Goal: Task Accomplishment & Management: Complete application form

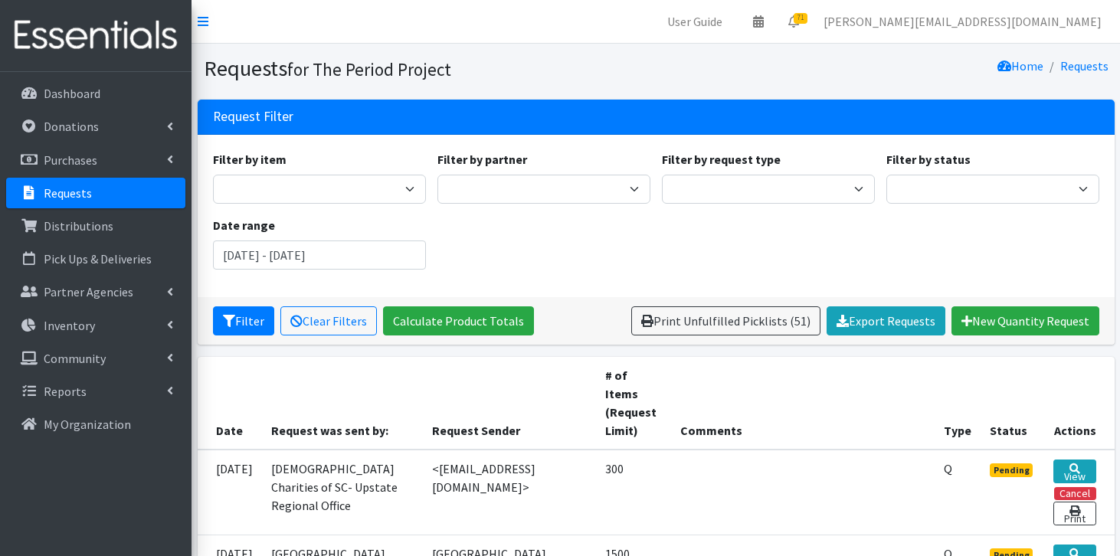
scroll to position [1543, 0]
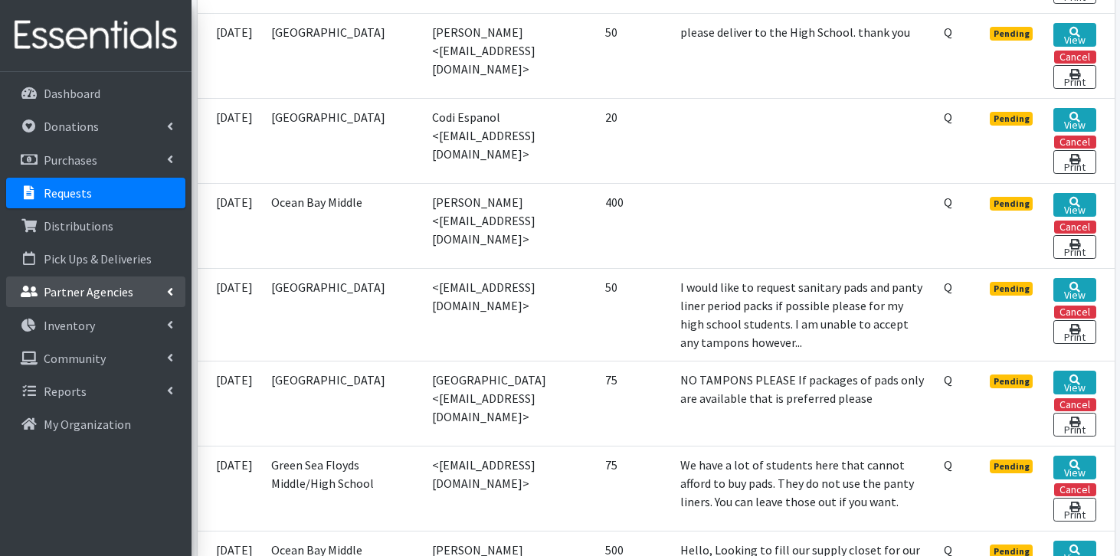
click at [97, 286] on p "Partner Agencies" at bounding box center [89, 291] width 90 height 15
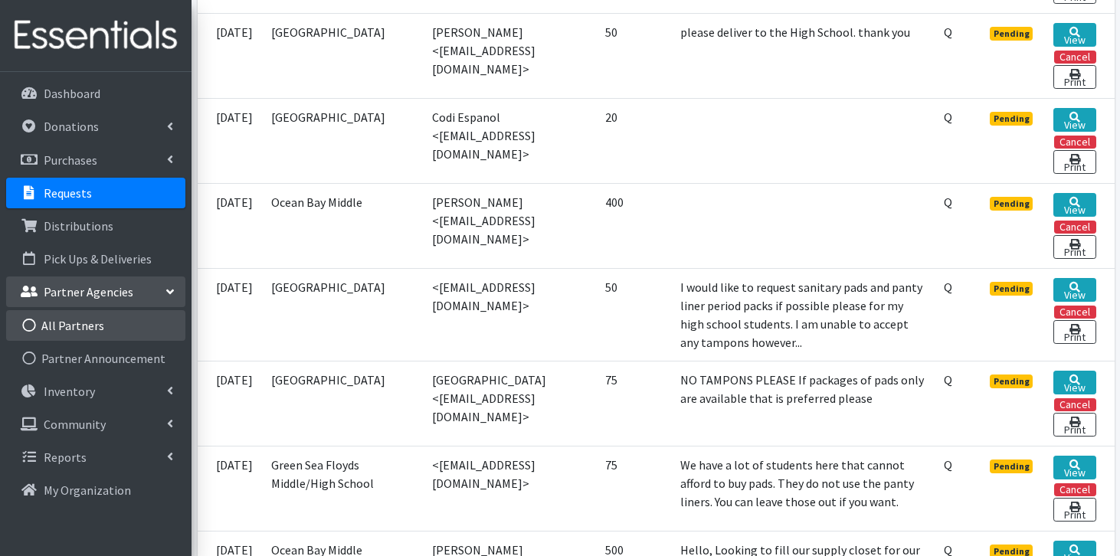
click at [93, 318] on link "All Partners" at bounding box center [95, 325] width 179 height 31
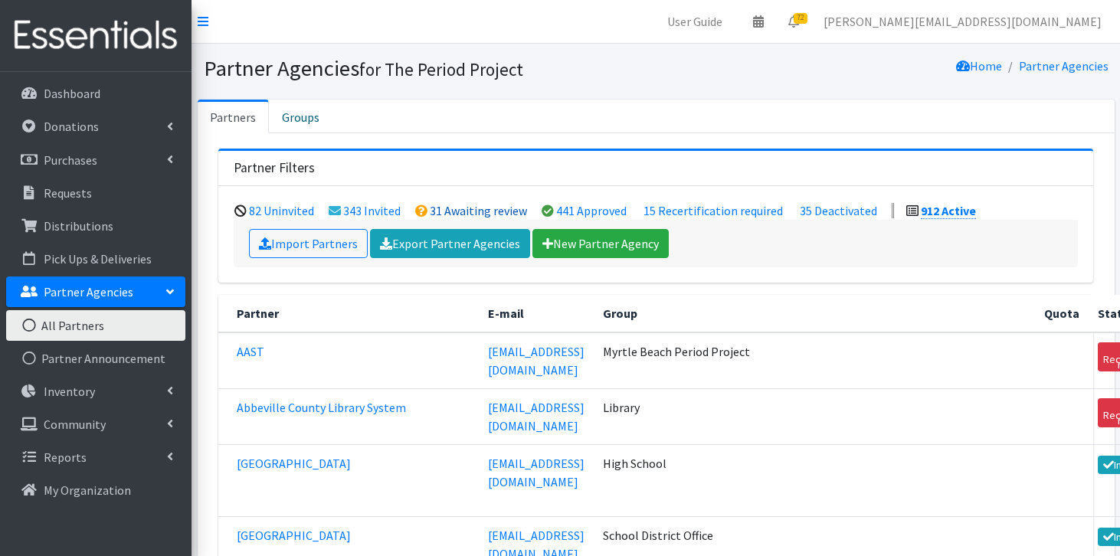
click at [448, 214] on link "31 Awaiting review" at bounding box center [478, 210] width 97 height 15
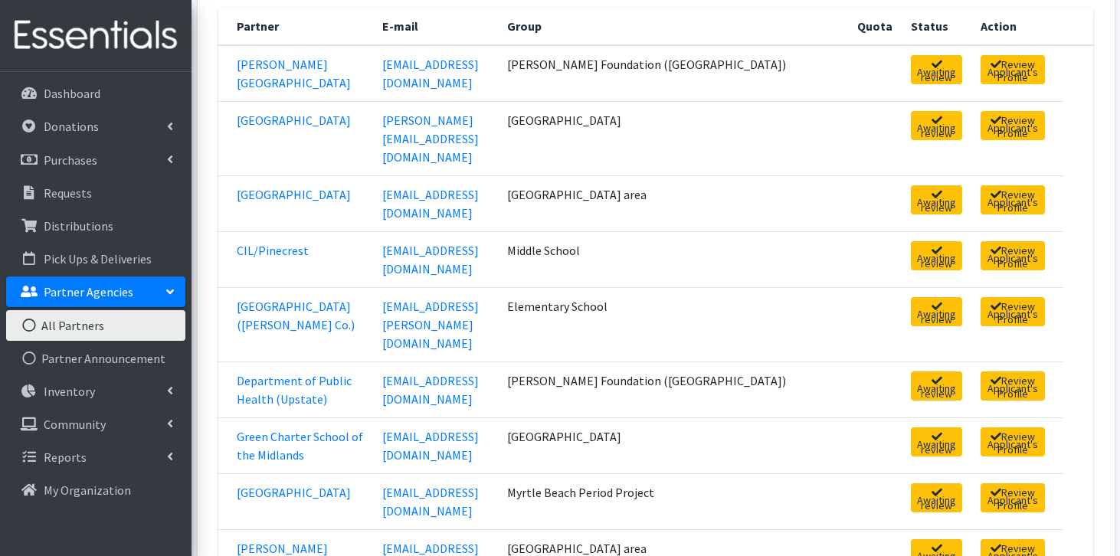
scroll to position [287, 0]
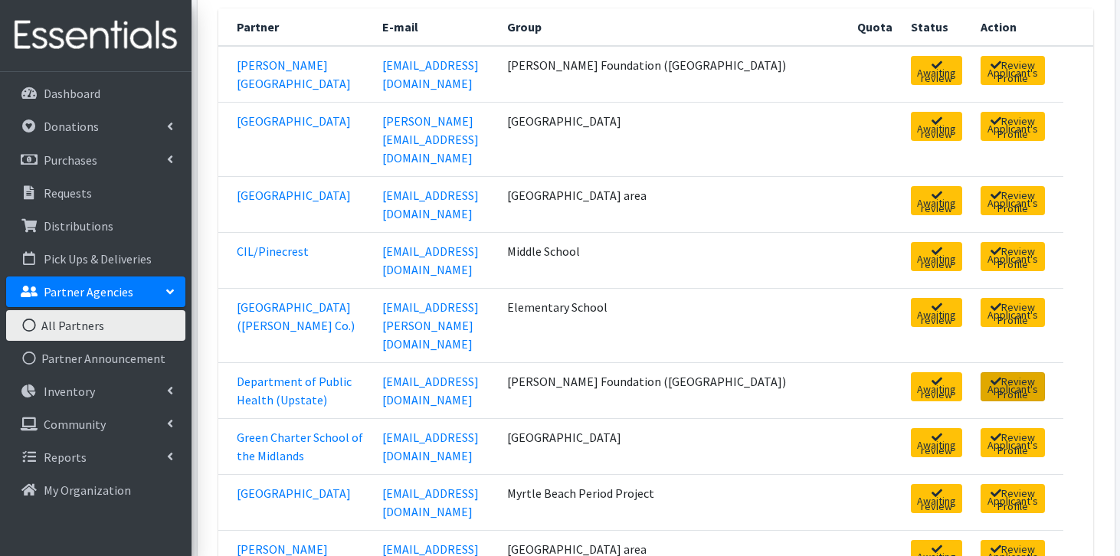
click at [981, 372] on link "Review Applicant's Profile" at bounding box center [1013, 386] width 64 height 29
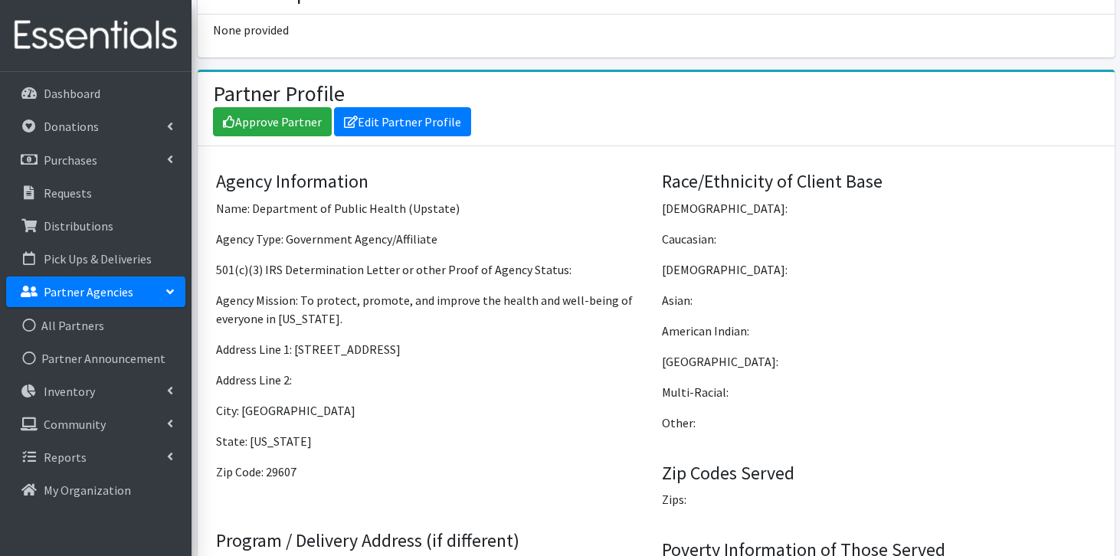
scroll to position [1248, 0]
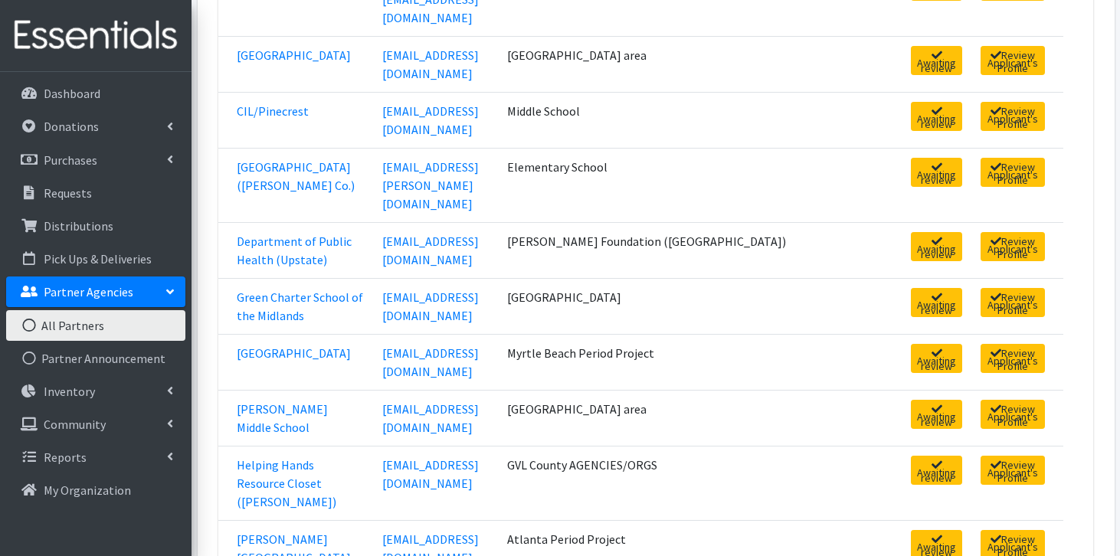
scroll to position [429, 0]
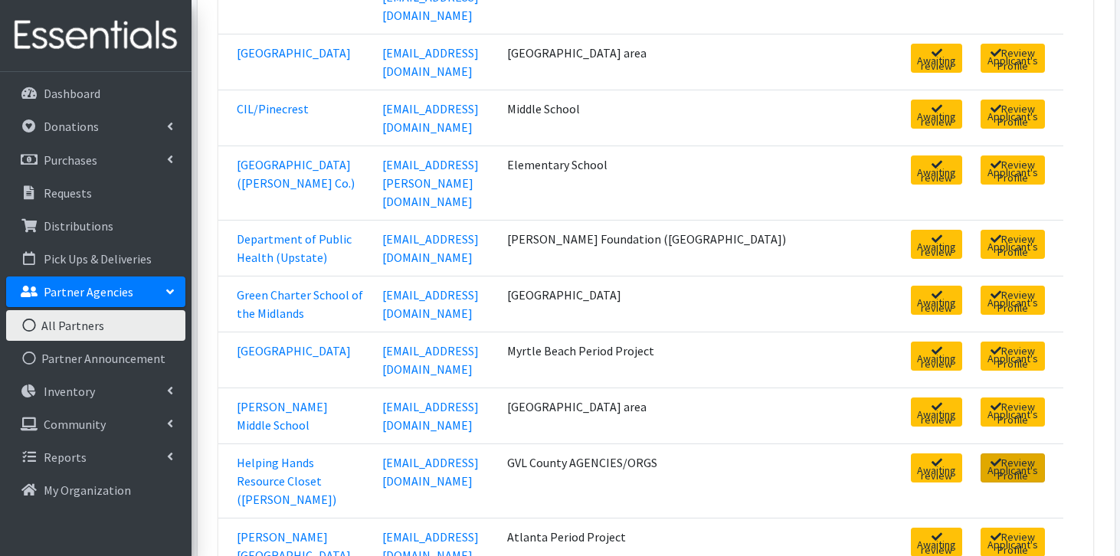
click at [981, 454] on link "Review Applicant's Profile" at bounding box center [1013, 468] width 64 height 29
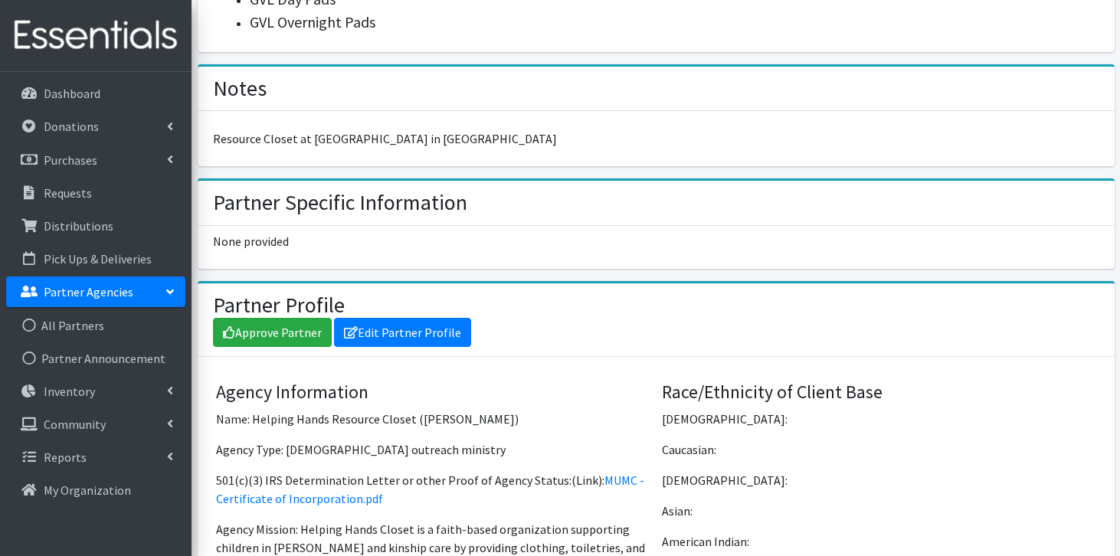
scroll to position [1275, 0]
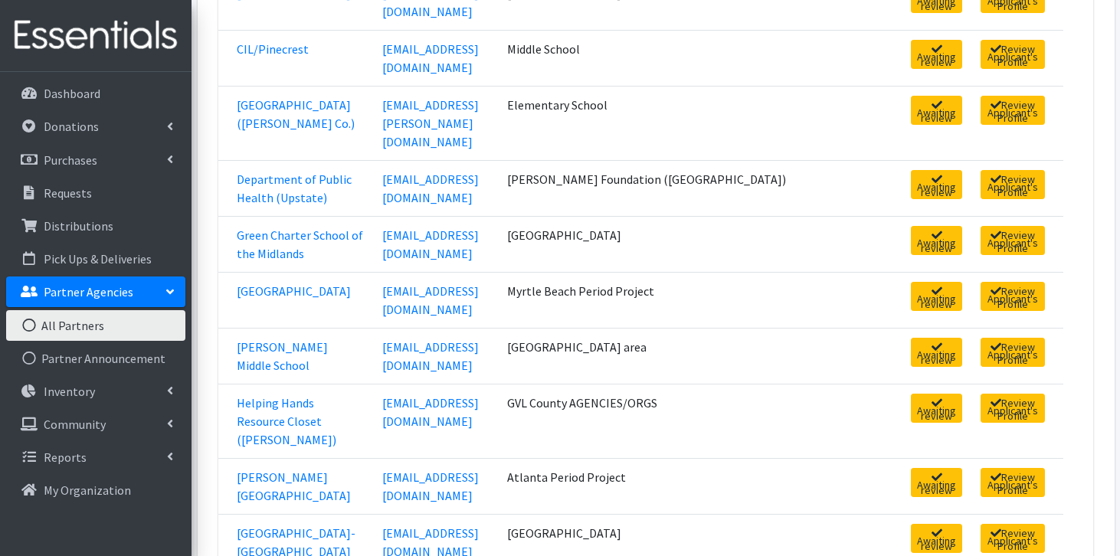
scroll to position [490, 0]
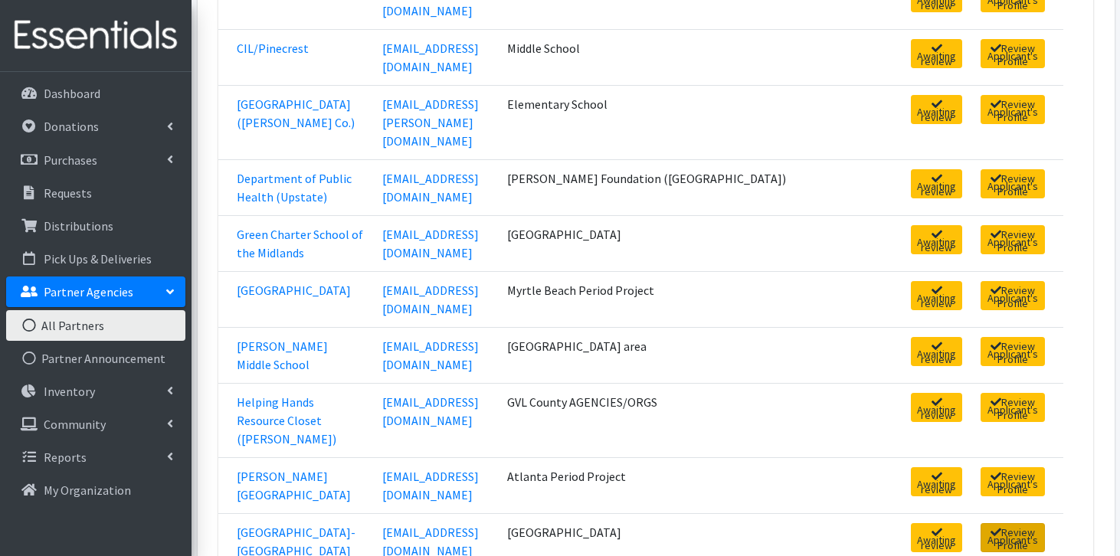
click at [986, 523] on link "Review Applicant's Profile" at bounding box center [1013, 537] width 64 height 29
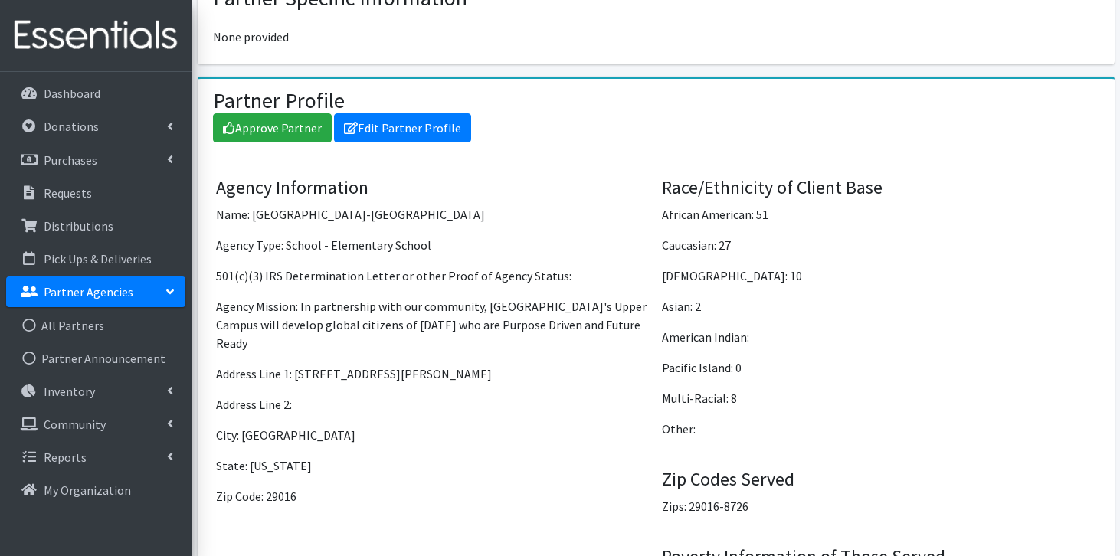
scroll to position [1206, 0]
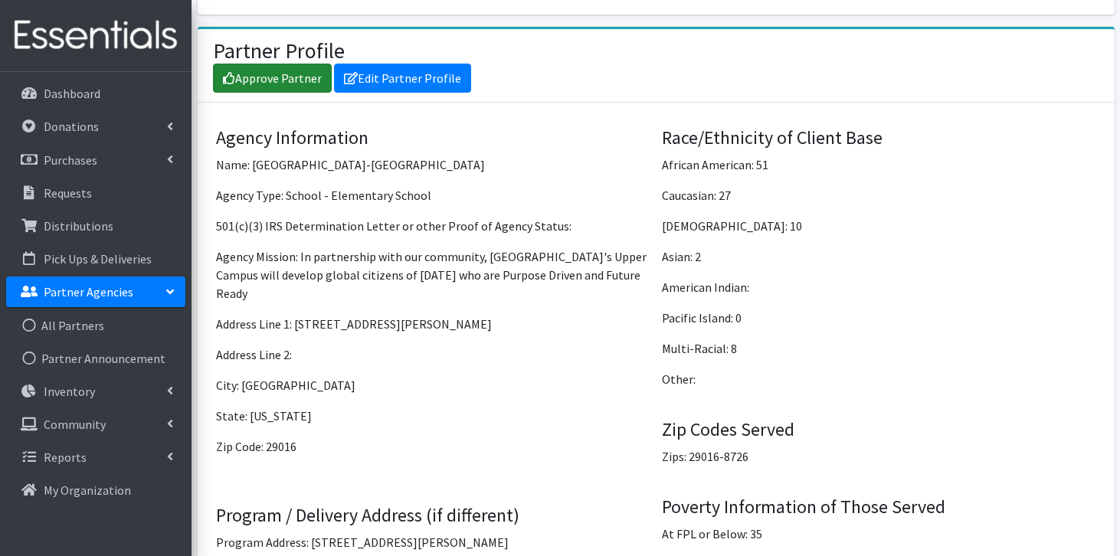
click at [311, 64] on link "Approve Partner" at bounding box center [272, 78] width 119 height 29
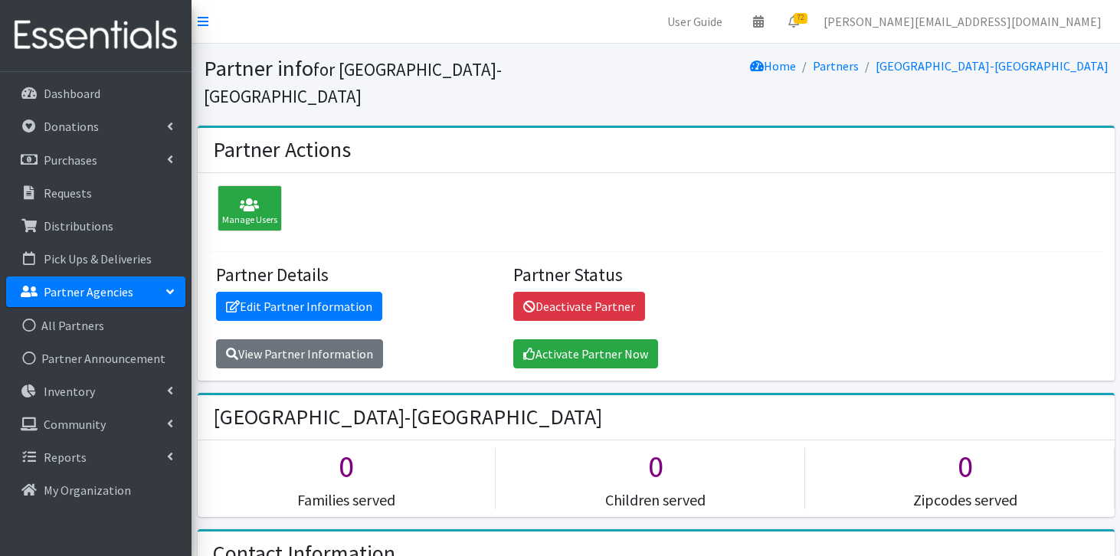
scroll to position [1206, 0]
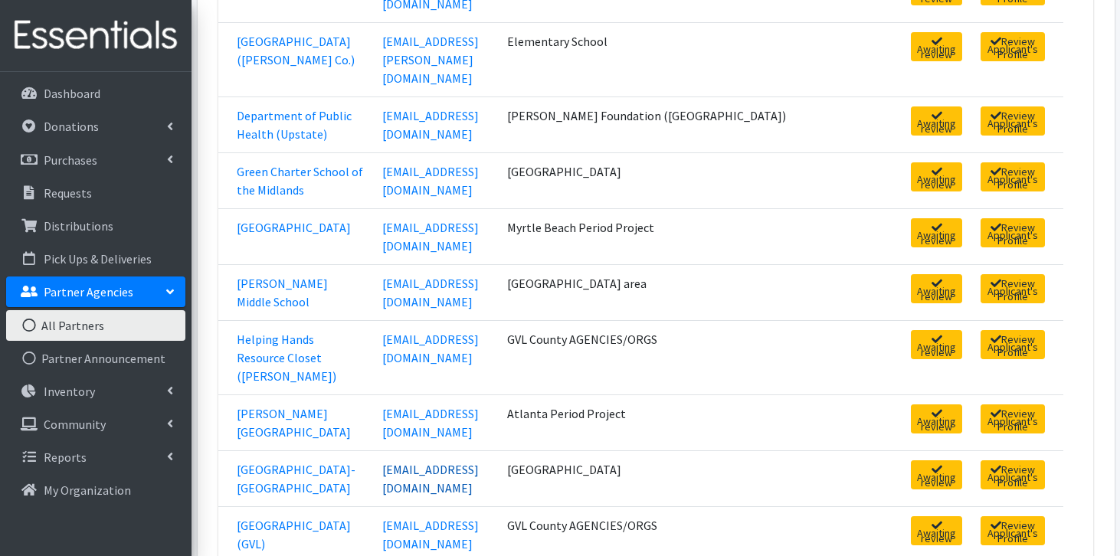
scroll to position [553, 0]
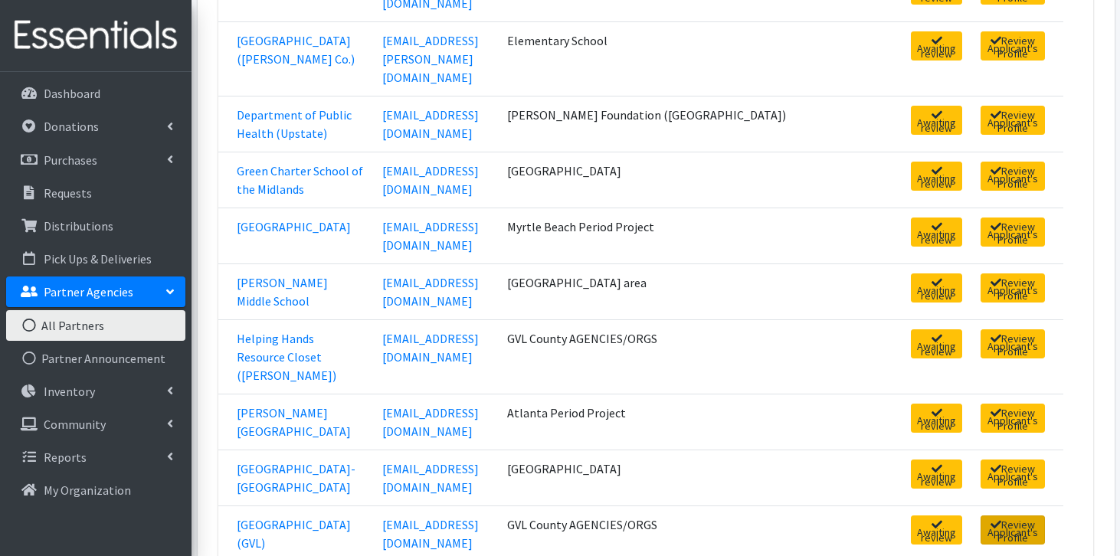
click at [1025, 516] on link "Review Applicant's Profile" at bounding box center [1013, 530] width 64 height 29
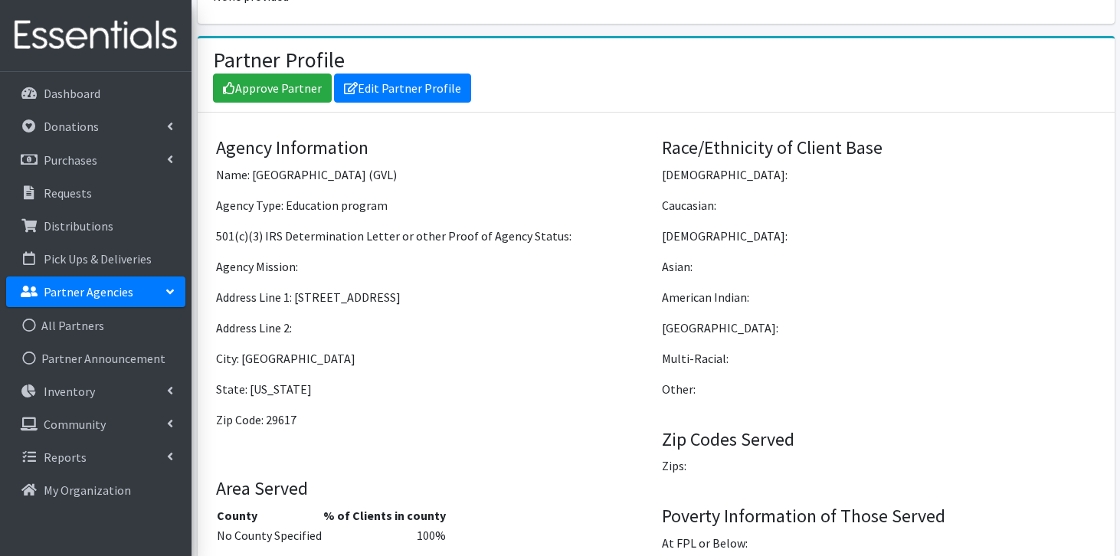
scroll to position [1275, 0]
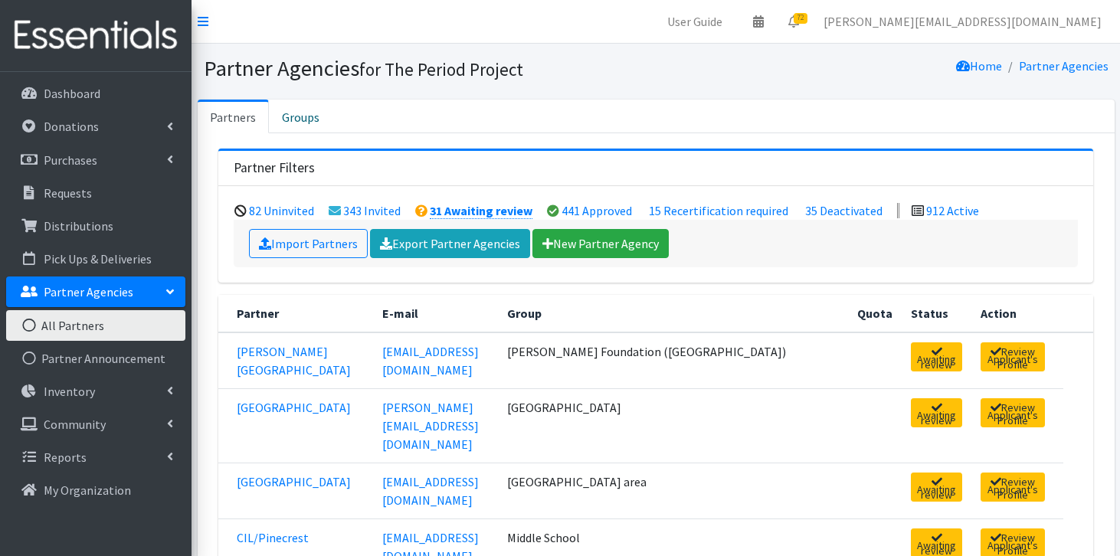
scroll to position [553, 0]
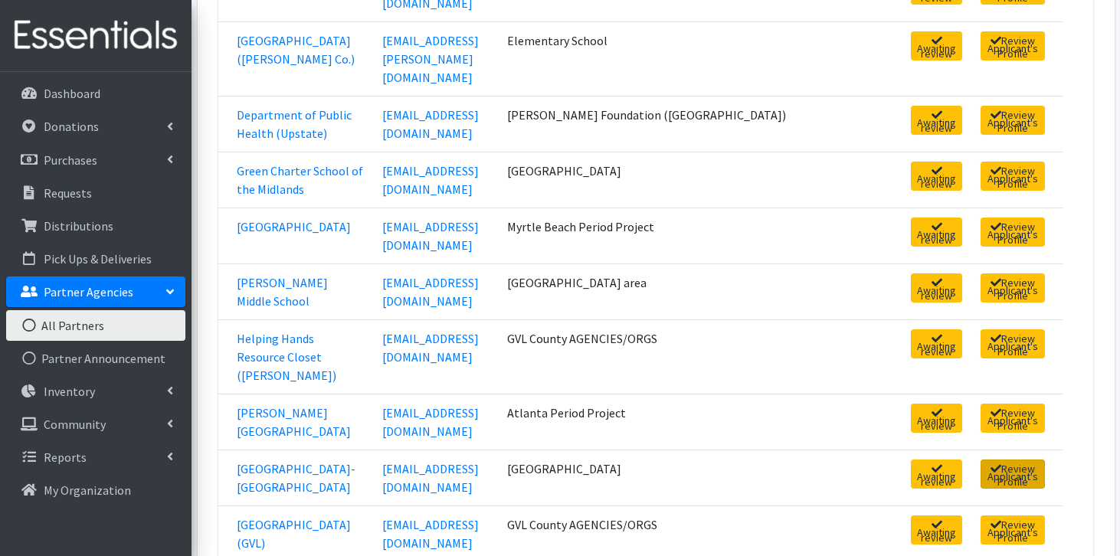
click at [992, 460] on link "Review Applicant's Profile" at bounding box center [1013, 474] width 64 height 29
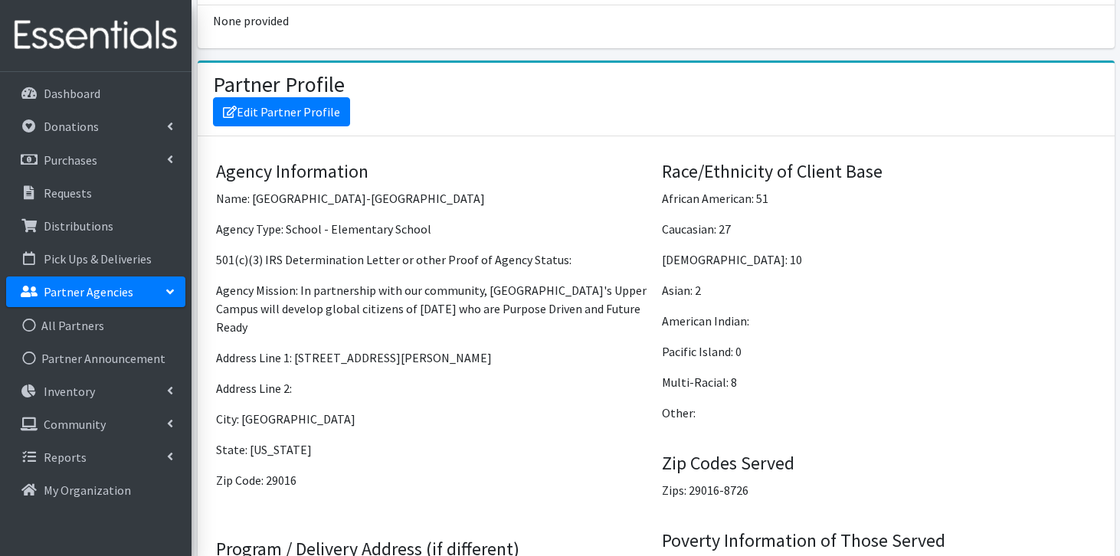
scroll to position [1206, 0]
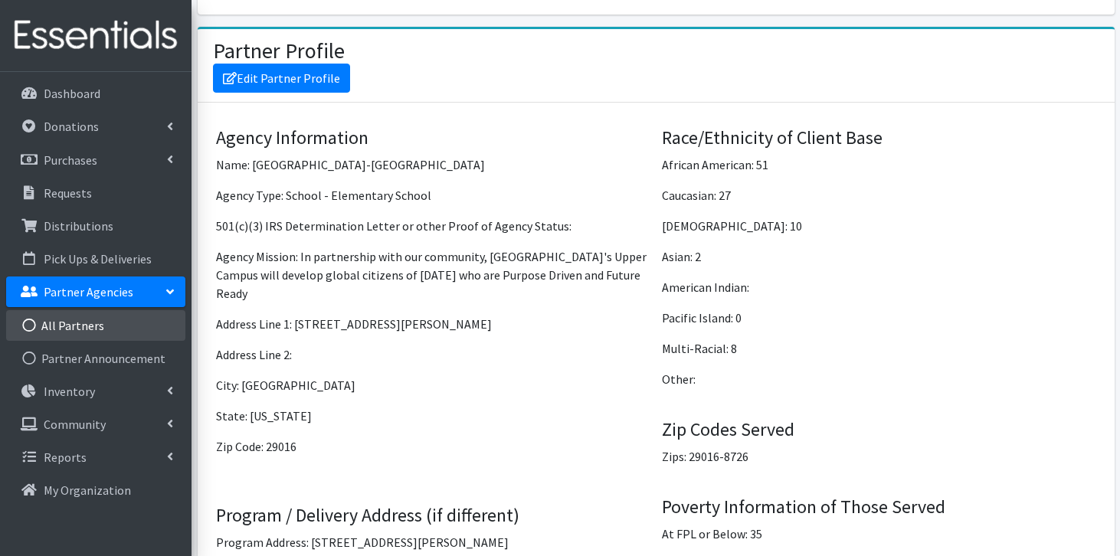
click at [74, 320] on link "All Partners" at bounding box center [95, 325] width 179 height 31
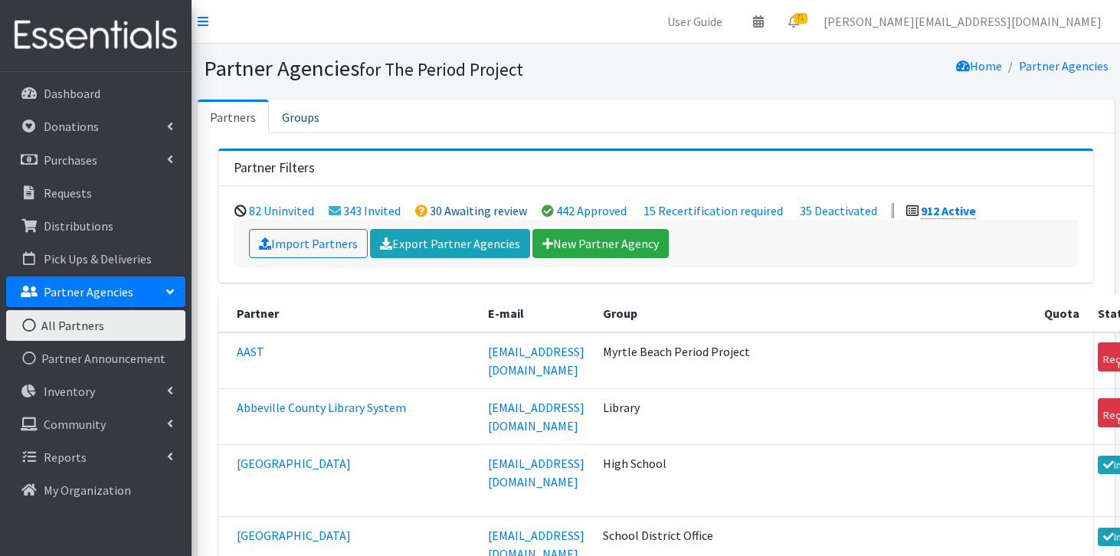
click at [440, 210] on link "30 Awaiting review" at bounding box center [478, 210] width 97 height 15
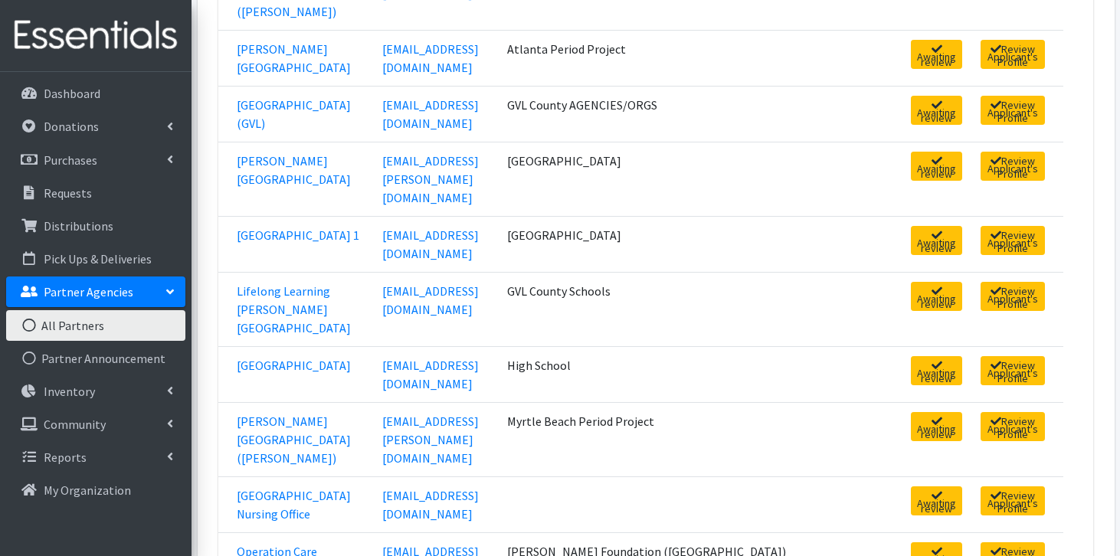
scroll to position [920, 0]
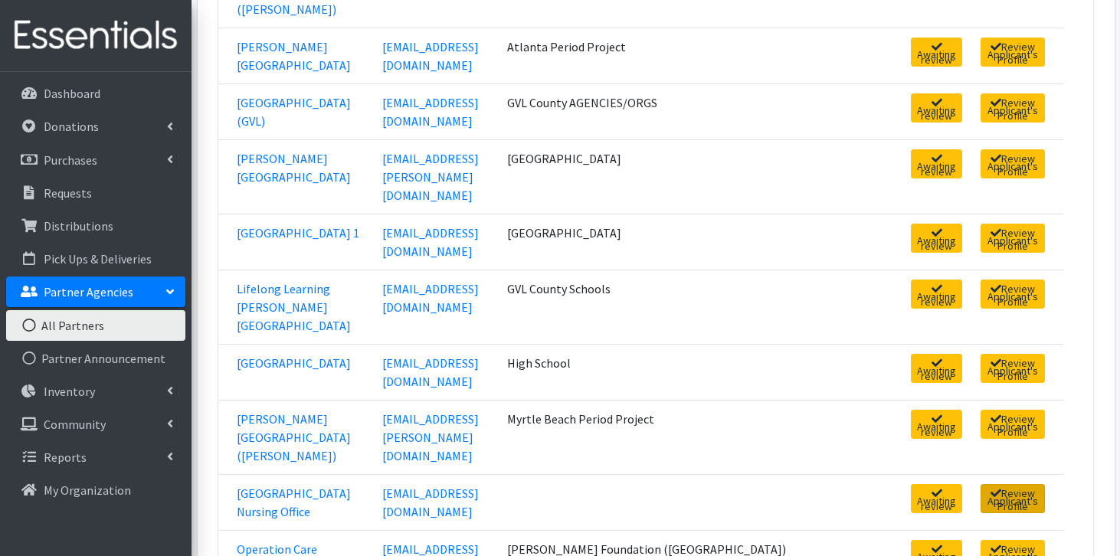
click at [1016, 484] on link "Review Applicant's Profile" at bounding box center [1013, 498] width 64 height 29
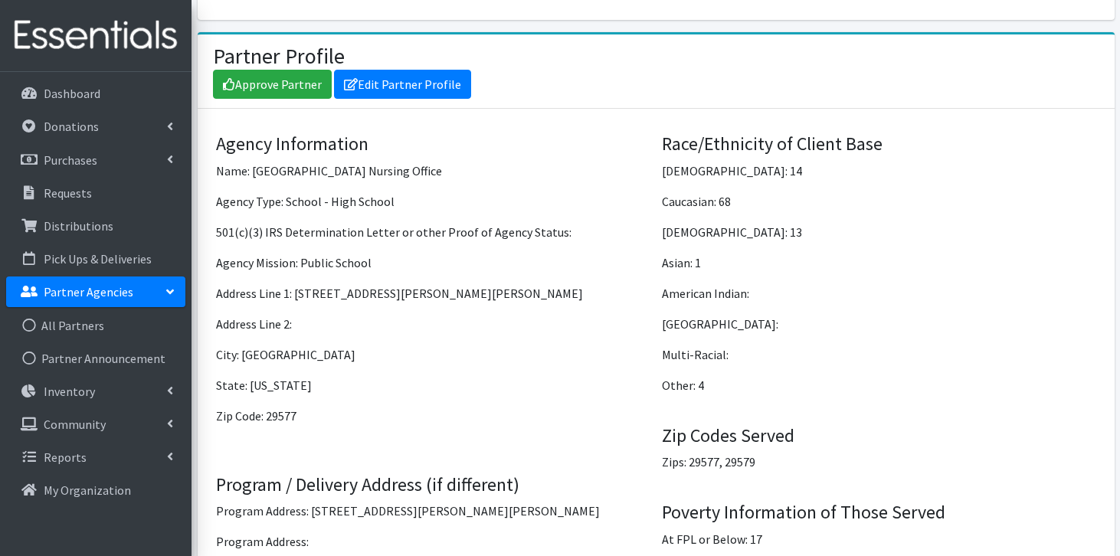
scroll to position [1102, 0]
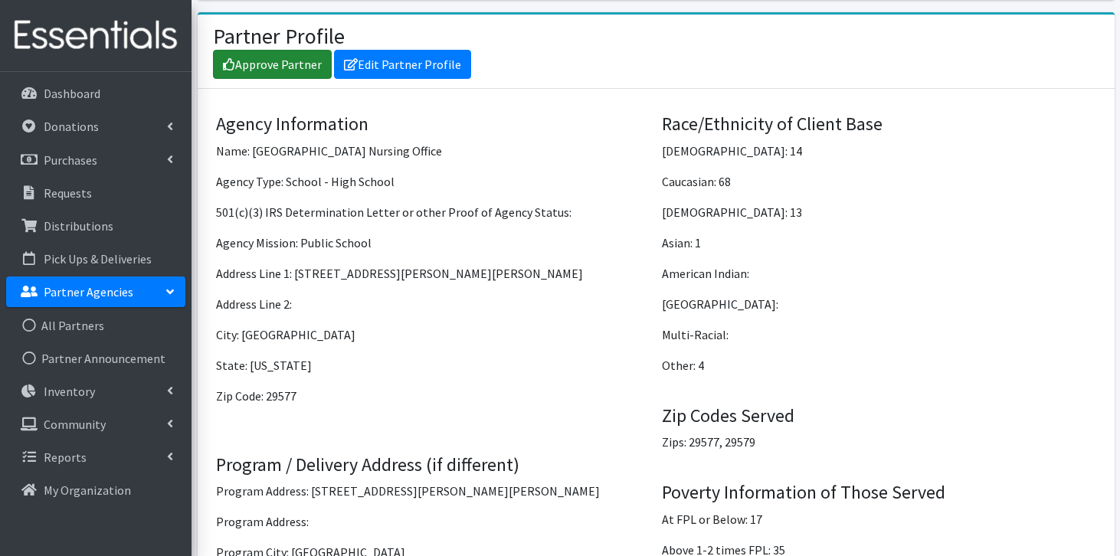
click at [293, 51] on link "Approve Partner" at bounding box center [272, 64] width 119 height 29
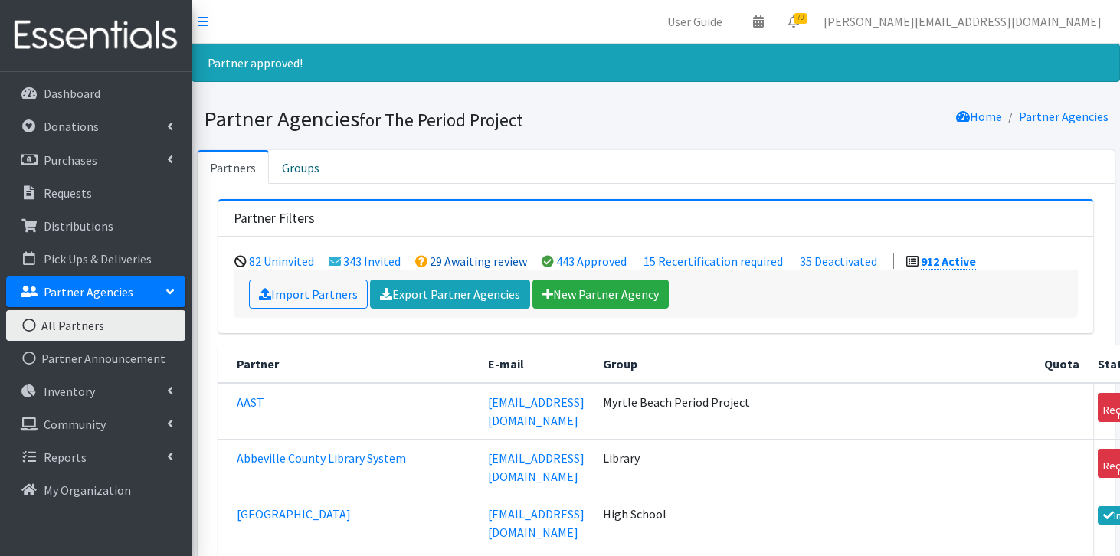
click at [448, 263] on link "29 Awaiting review" at bounding box center [478, 261] width 97 height 15
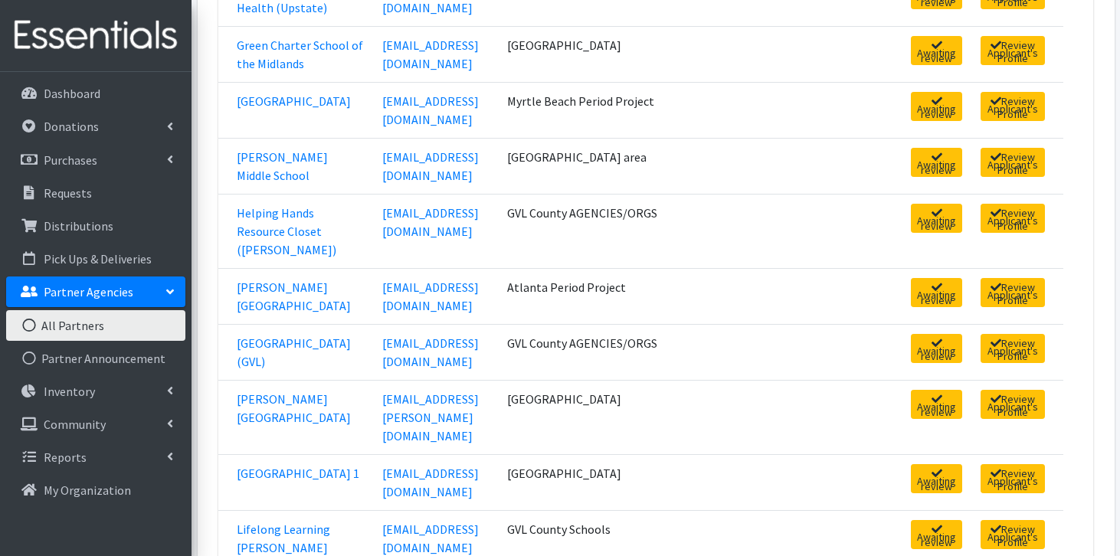
scroll to position [719, 0]
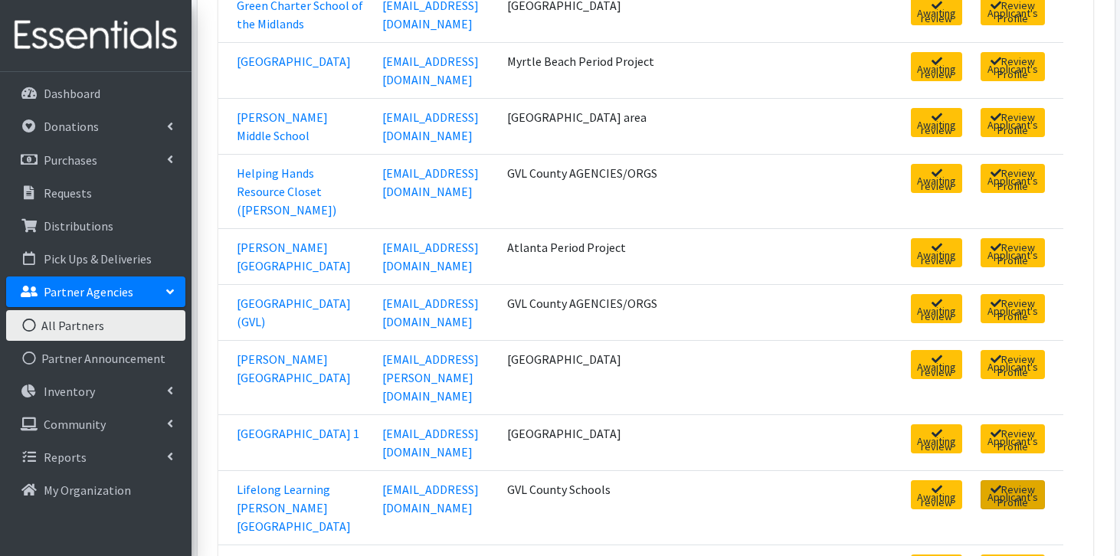
click at [993, 480] on link "Review Applicant's Profile" at bounding box center [1013, 494] width 64 height 29
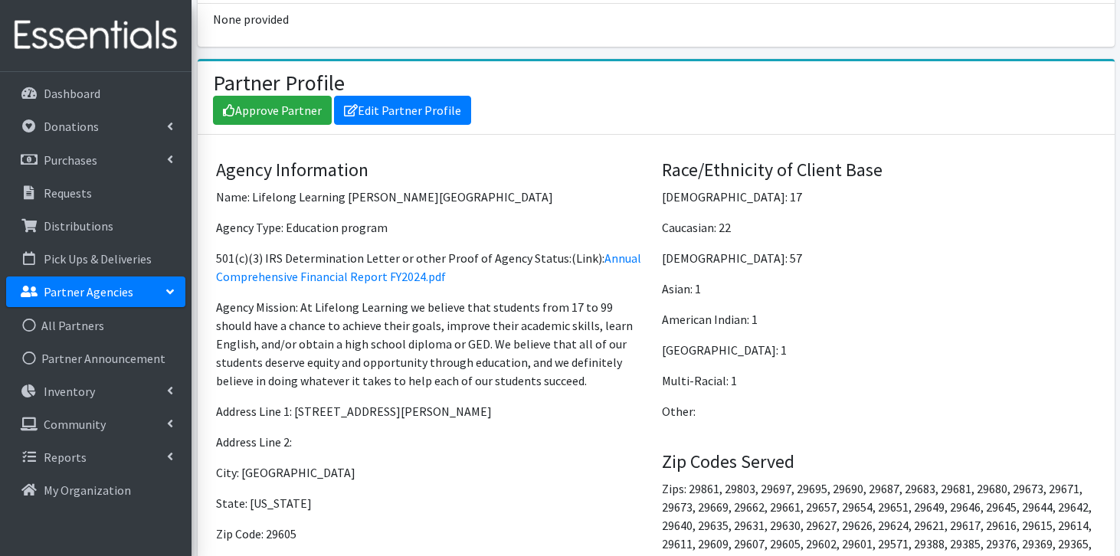
scroll to position [1137, 0]
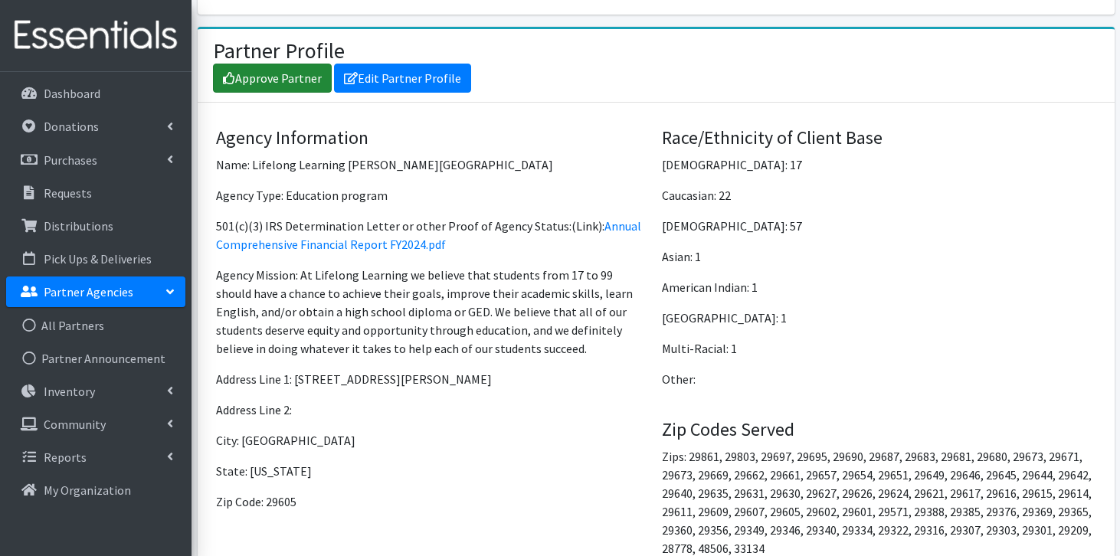
click at [271, 64] on link "Approve Partner" at bounding box center [272, 78] width 119 height 29
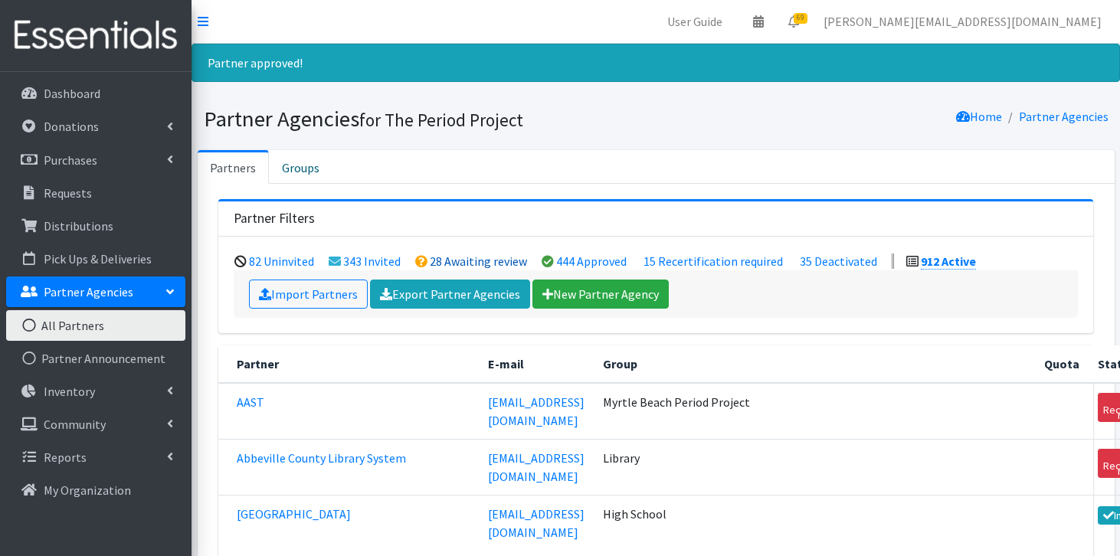
click link "28 Awaiting review"
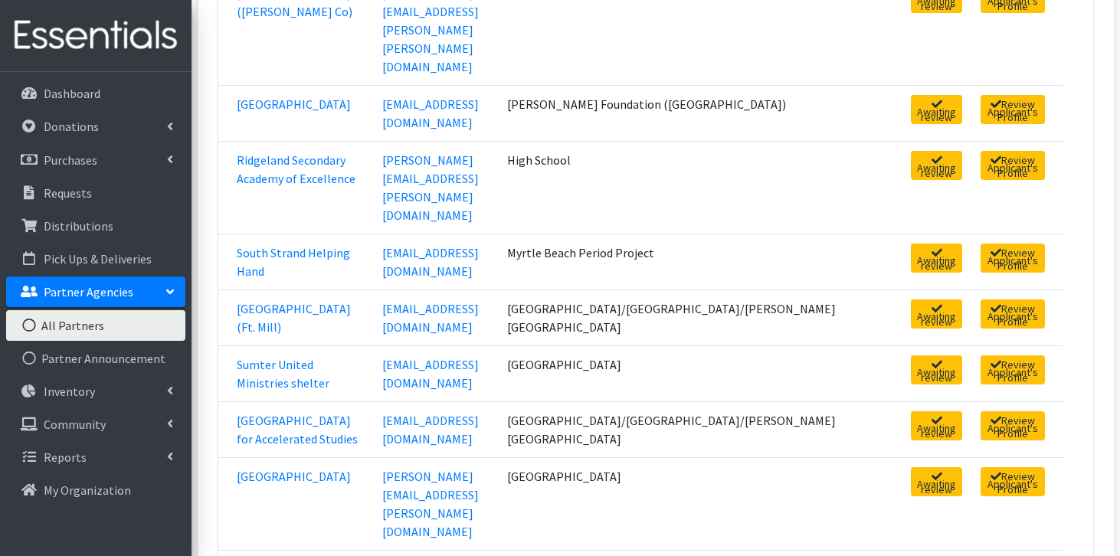
scroll to position [1445, 0]
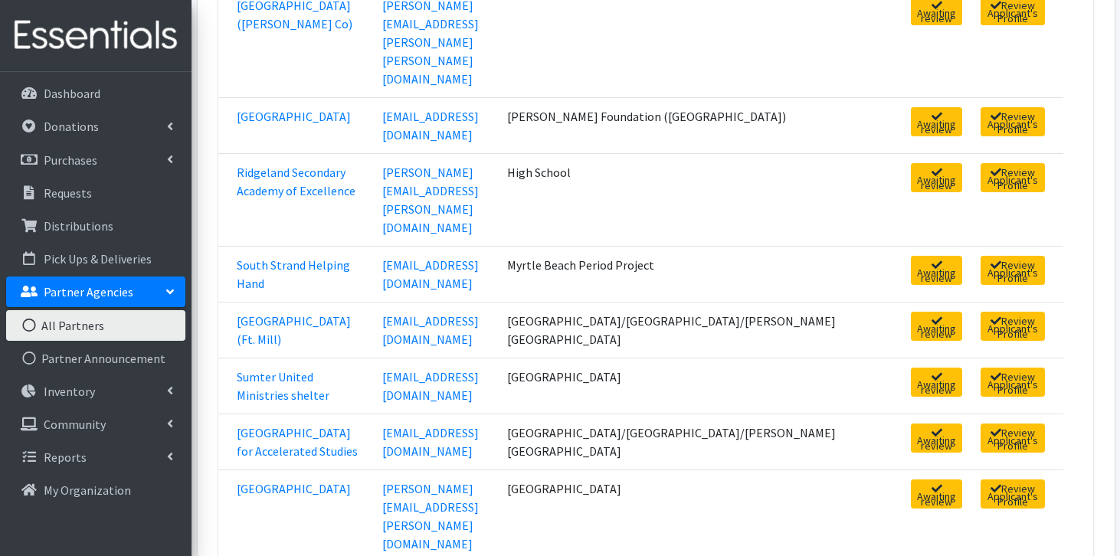
click link "Review Applicant's Profile"
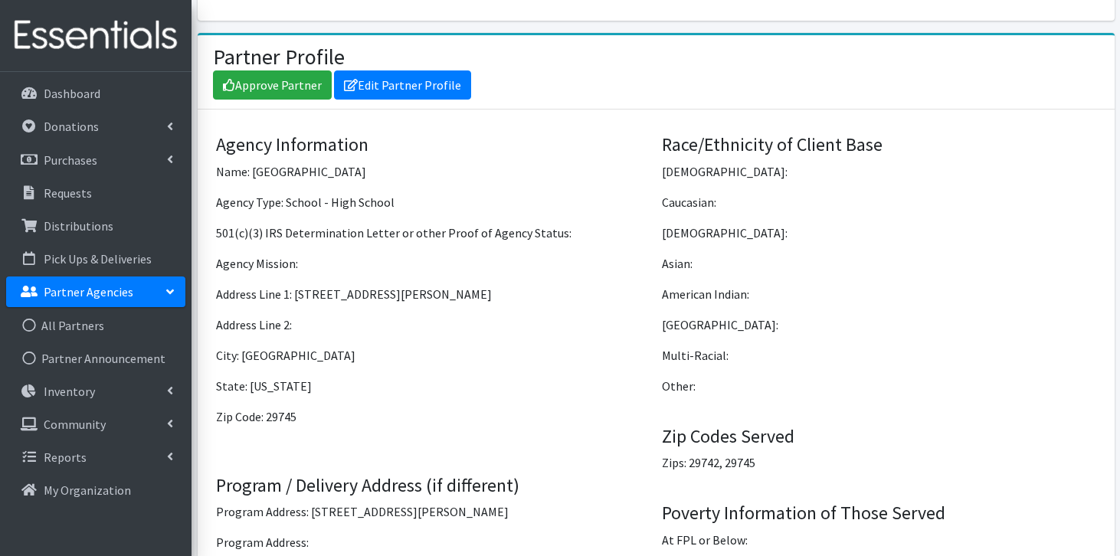
scroll to position [1160, 0]
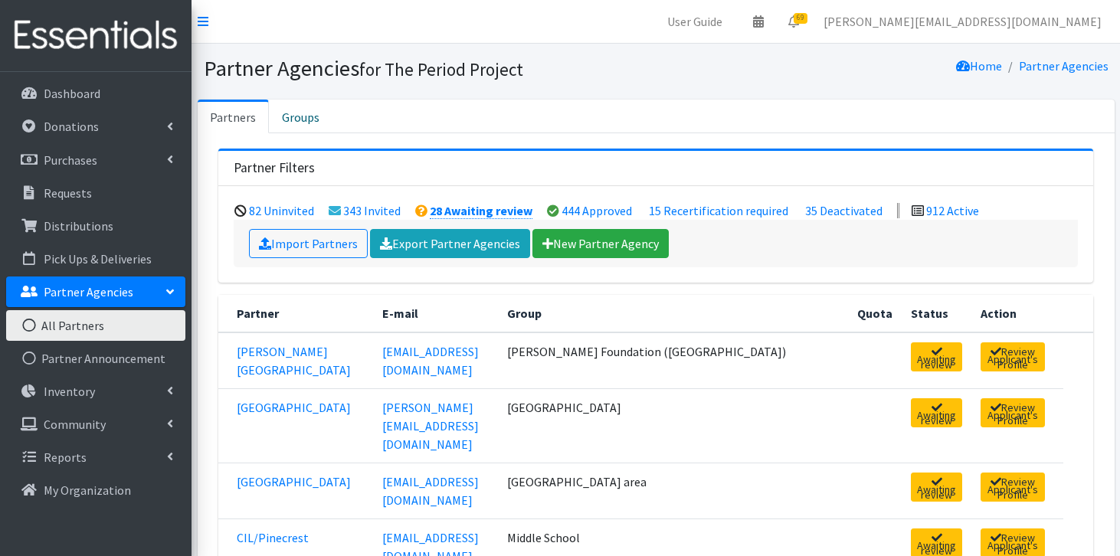
scroll to position [1445, 0]
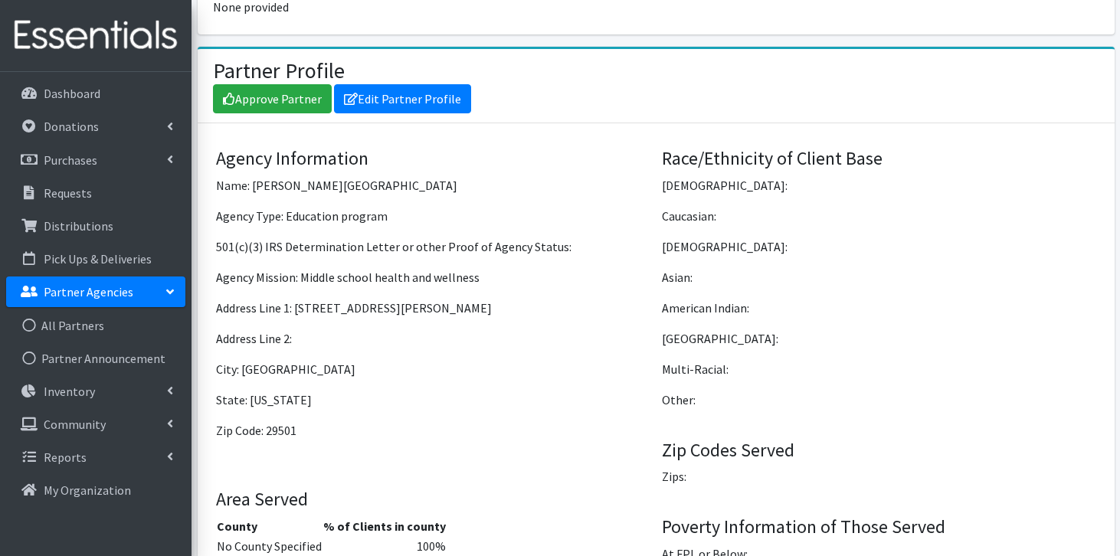
scroll to position [1137, 0]
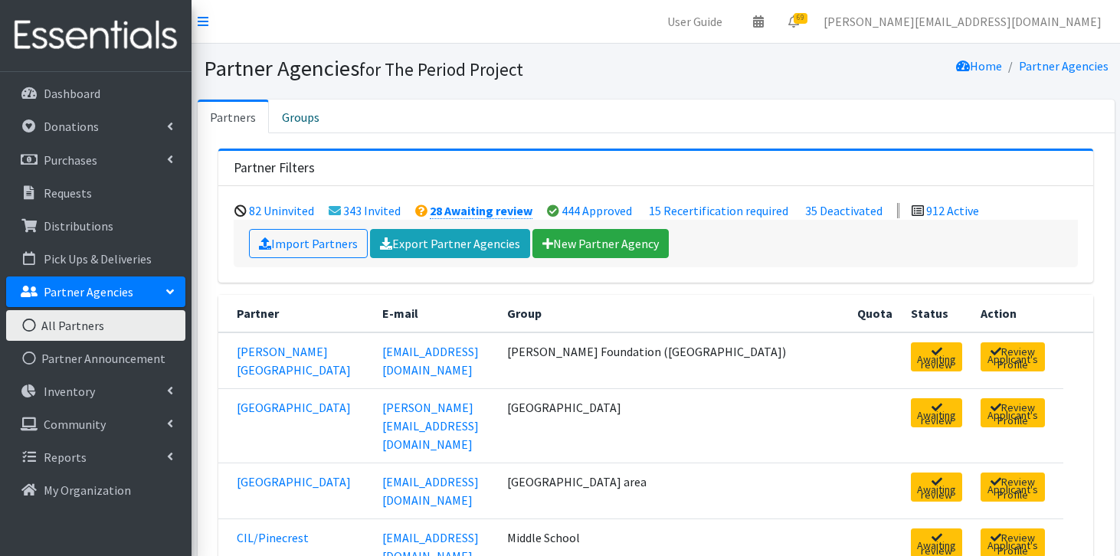
scroll to position [1445, 0]
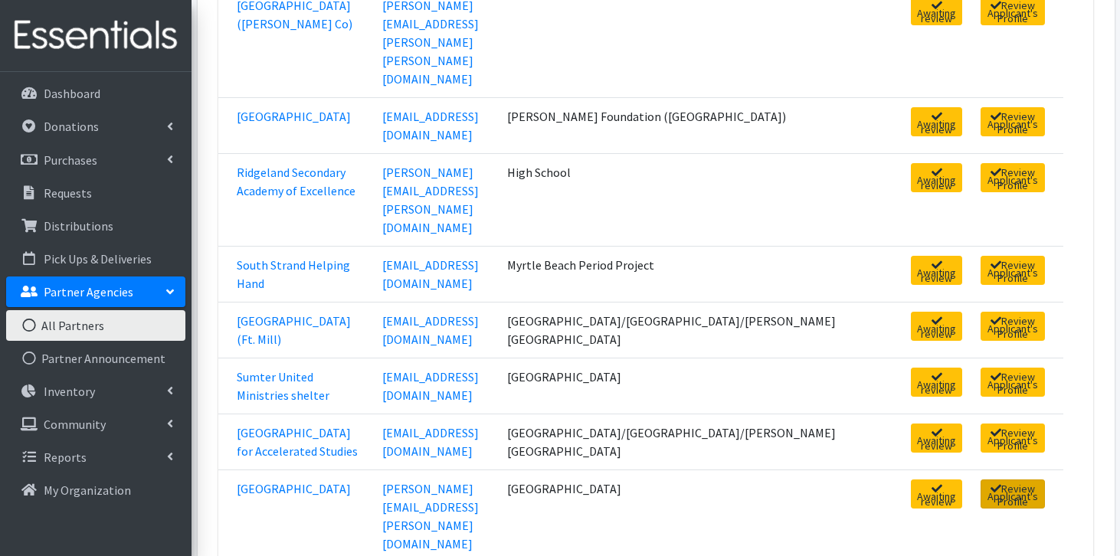
click at [981, 480] on link "Review Applicant's Profile" at bounding box center [1013, 494] width 64 height 29
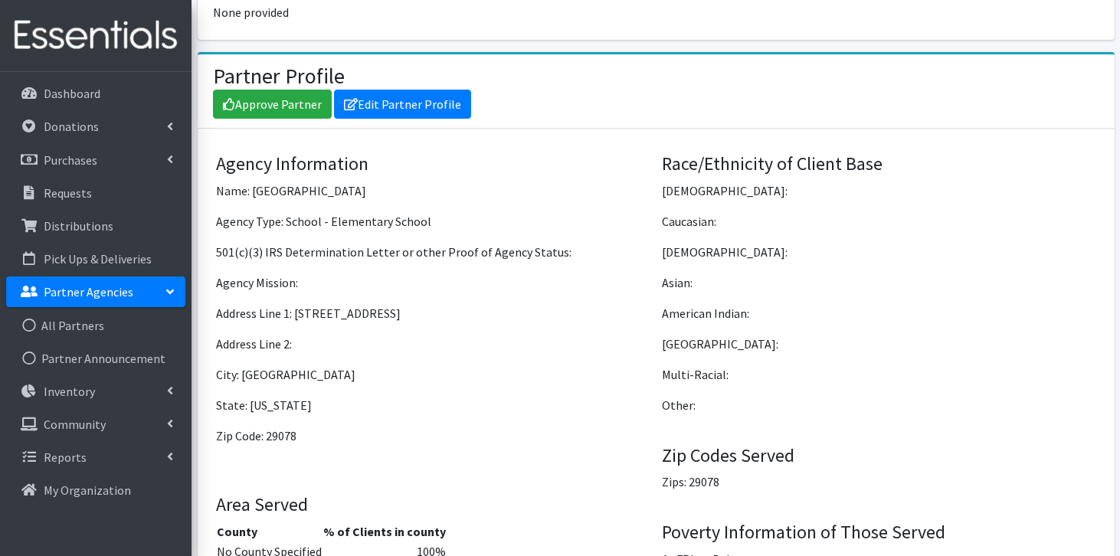
scroll to position [1206, 0]
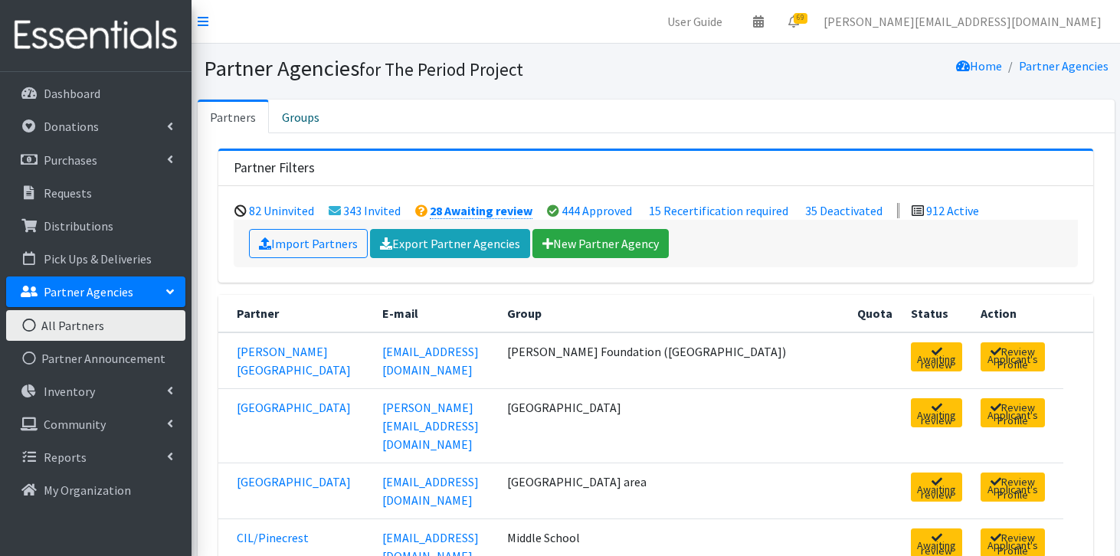
scroll to position [1445, 0]
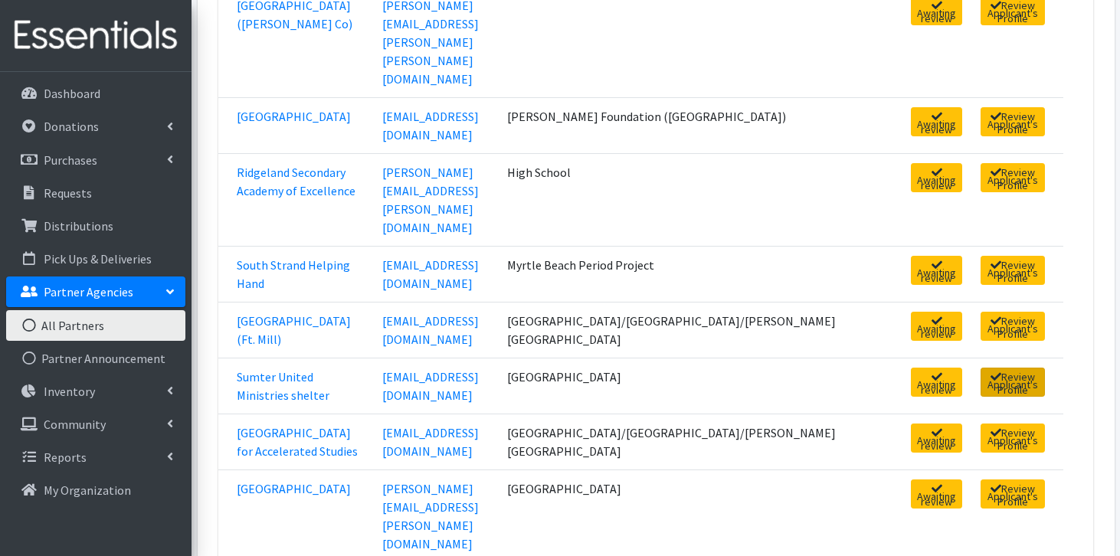
click at [987, 368] on link "Review Applicant's Profile" at bounding box center [1013, 382] width 64 height 29
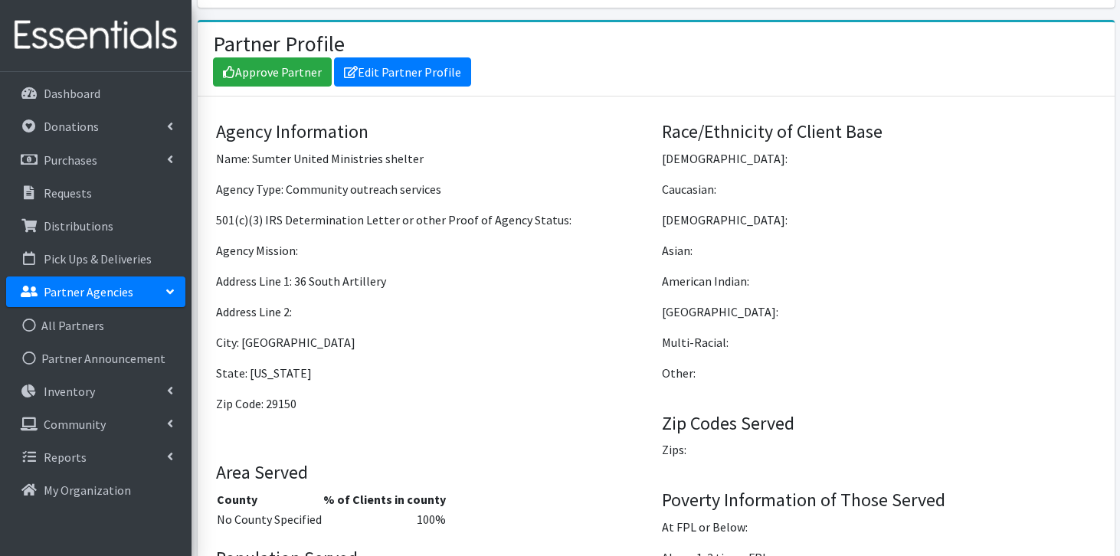
scroll to position [1225, 0]
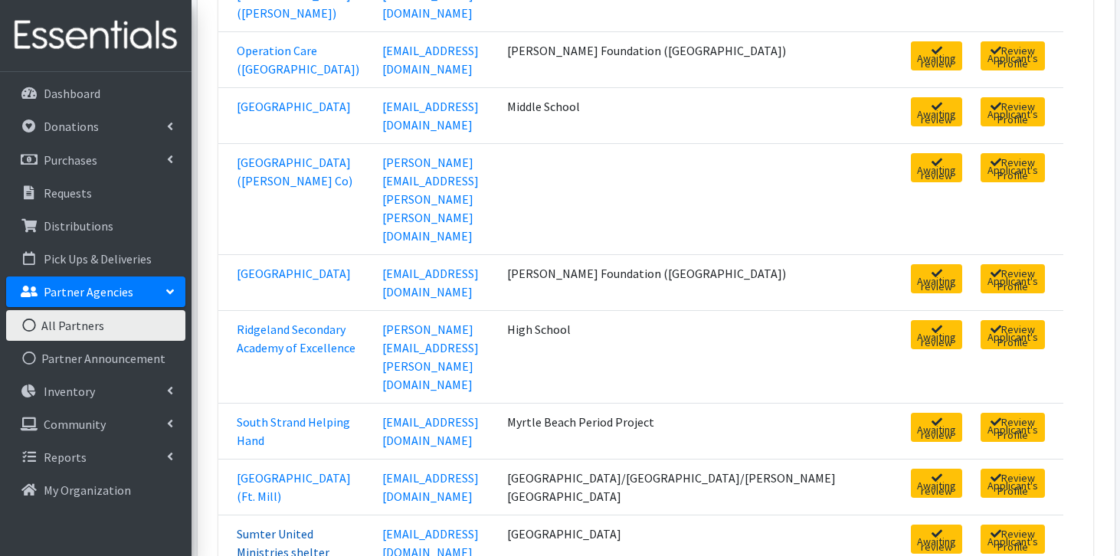
scroll to position [1284, 0]
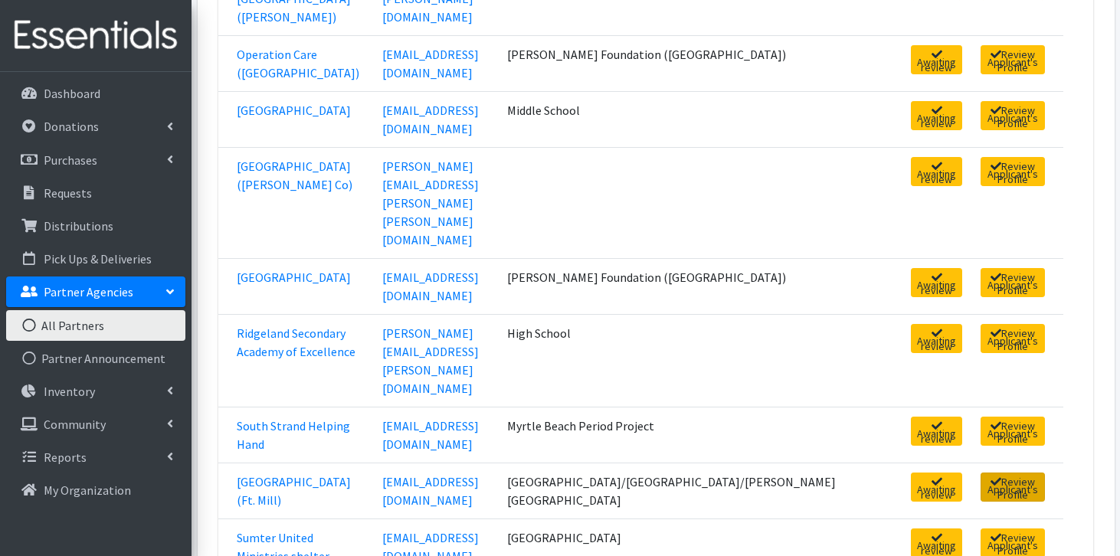
click at [1012, 473] on link "Review Applicant's Profile" at bounding box center [1013, 487] width 64 height 29
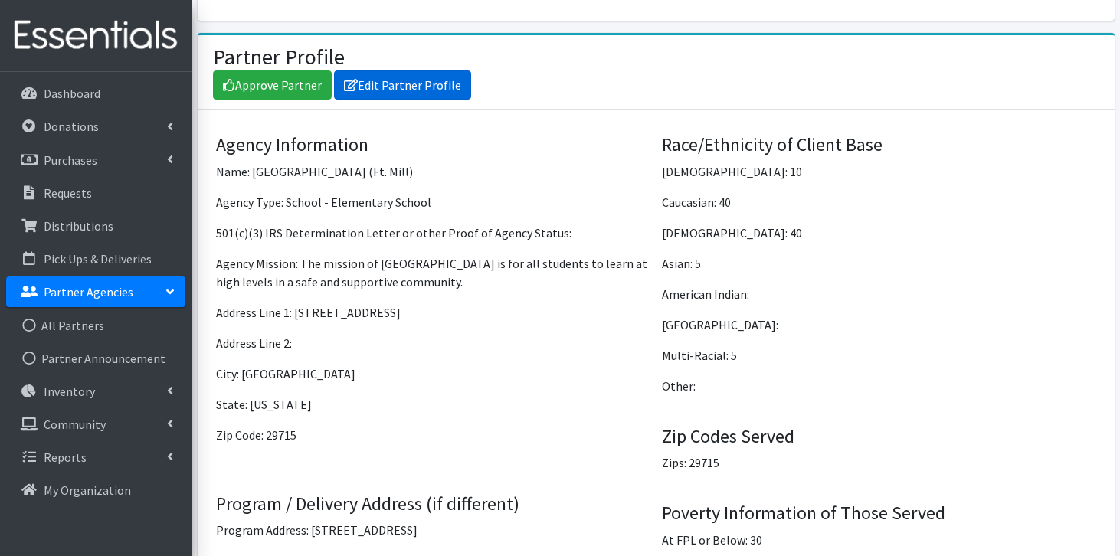
scroll to position [1160, 0]
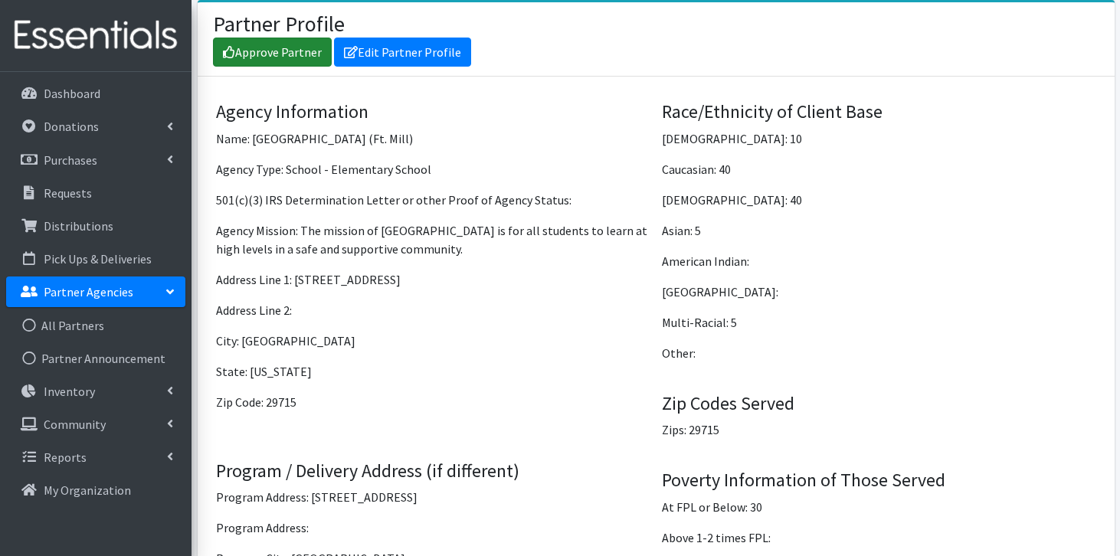
click at [258, 60] on link "Approve Partner" at bounding box center [272, 52] width 119 height 29
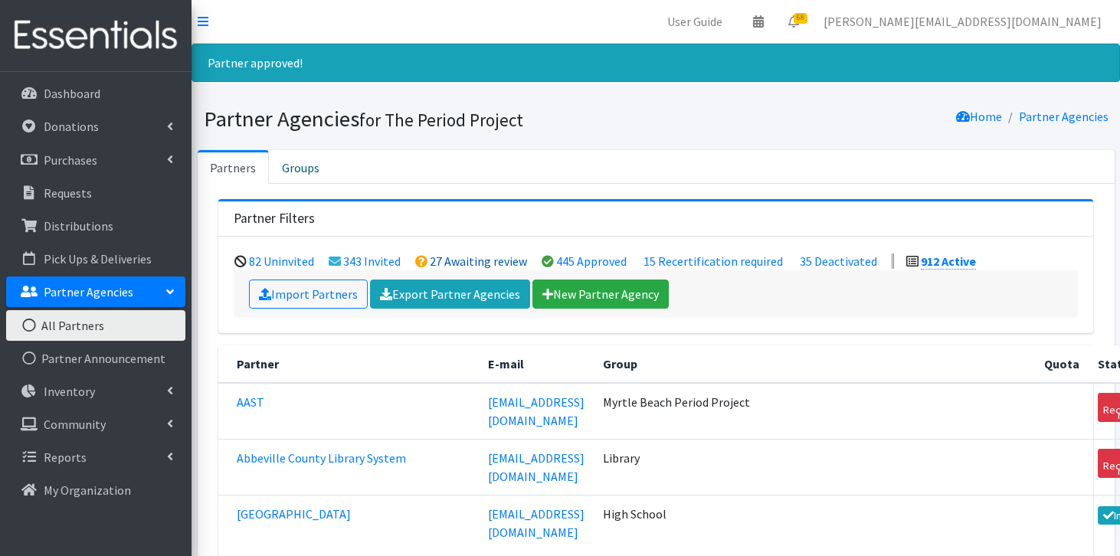
click at [444, 254] on link "27 Awaiting review" at bounding box center [478, 261] width 97 height 15
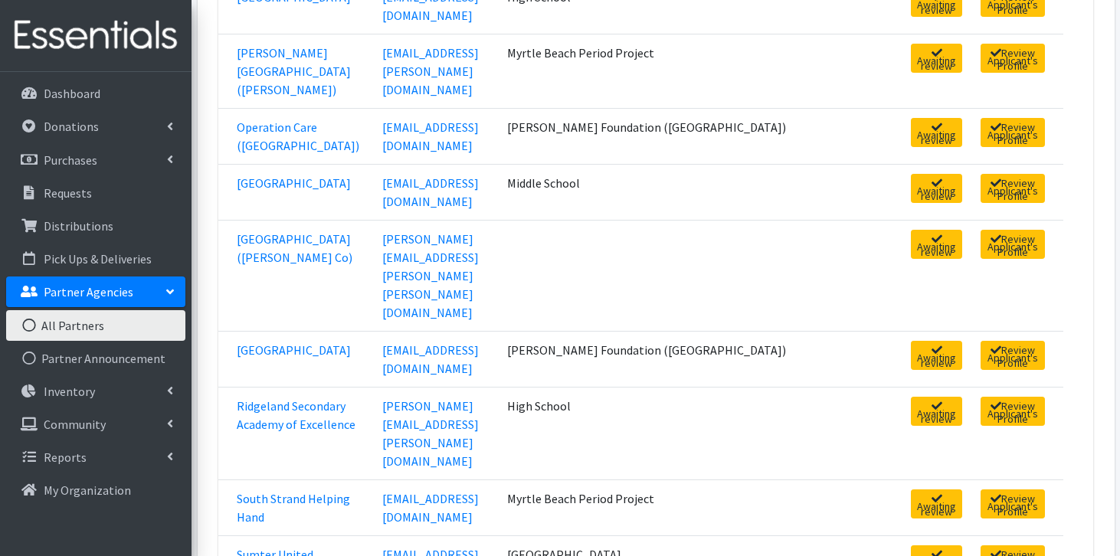
scroll to position [1211, 0]
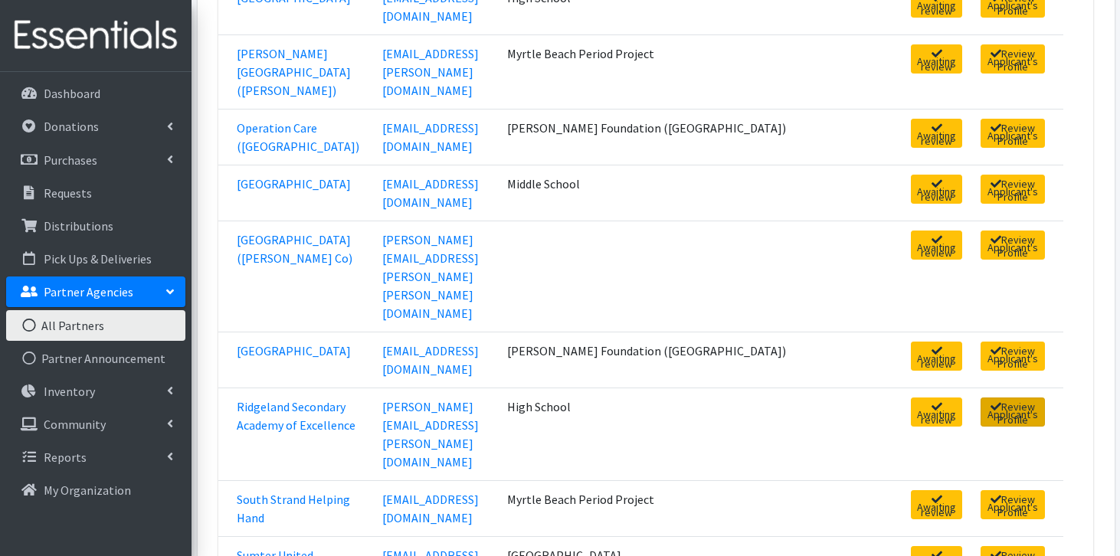
click at [1015, 398] on link "Review Applicant's Profile" at bounding box center [1013, 412] width 64 height 29
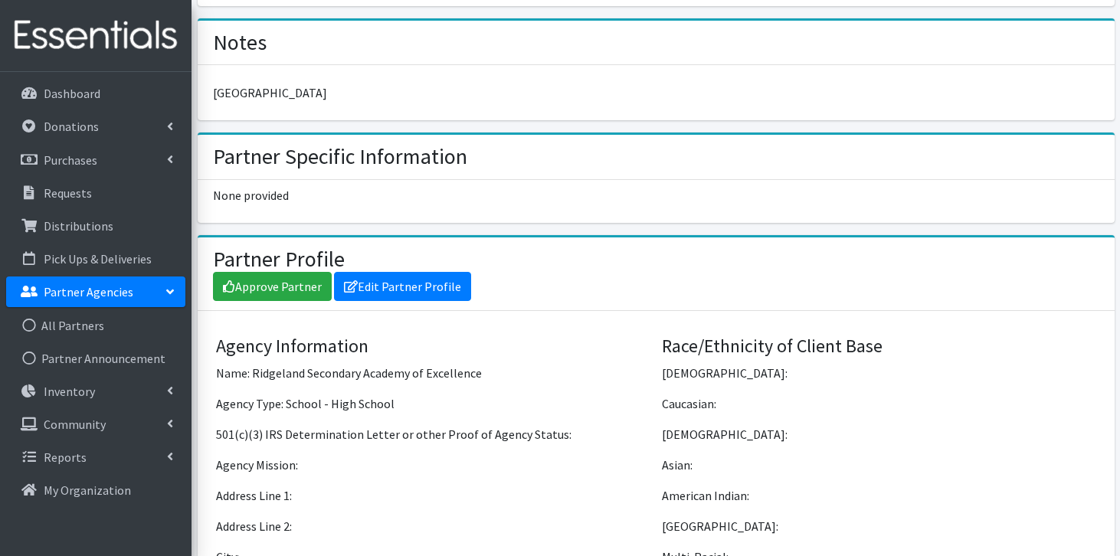
scroll to position [1279, 0]
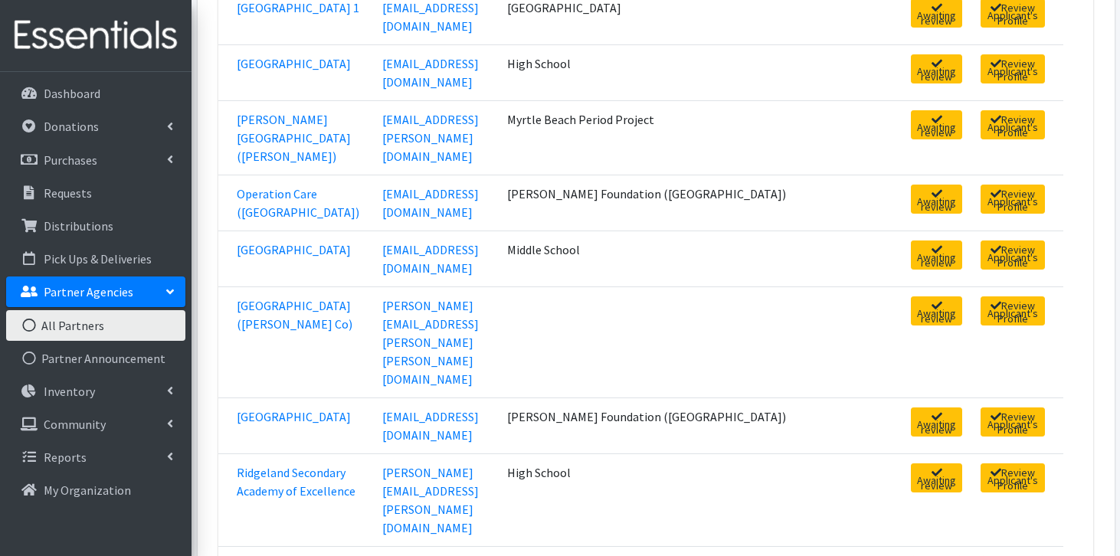
scroll to position [1140, 0]
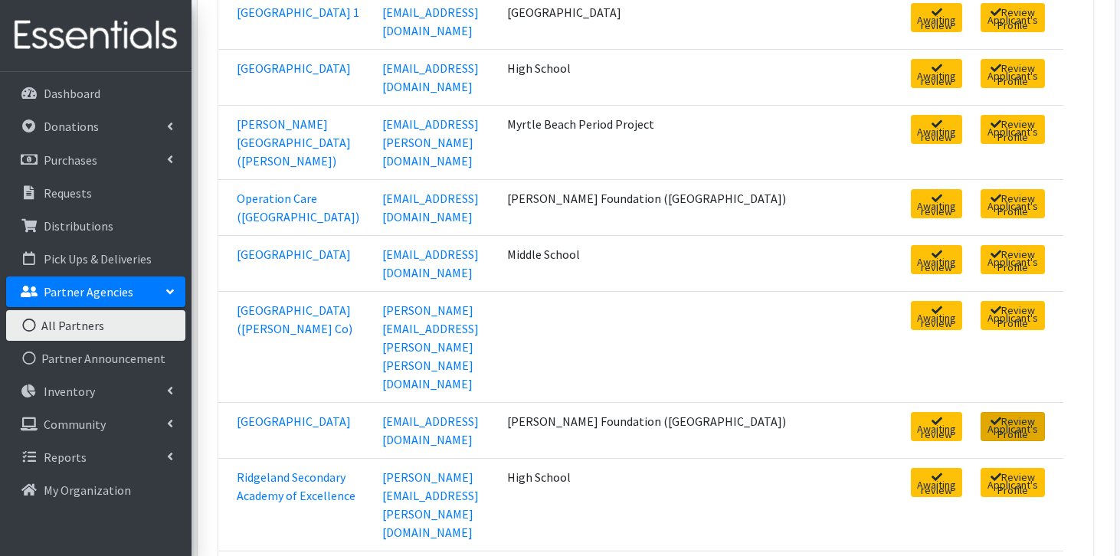
click at [1011, 412] on link "Review Applicant's Profile" at bounding box center [1013, 426] width 64 height 29
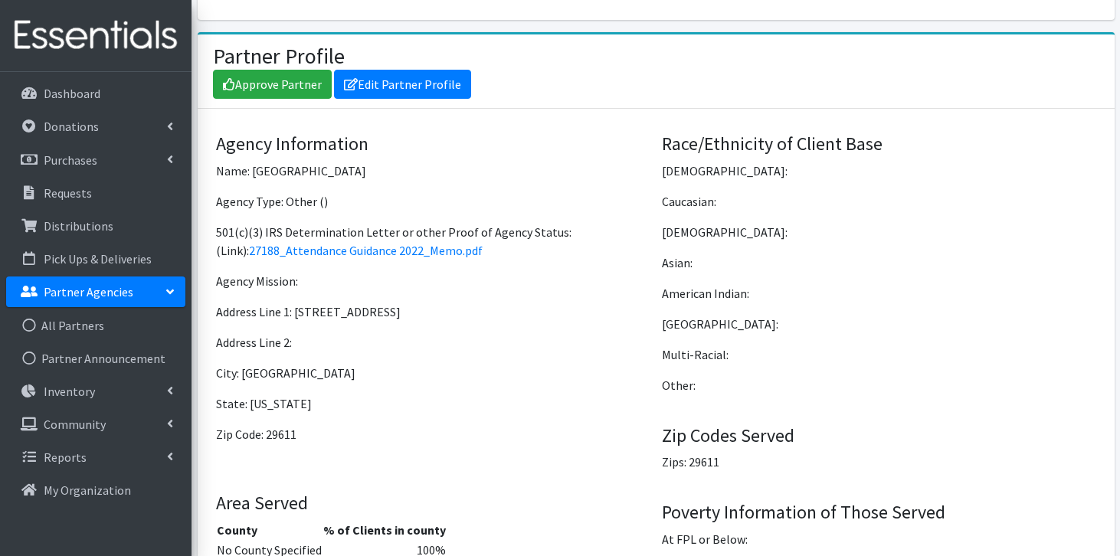
scroll to position [1137, 0]
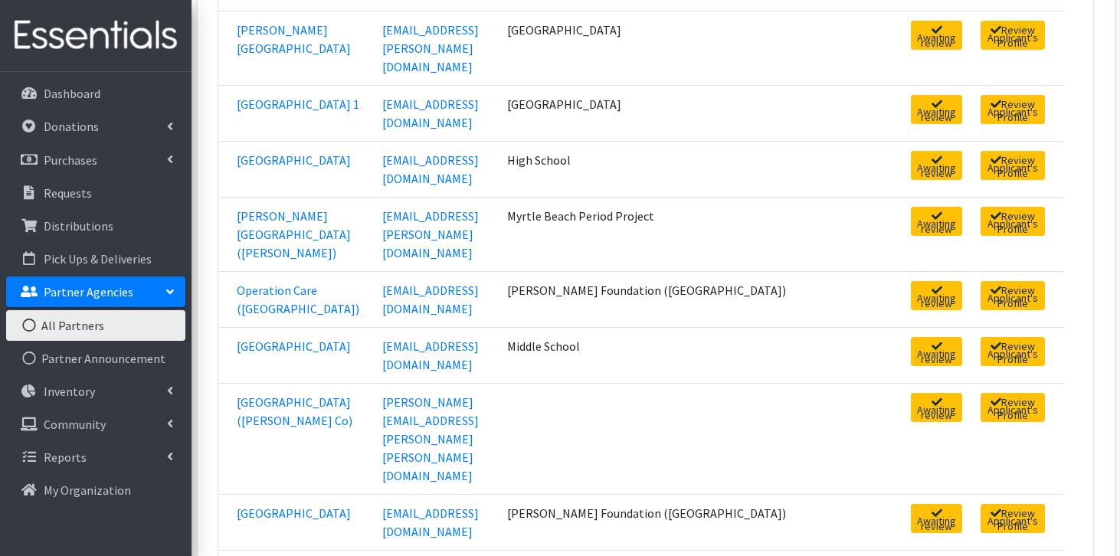
scroll to position [1049, 0]
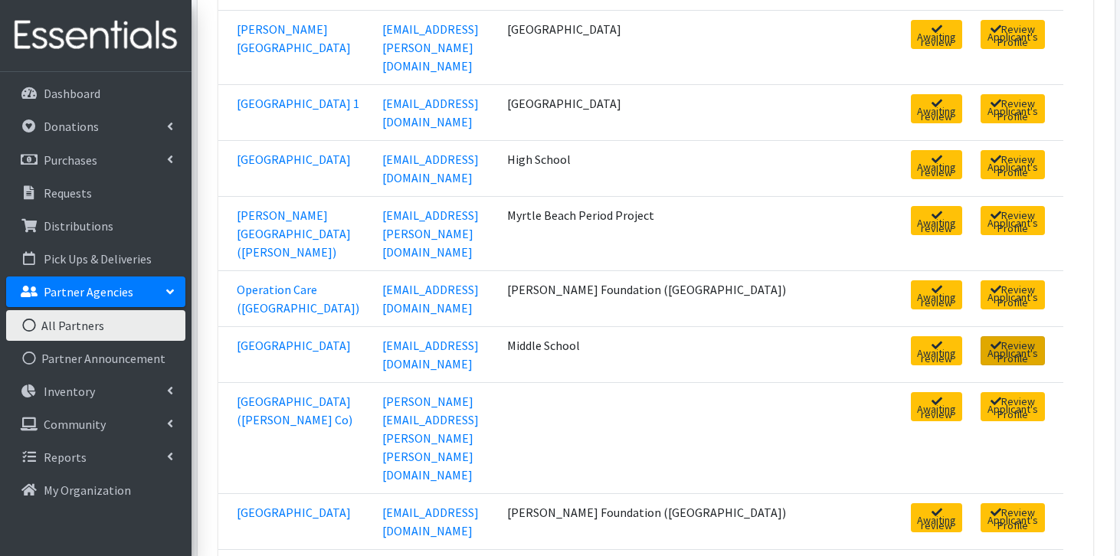
click at [1022, 336] on link "Review Applicant's Profile" at bounding box center [1013, 350] width 64 height 29
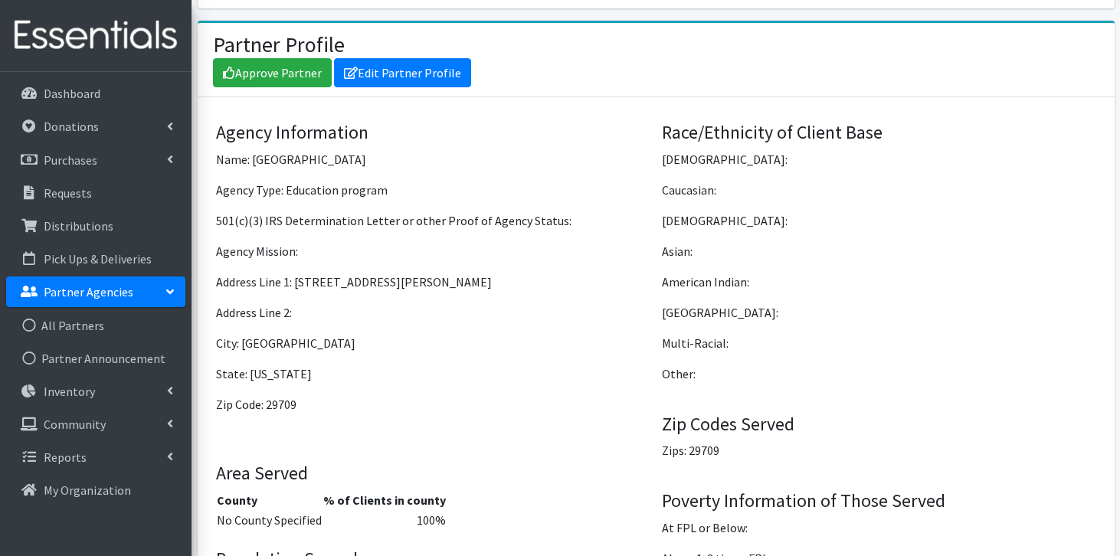
scroll to position [1160, 0]
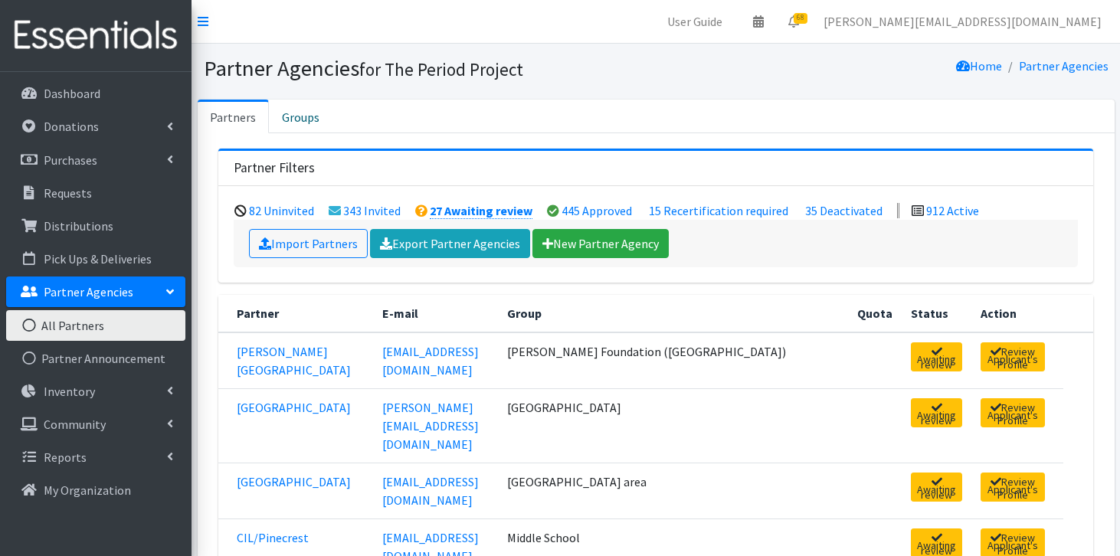
scroll to position [1049, 0]
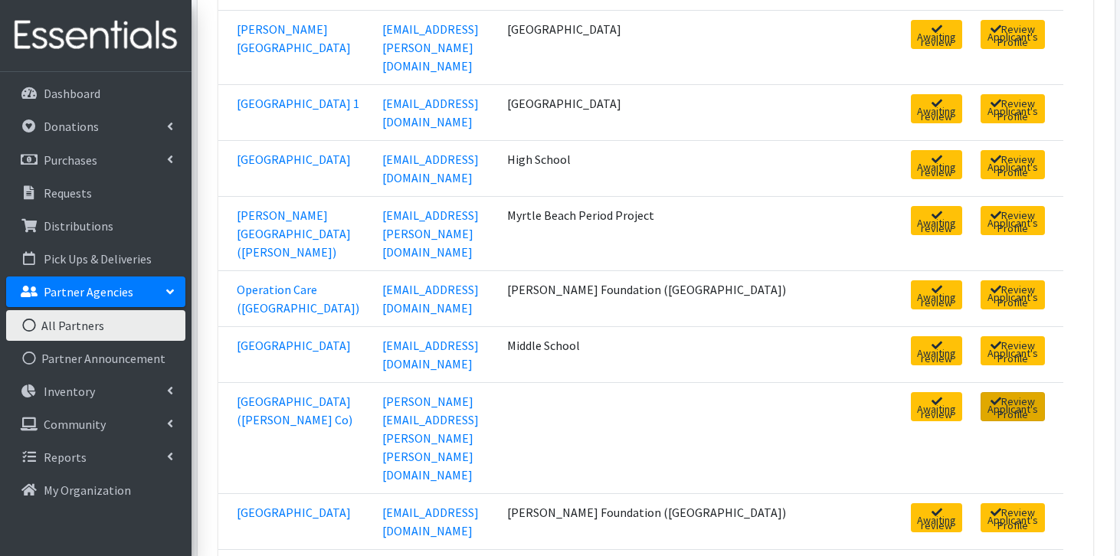
click at [981, 392] on link "Review Applicant's Profile" at bounding box center [1013, 406] width 64 height 29
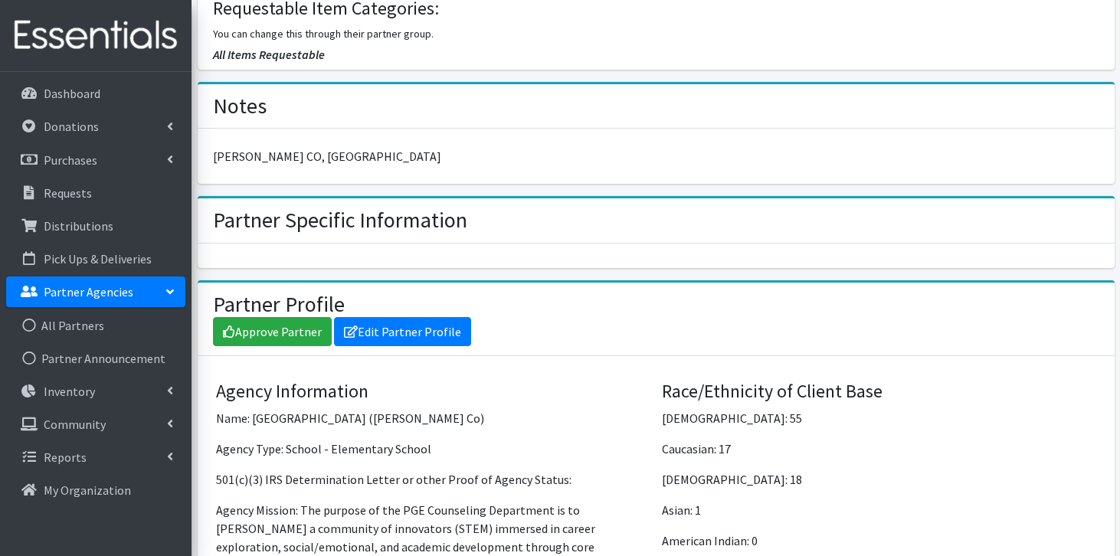
scroll to position [1129, 0]
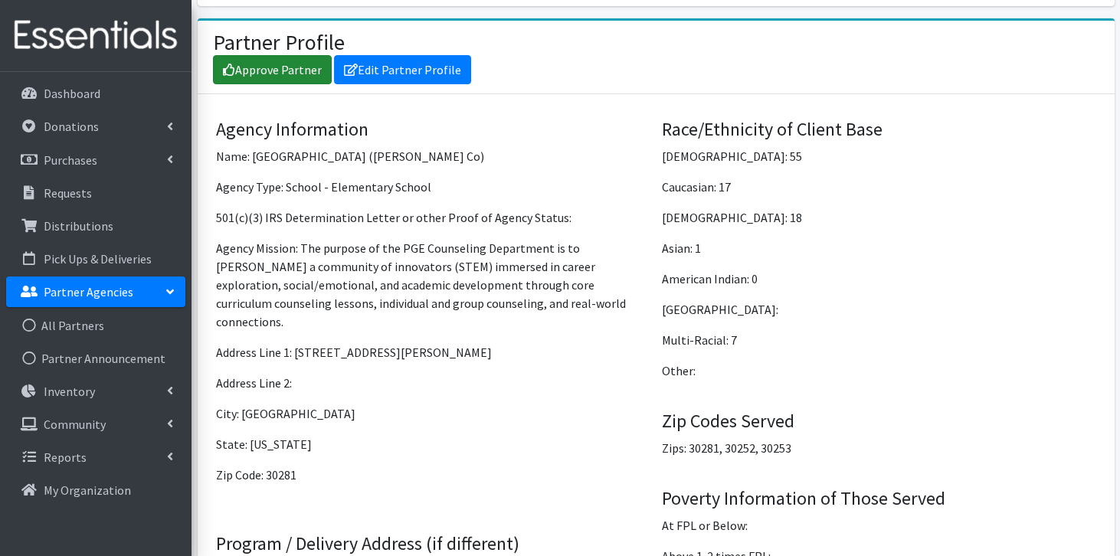
click at [318, 55] on link "Approve Partner" at bounding box center [272, 69] width 119 height 29
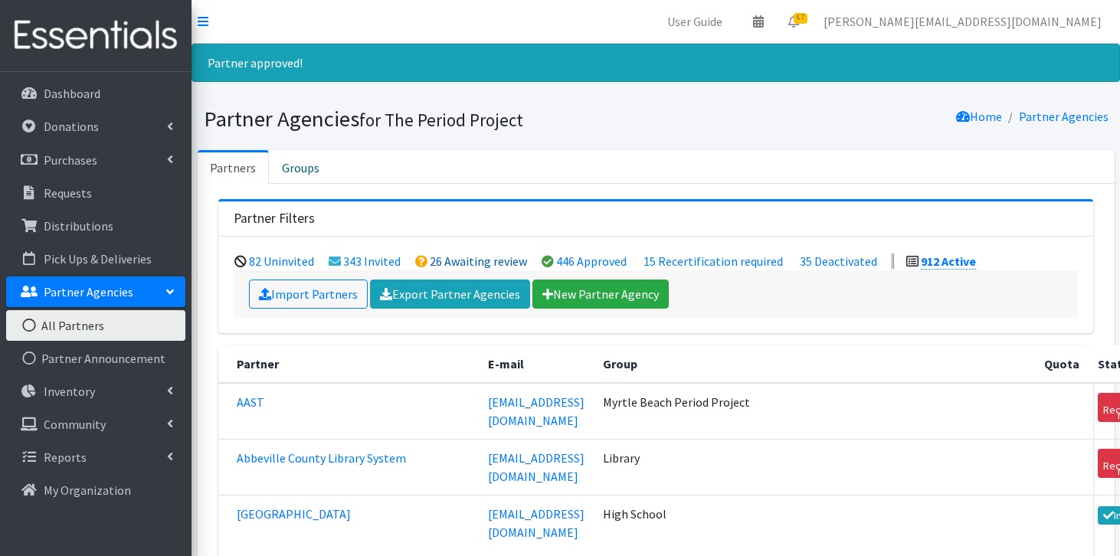
click at [474, 261] on link "26 Awaiting review" at bounding box center [478, 261] width 97 height 15
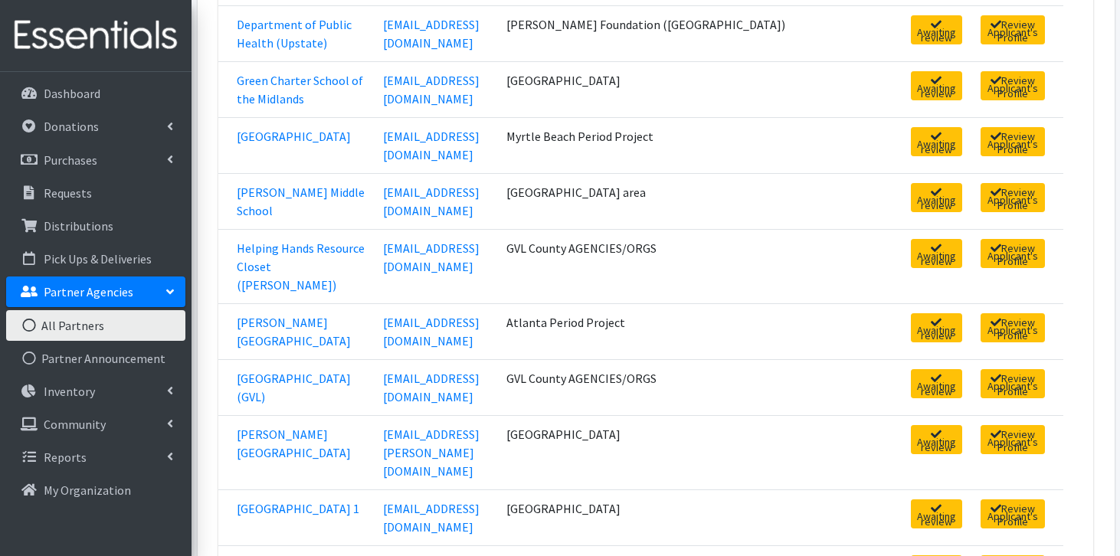
scroll to position [649, 0]
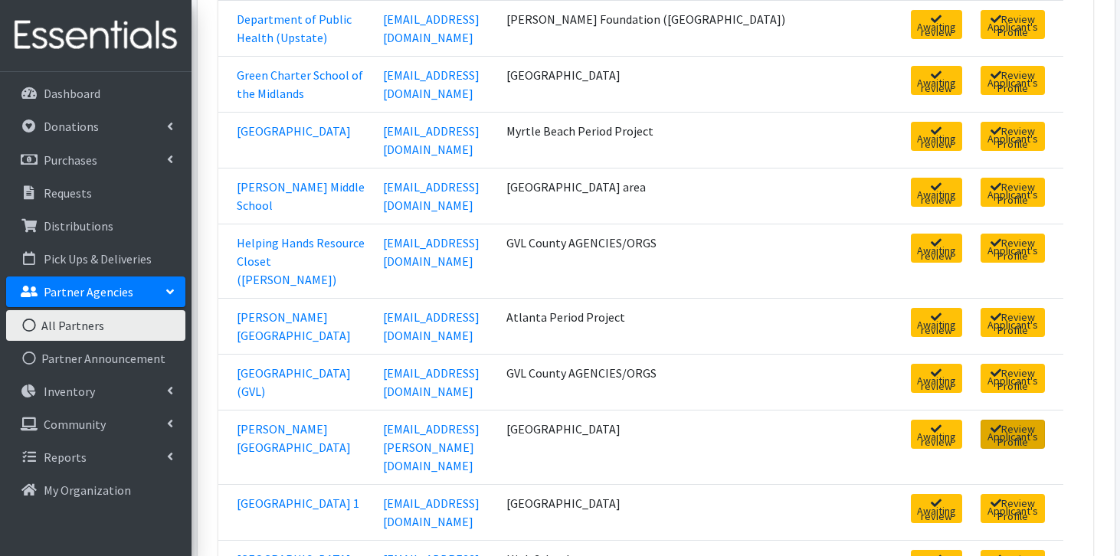
click at [981, 420] on link "Review Applicant's Profile" at bounding box center [1013, 434] width 64 height 29
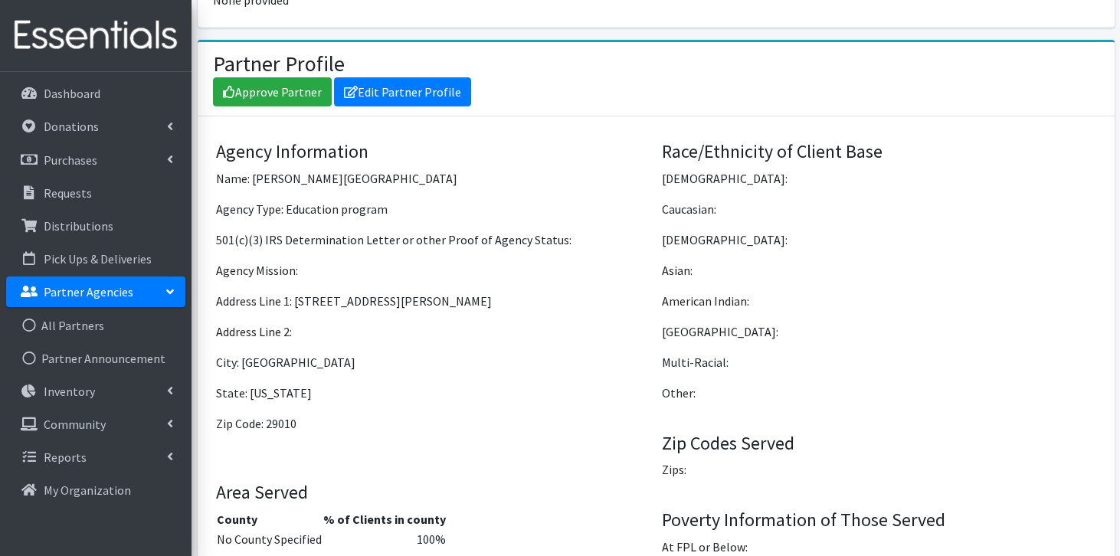
scroll to position [1225, 0]
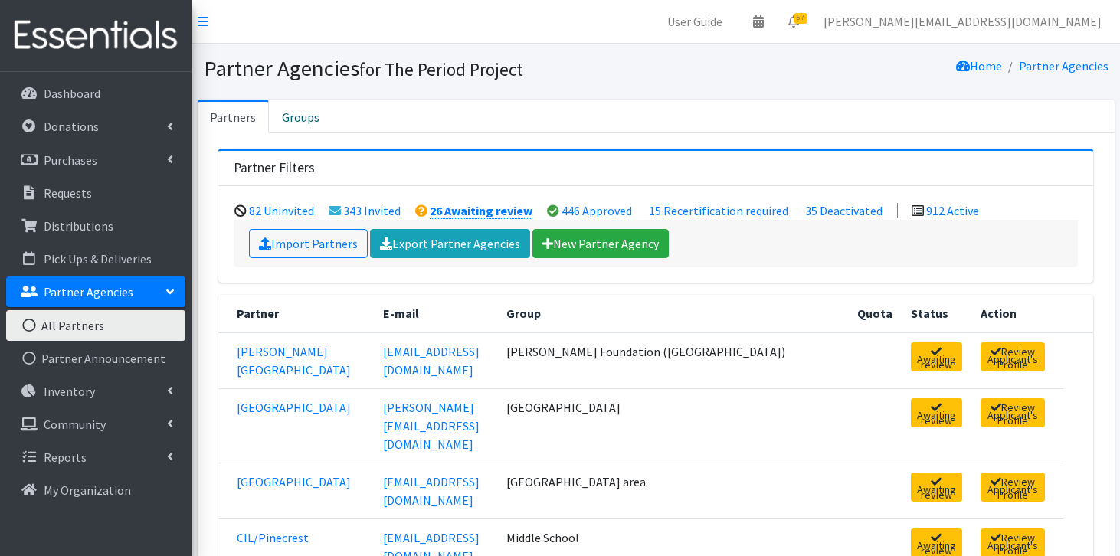
scroll to position [649, 0]
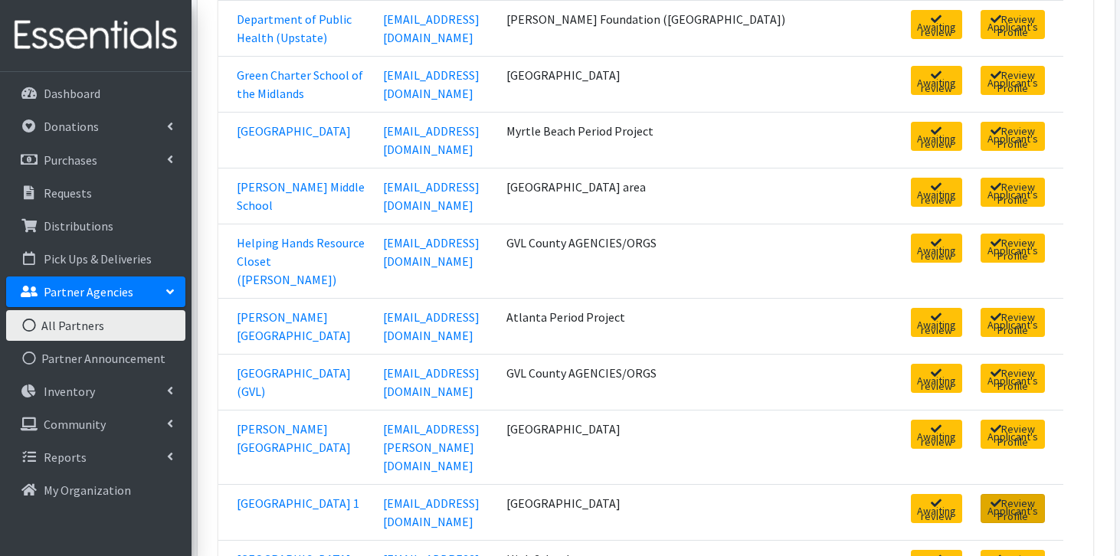
click at [1031, 494] on link "Review Applicant's Profile" at bounding box center [1013, 508] width 64 height 29
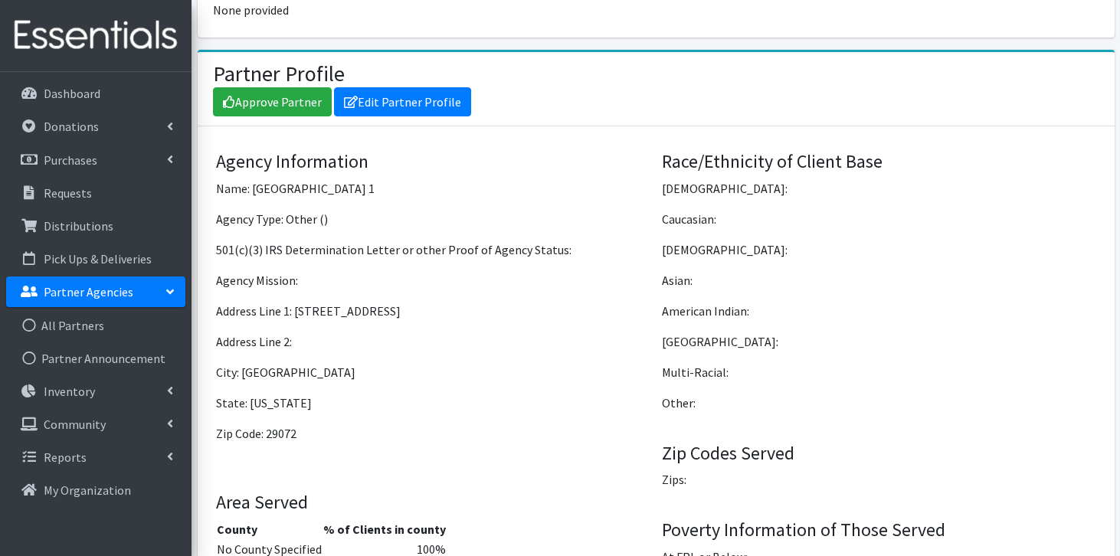
scroll to position [1225, 0]
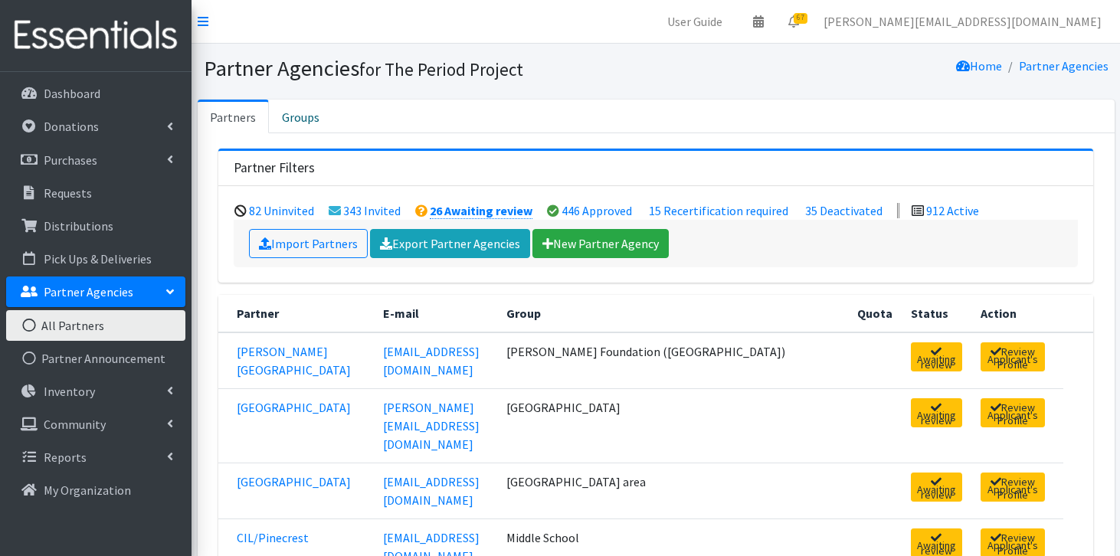
scroll to position [649, 0]
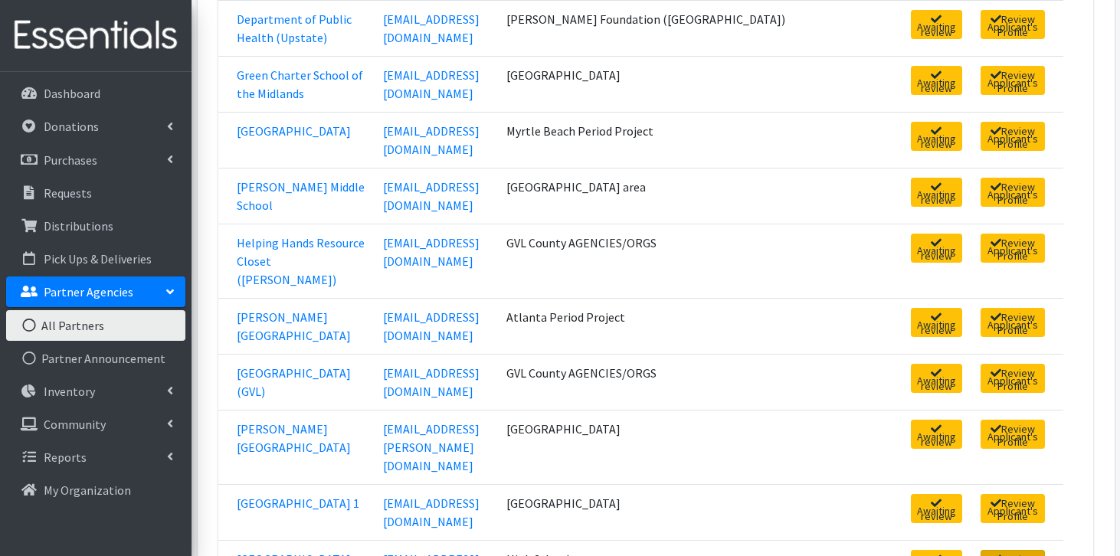
click at [1002, 550] on link "Review Applicant's Profile" at bounding box center [1013, 564] width 64 height 29
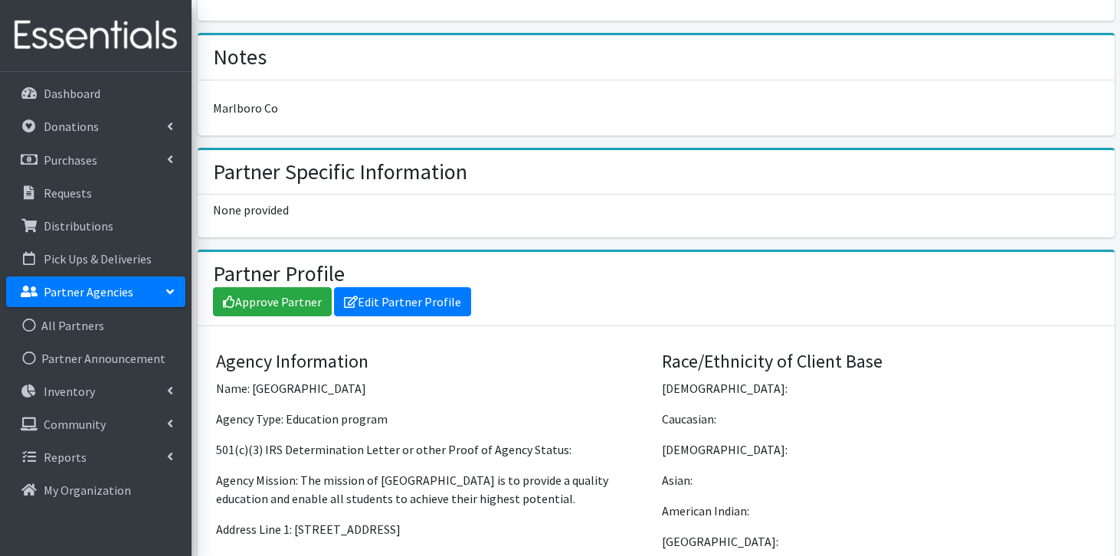
scroll to position [1252, 0]
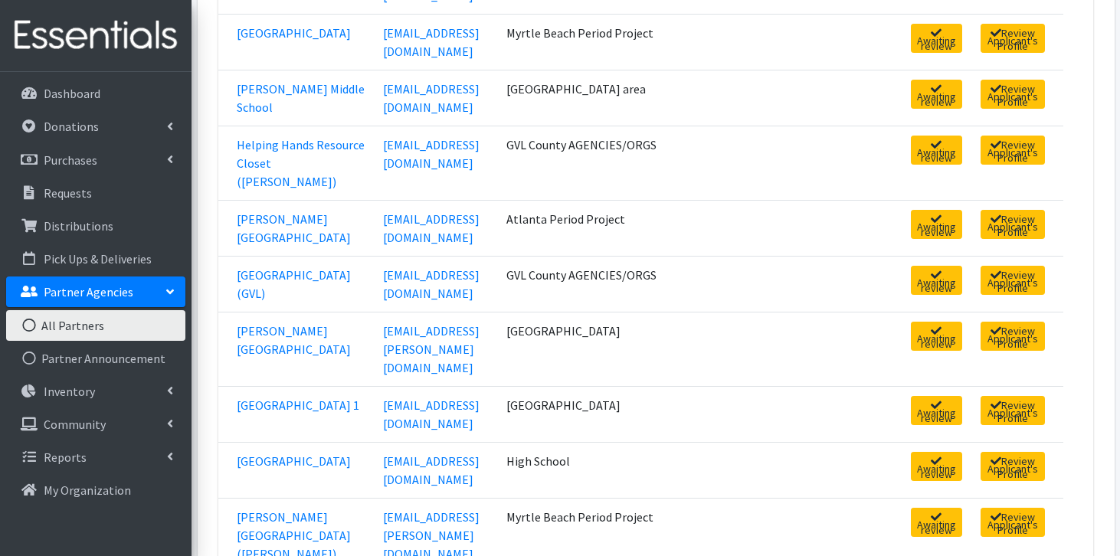
scroll to position [808, 0]
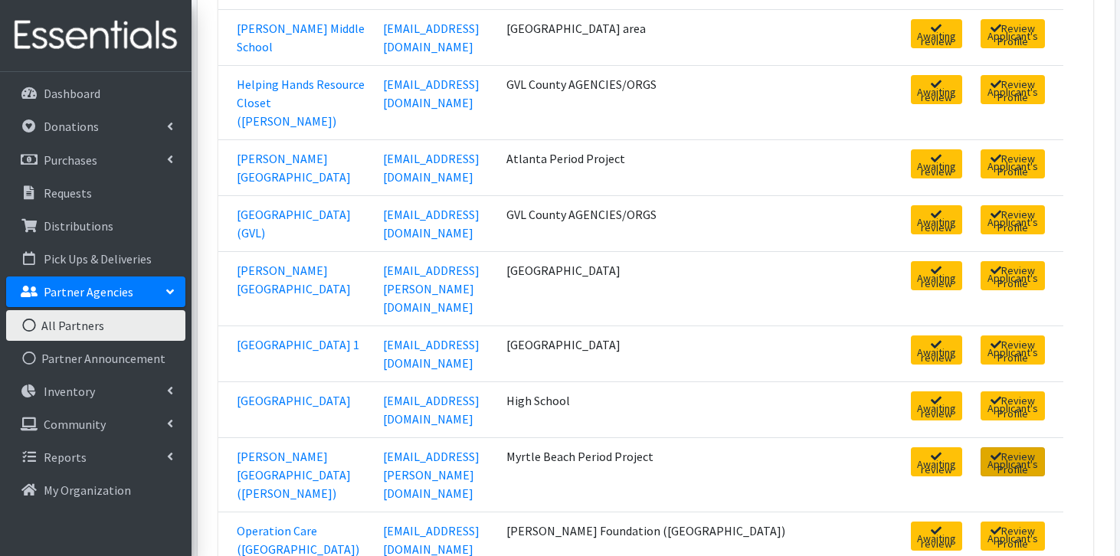
click at [981, 448] on link "Review Applicant's Profile" at bounding box center [1013, 462] width 64 height 29
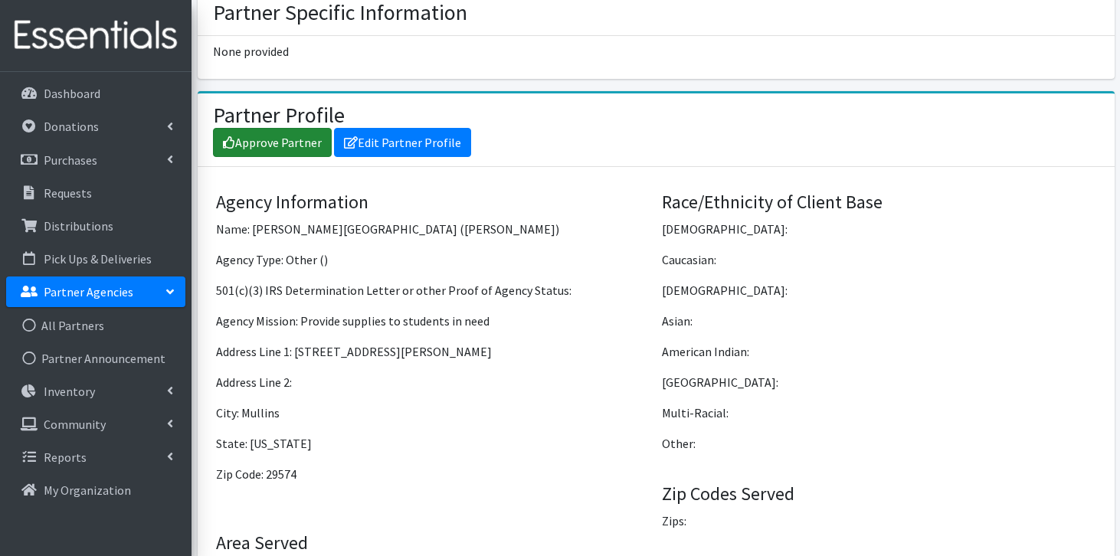
scroll to position [1137, 0]
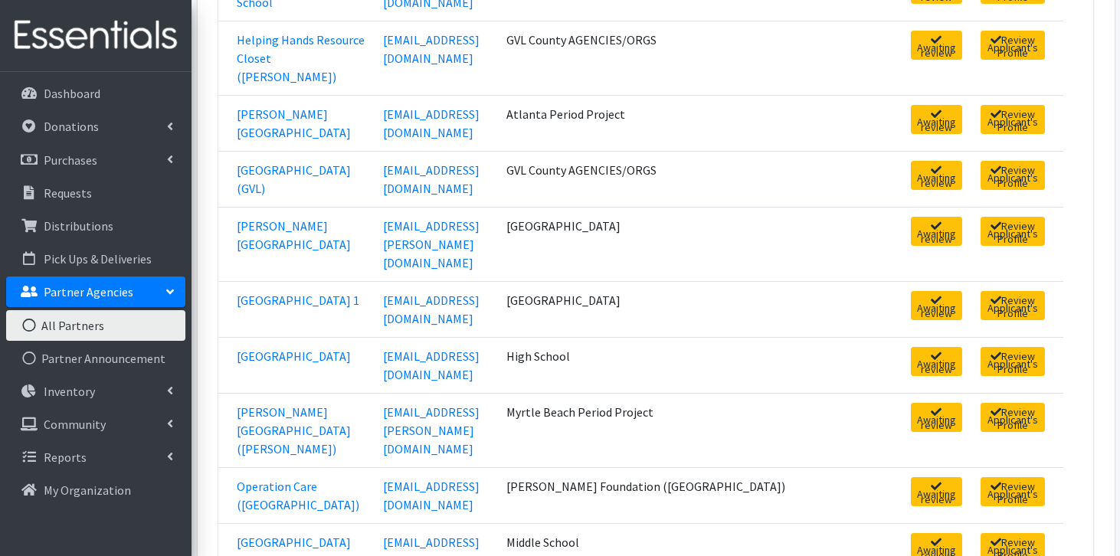
scroll to position [853, 0]
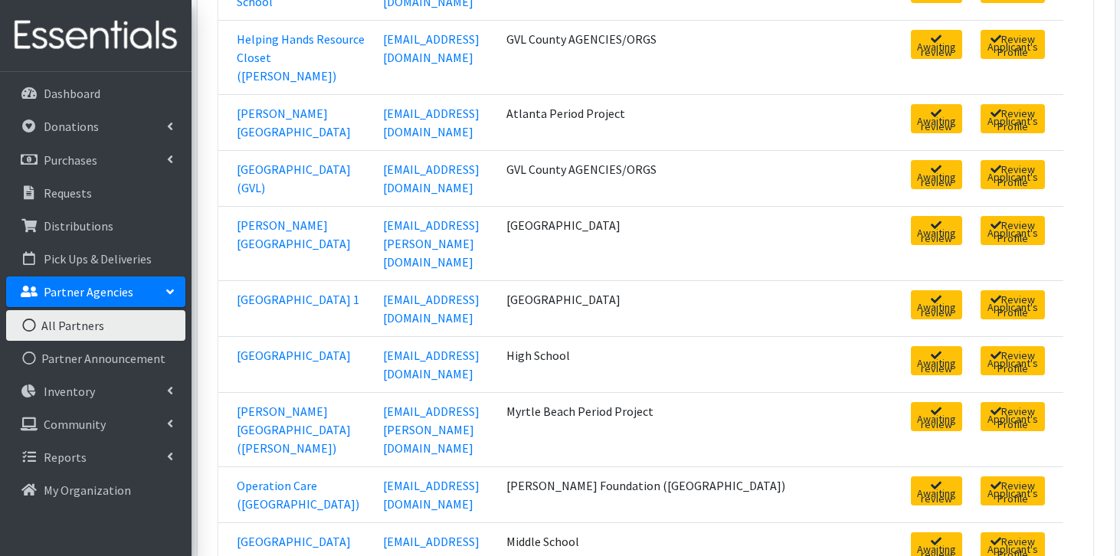
click td "Review Applicant's Profile"
click link "Review Applicant's Profile"
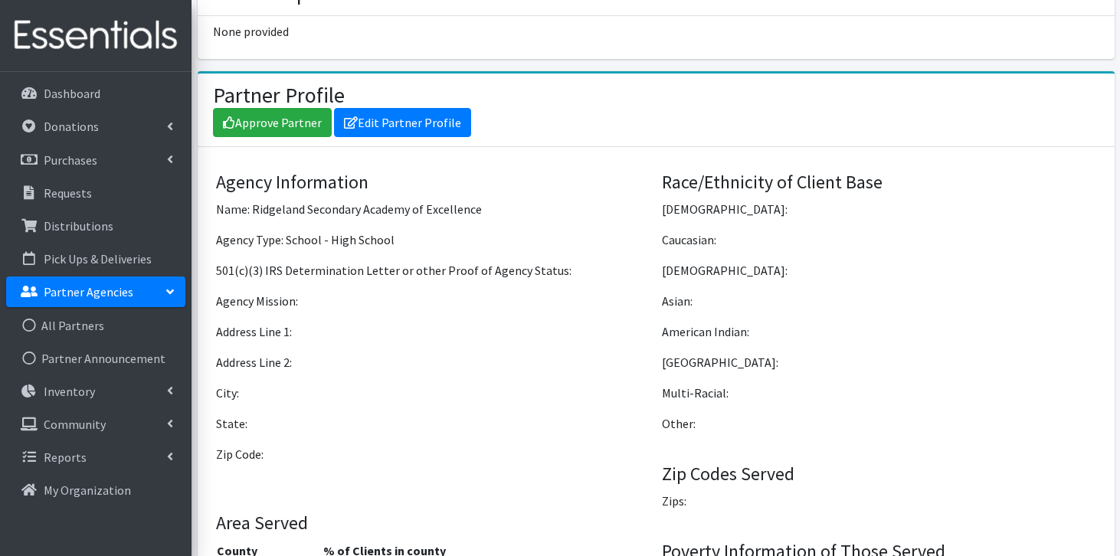
scroll to position [1279, 0]
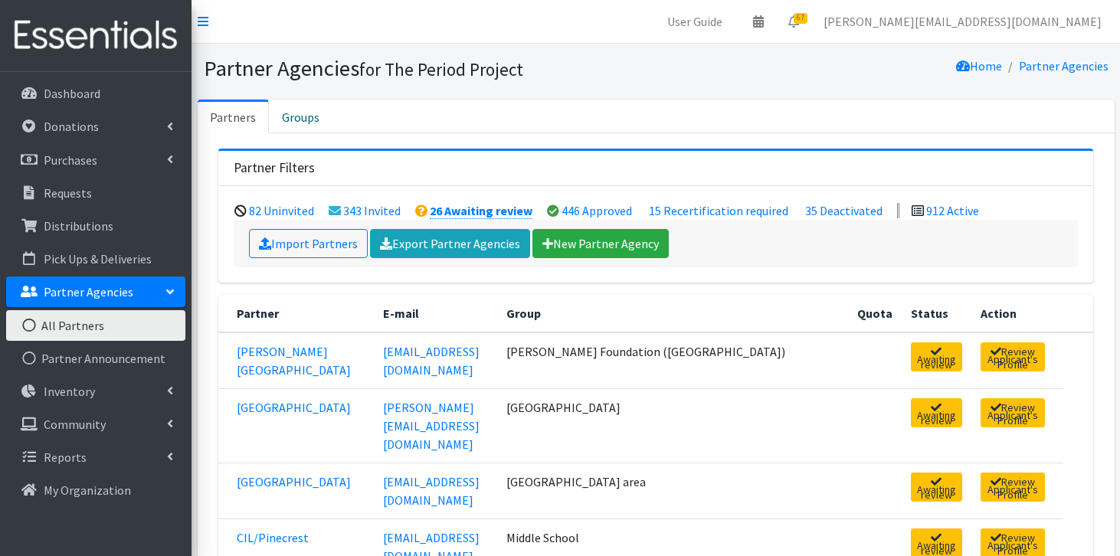
scroll to position [853, 0]
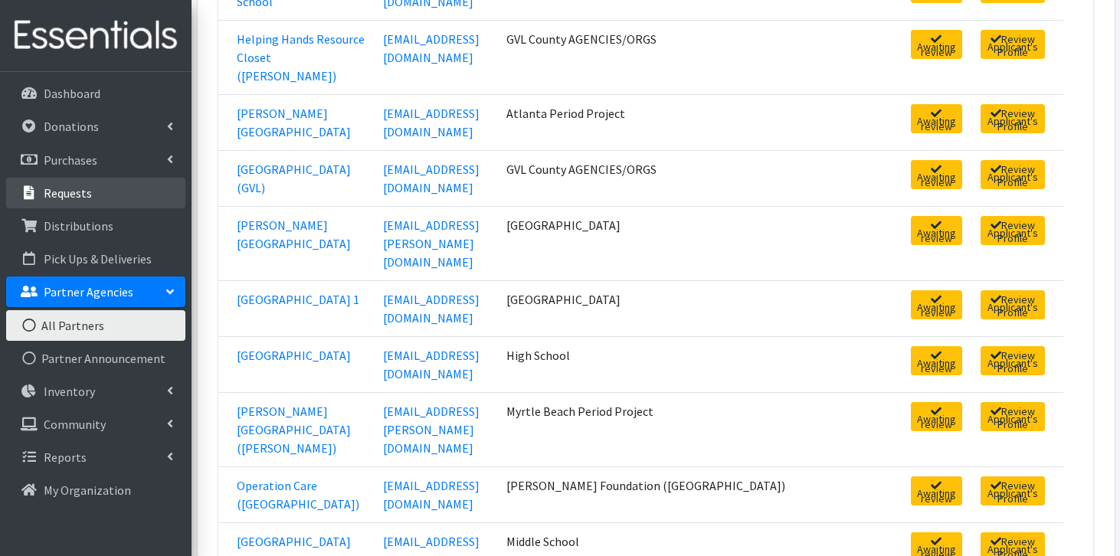
click p "Requests"
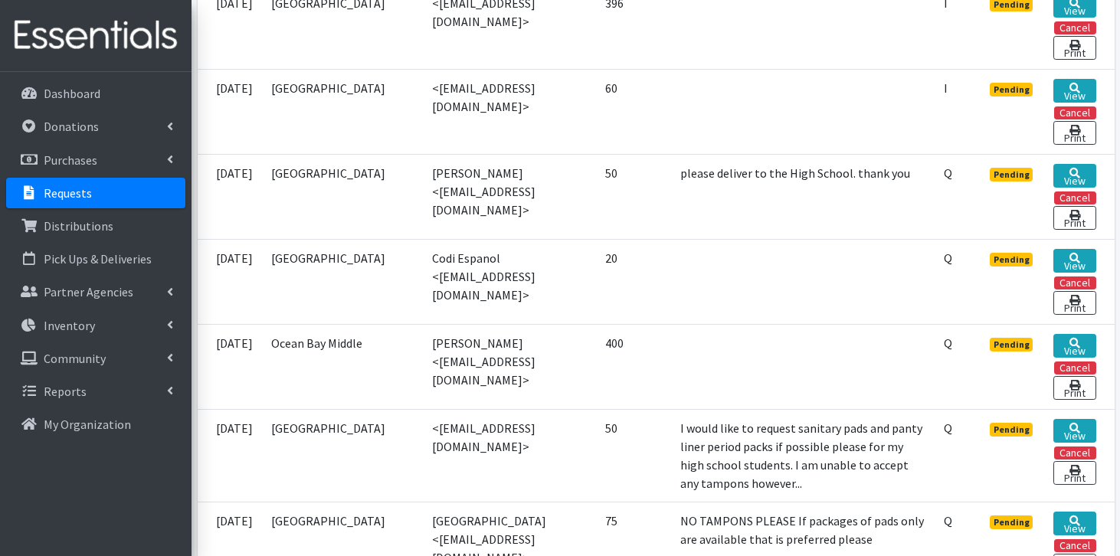
scroll to position [1494, 0]
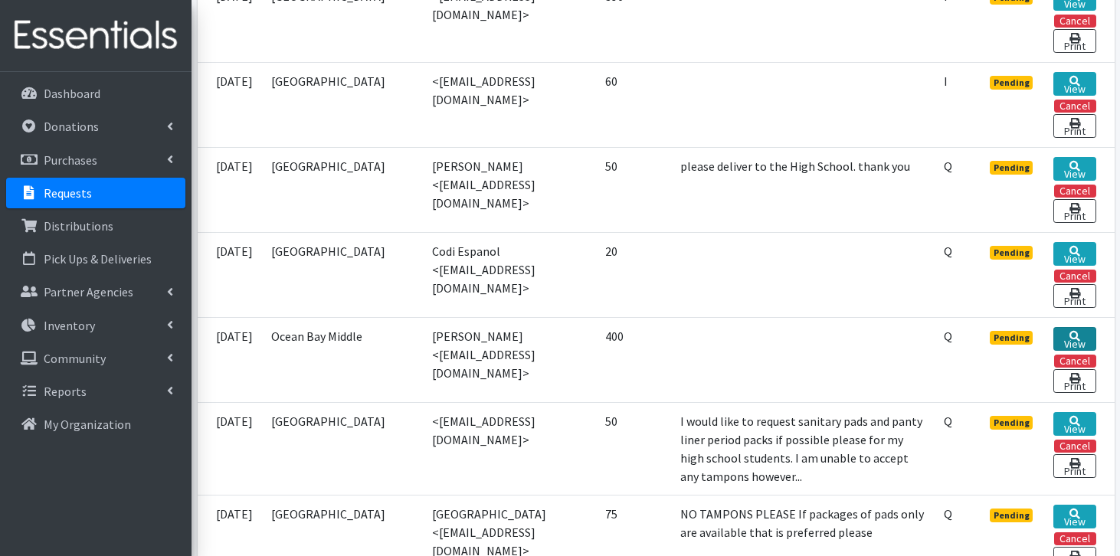
click at [1076, 328] on link "View" at bounding box center [1075, 339] width 42 height 24
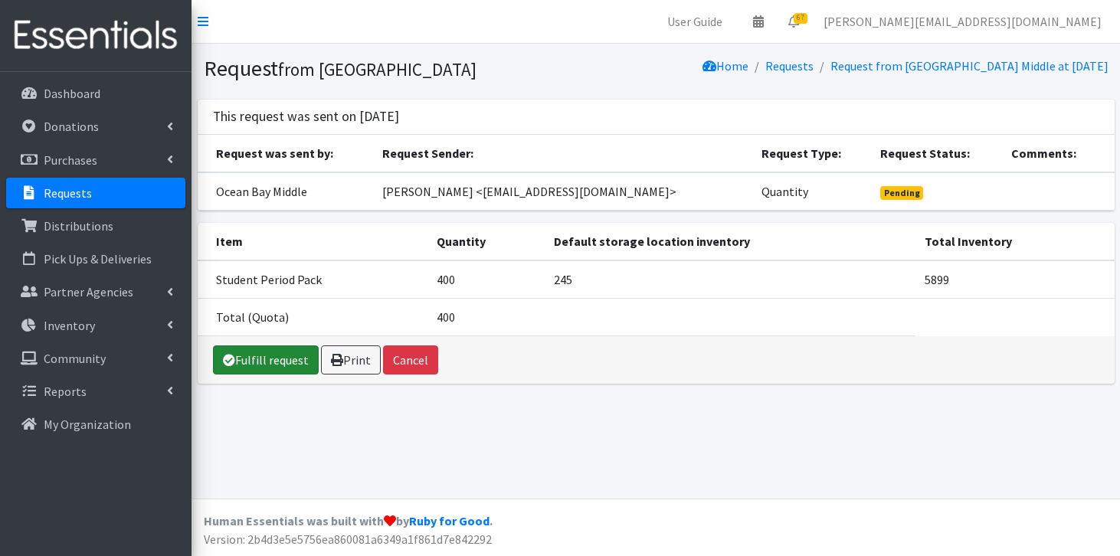
click at [304, 358] on link "Fulfill request" at bounding box center [266, 360] width 106 height 29
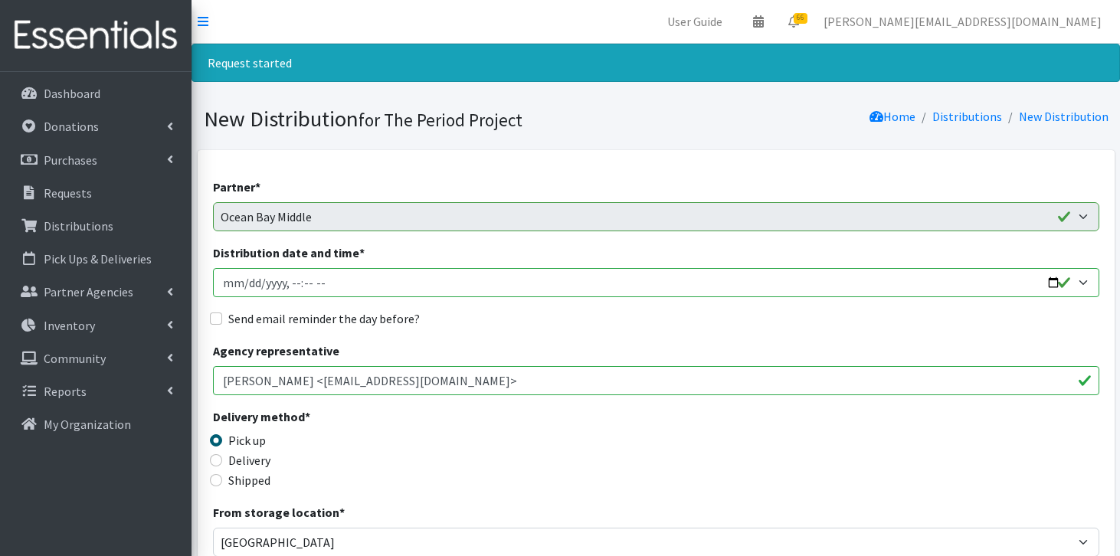
click at [323, 281] on input "Distribution date and time *" at bounding box center [656, 282] width 887 height 29
type input "[DATE]T11:59"
click at [215, 463] on input "Delivery" at bounding box center [216, 460] width 12 height 12
radio input "true"
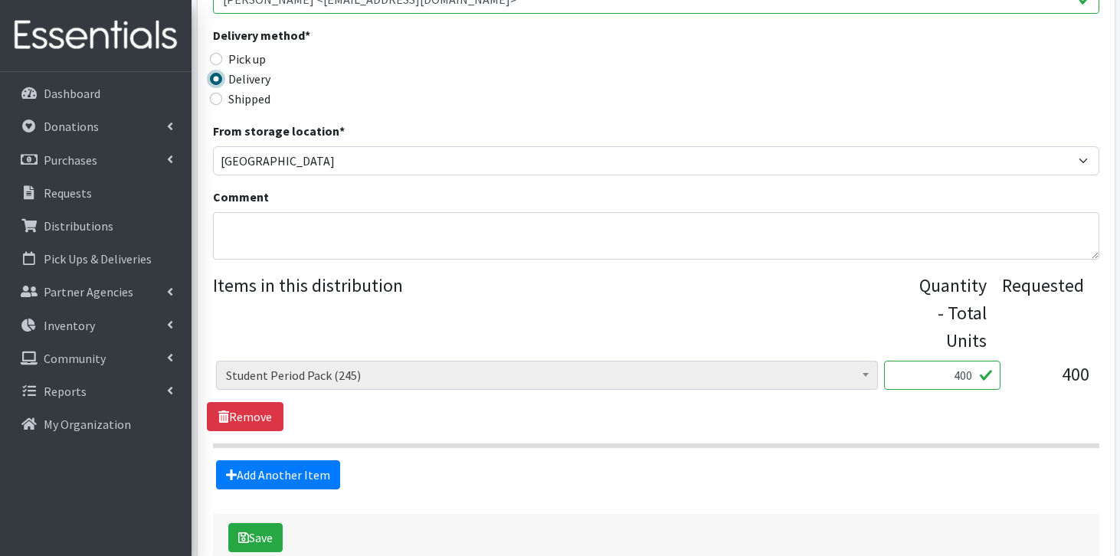
scroll to position [389, 0]
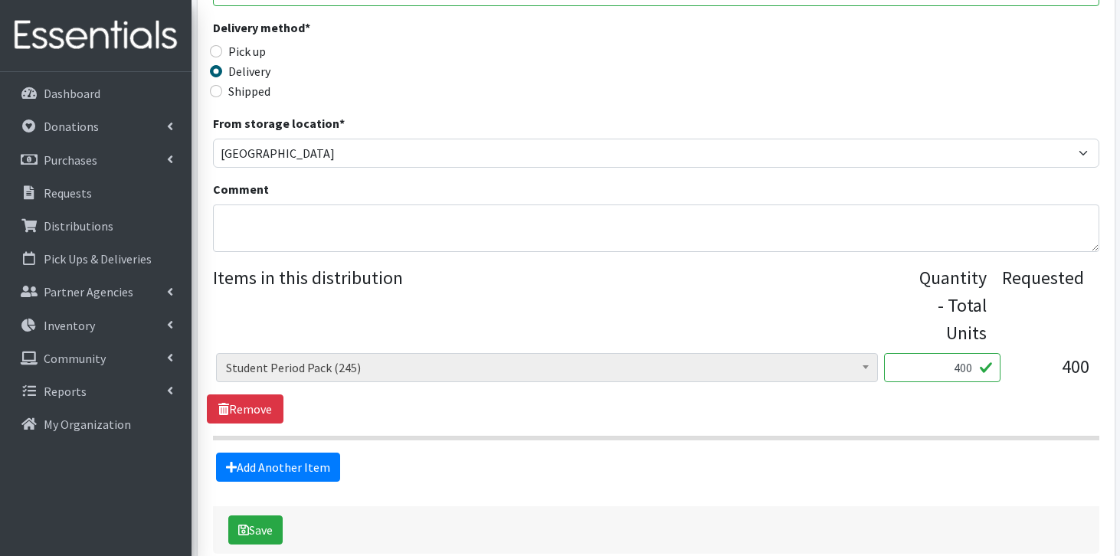
click at [972, 370] on input "400" at bounding box center [942, 367] width 116 height 29
type input "4"
type input "70"
click at [259, 528] on button "Save" at bounding box center [255, 530] width 54 height 29
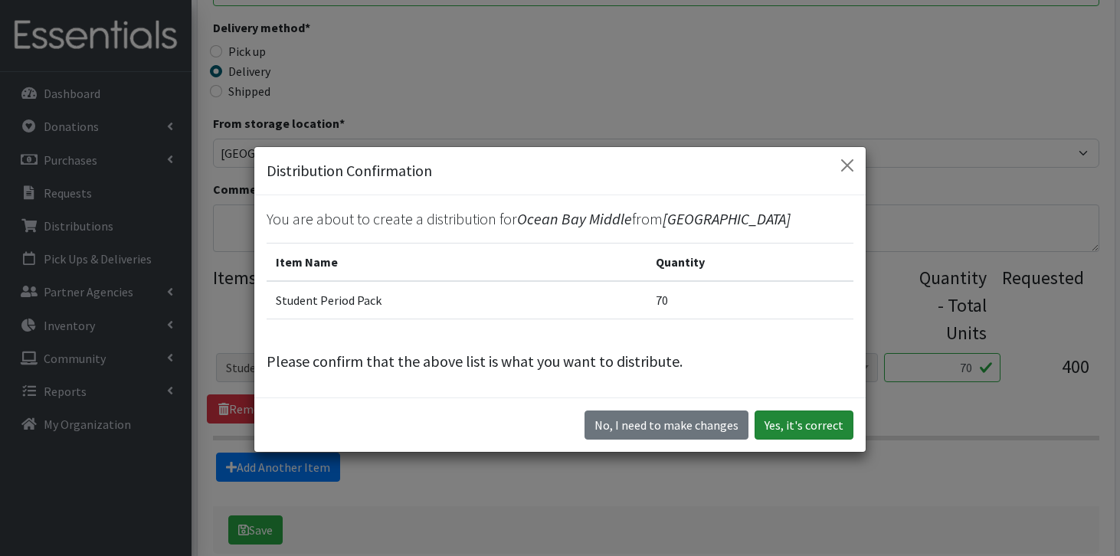
click at [805, 421] on button "Yes, it's correct" at bounding box center [804, 425] width 99 height 29
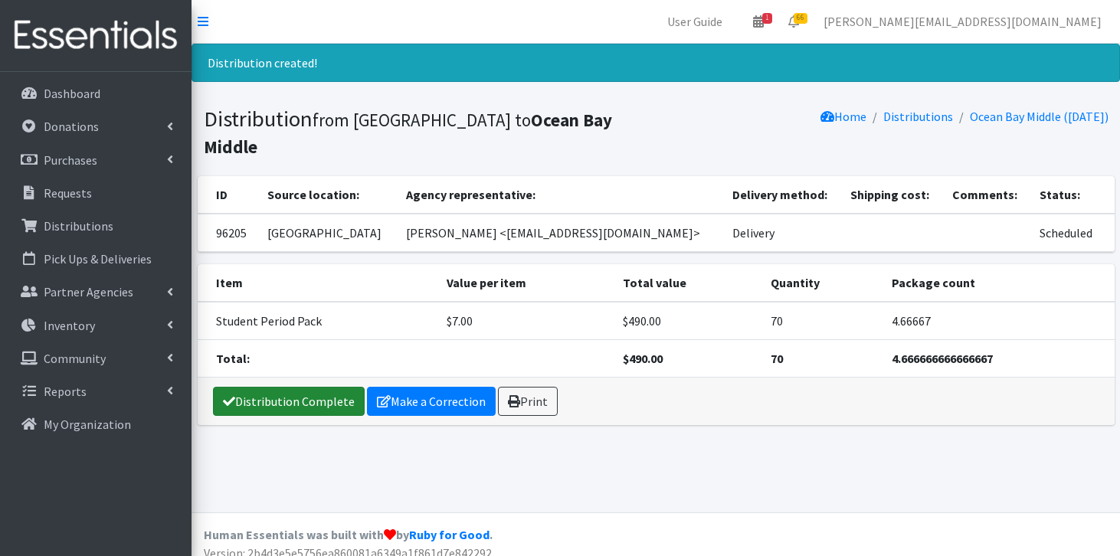
click at [290, 387] on link "Distribution Complete" at bounding box center [289, 401] width 152 height 29
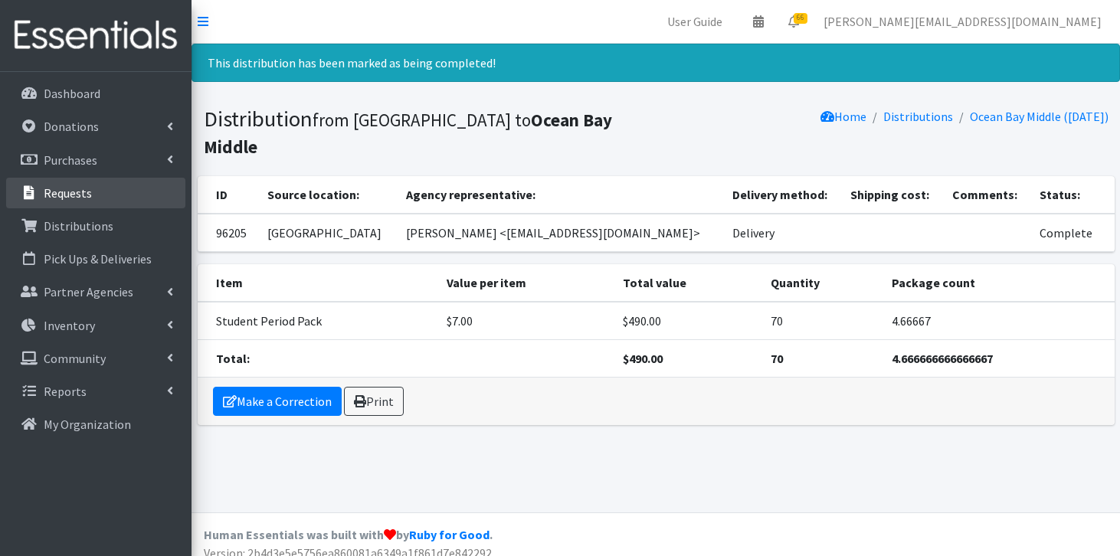
click at [107, 198] on link "Requests" at bounding box center [95, 193] width 179 height 31
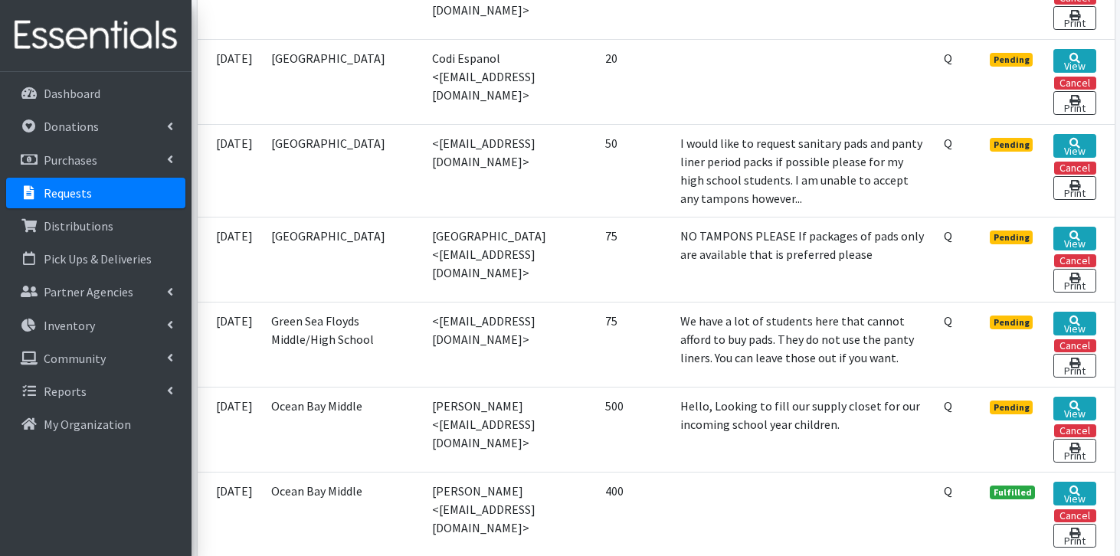
scroll to position [1713, 0]
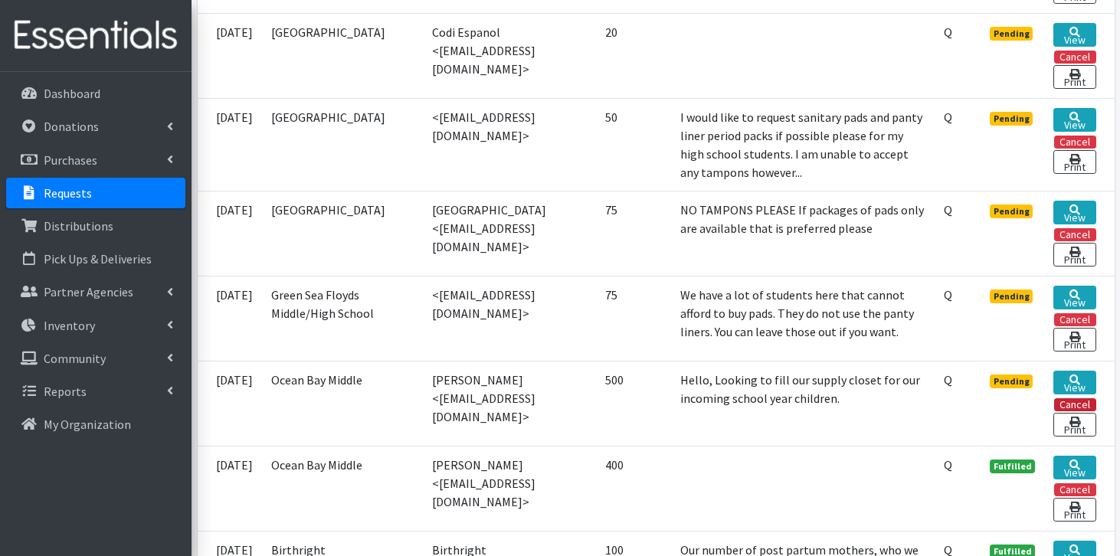
click at [1073, 398] on button "Cancel" at bounding box center [1075, 404] width 42 height 13
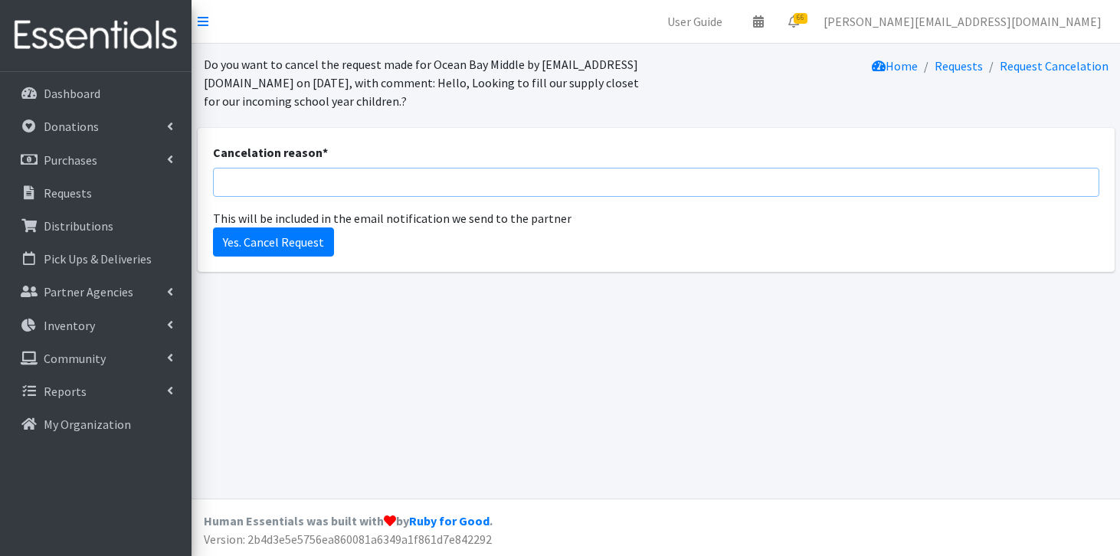
click at [308, 179] on input "Cancelation reason *" at bounding box center [656, 182] width 887 height 29
type input "incorrect school for this user"
click at [218, 243] on input "Yes. Cancel Request" at bounding box center [273, 242] width 121 height 29
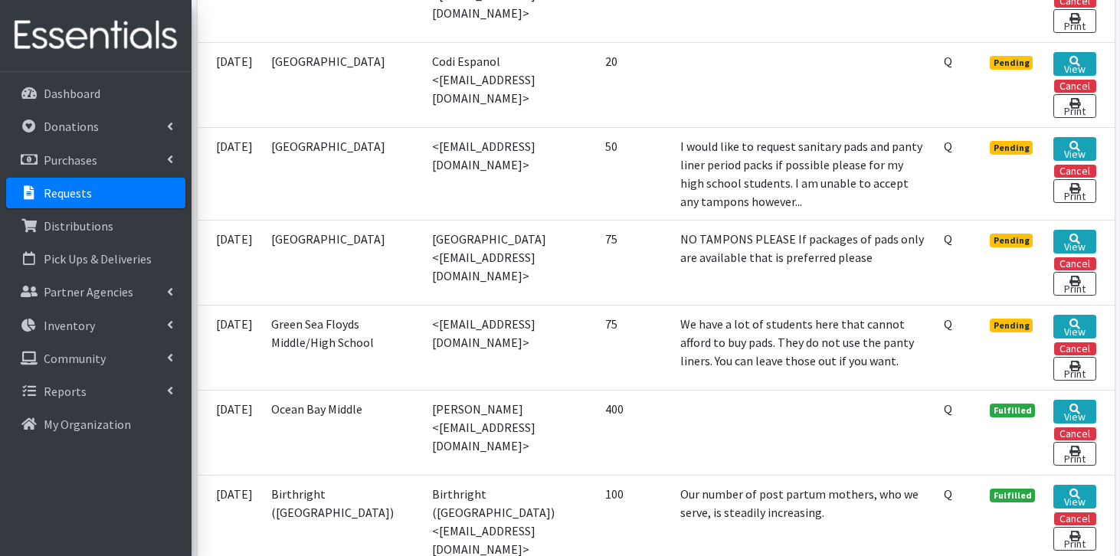
scroll to position [1730, 0]
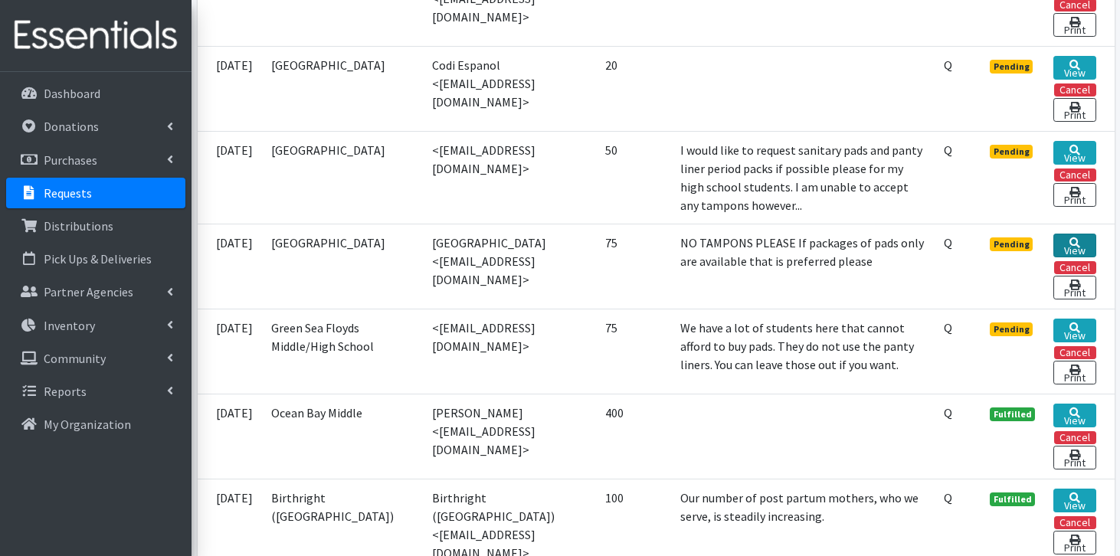
click at [1088, 234] on link "View" at bounding box center [1075, 246] width 42 height 24
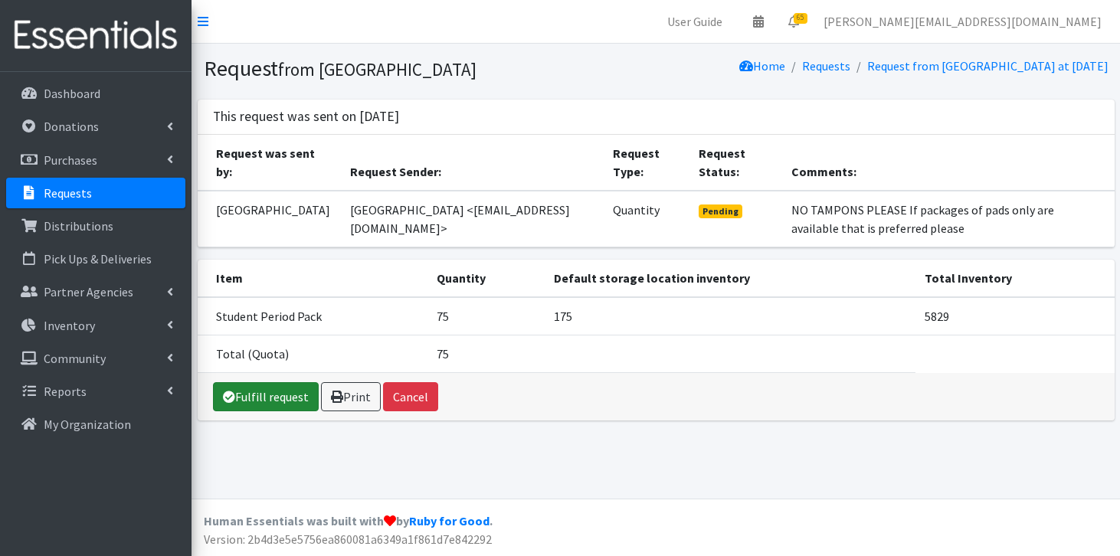
click at [234, 403] on icon at bounding box center [229, 397] width 12 height 12
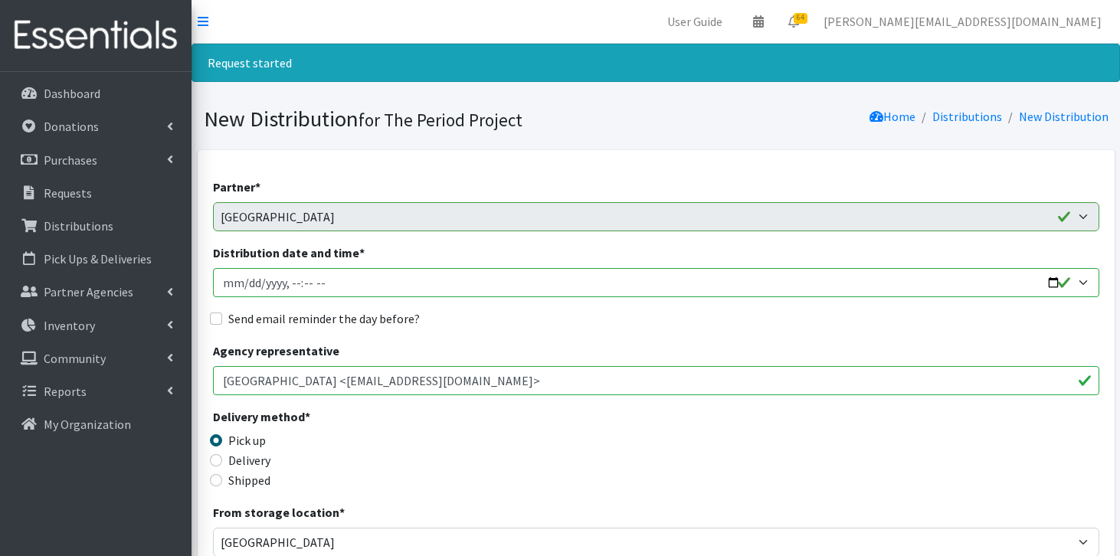
click at [242, 283] on input "Distribution date and time *" at bounding box center [656, 282] width 887 height 29
click at [323, 285] on input "Distribution date and time *" at bounding box center [656, 282] width 887 height 29
type input "2025-09-12T11:59"
click at [216, 462] on input "Delivery" at bounding box center [216, 460] width 12 height 12
radio input "true"
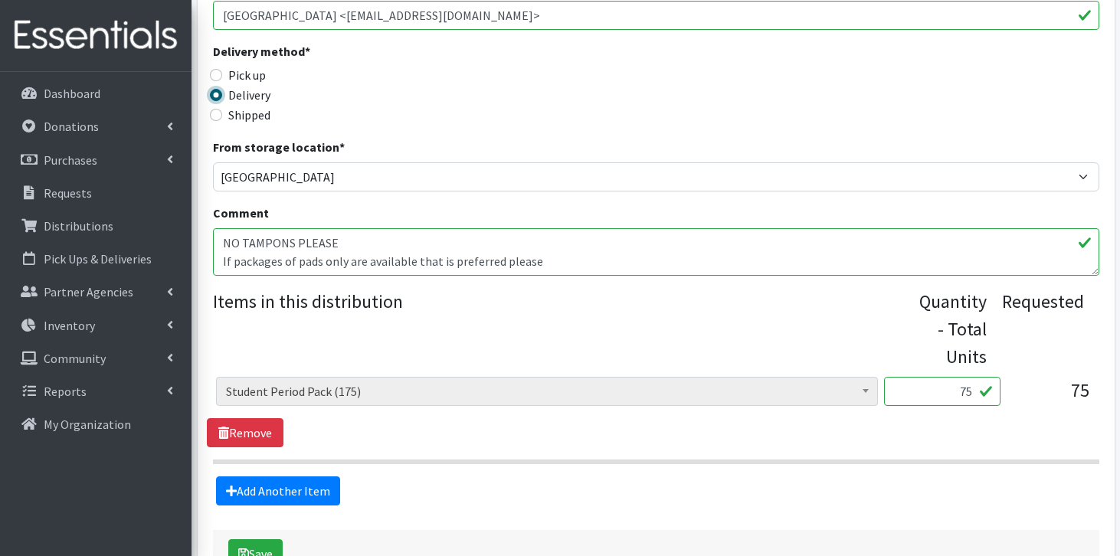
scroll to position [382, 0]
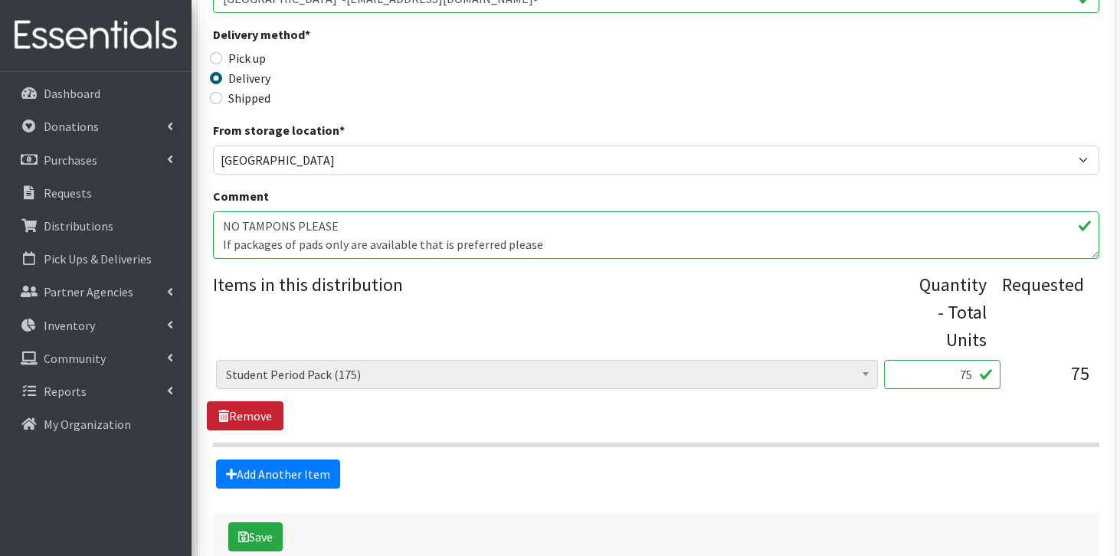
click at [250, 421] on link "Remove" at bounding box center [245, 416] width 77 height 29
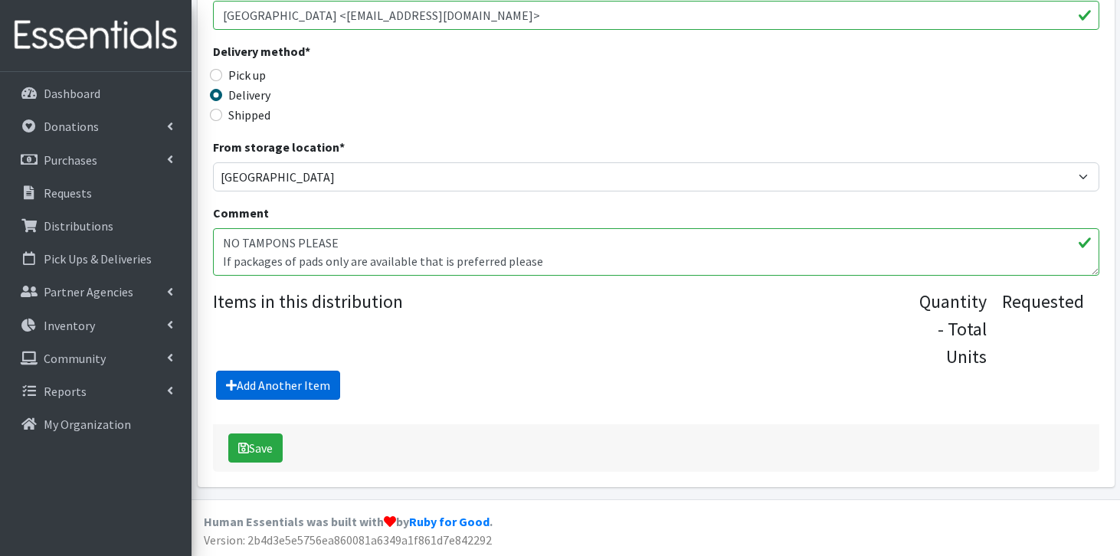
click at [303, 386] on link "Add Another Item" at bounding box center [278, 385] width 124 height 29
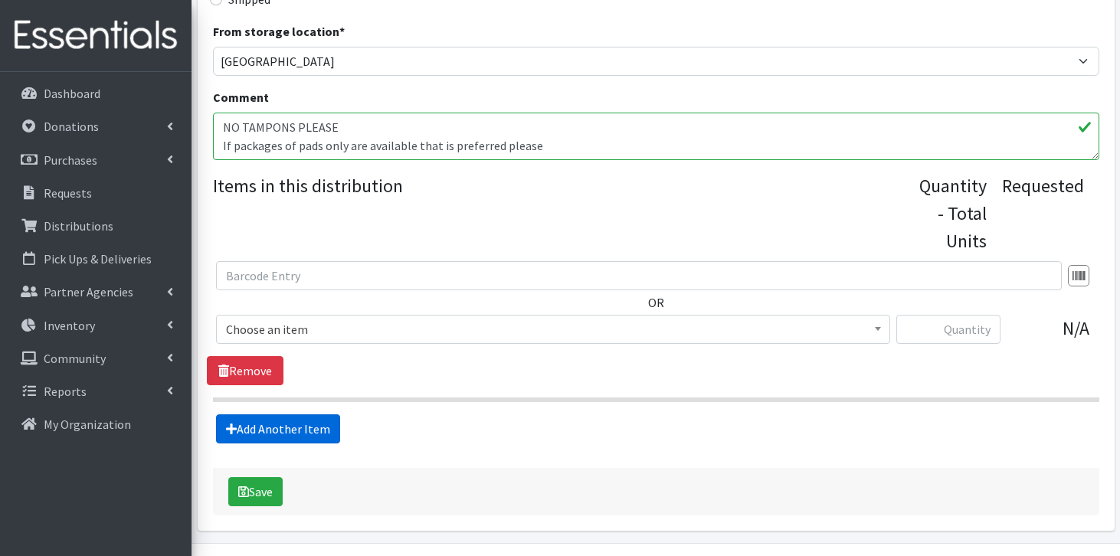
scroll to position [525, 0]
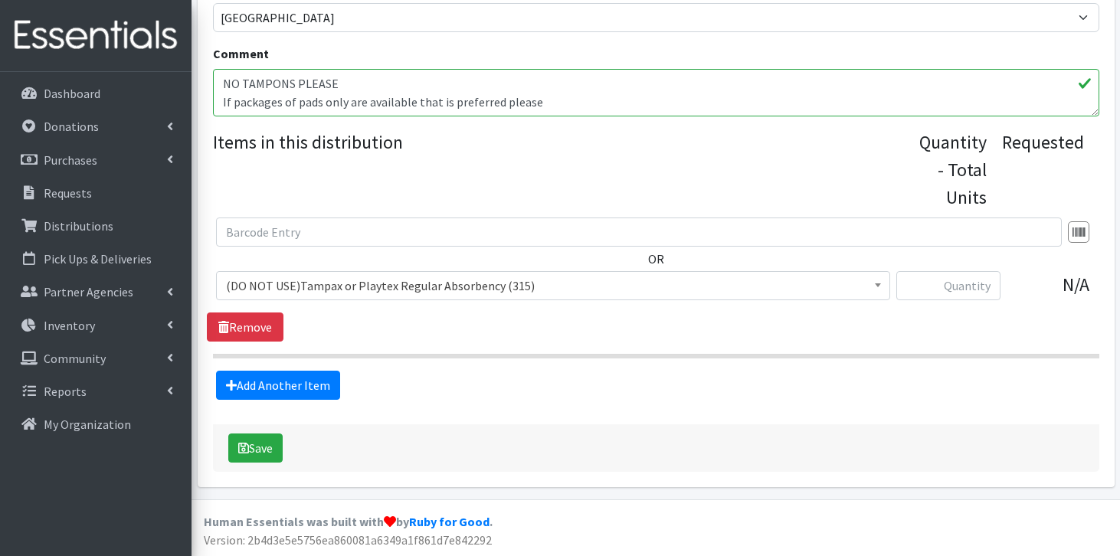
click at [371, 281] on span "(DO NOT USE)Tampax or Playtex Regular Absorbency (315)" at bounding box center [553, 285] width 654 height 21
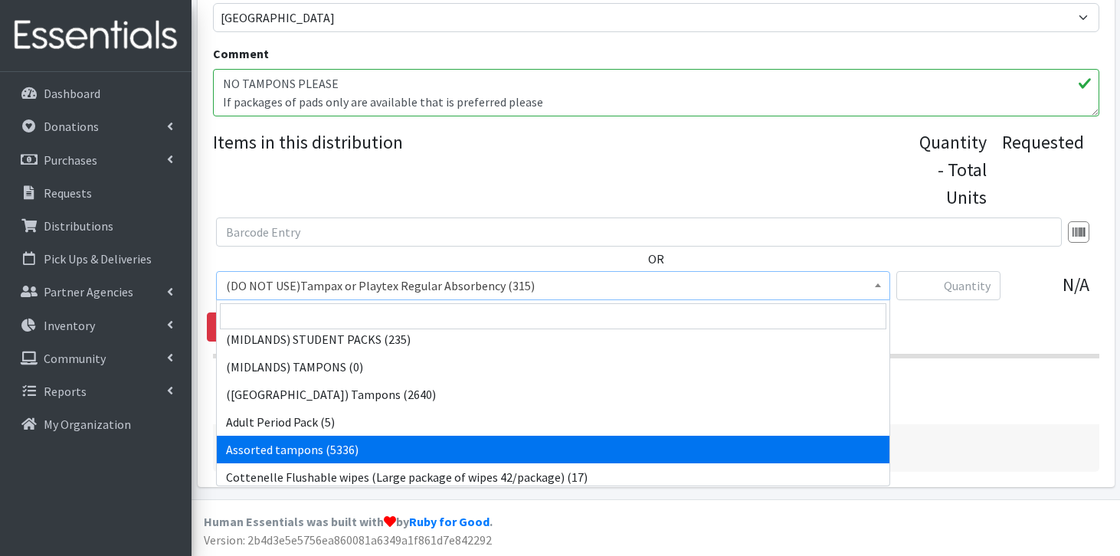
scroll to position [493, 0]
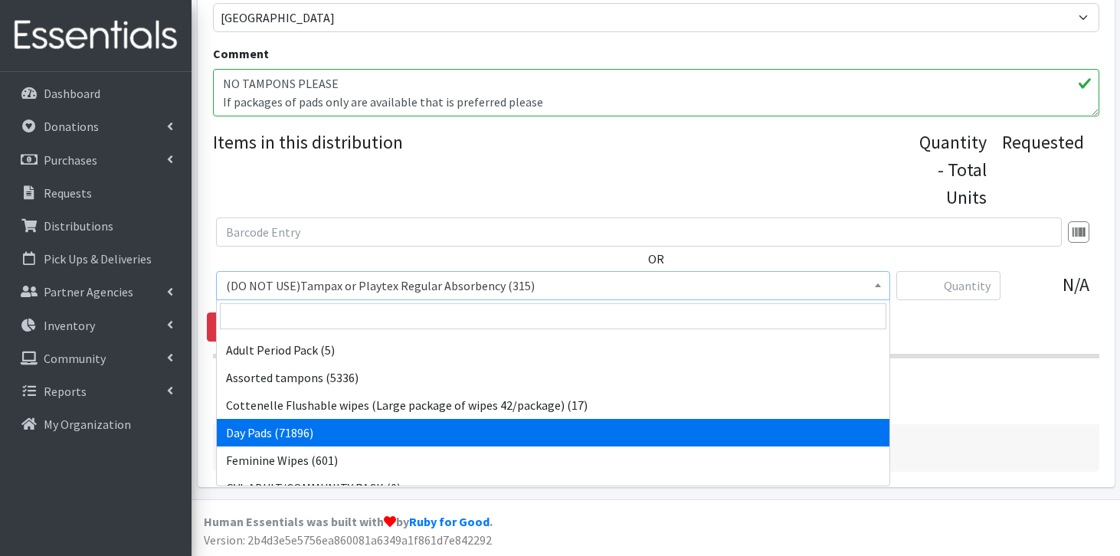
select select "7759"
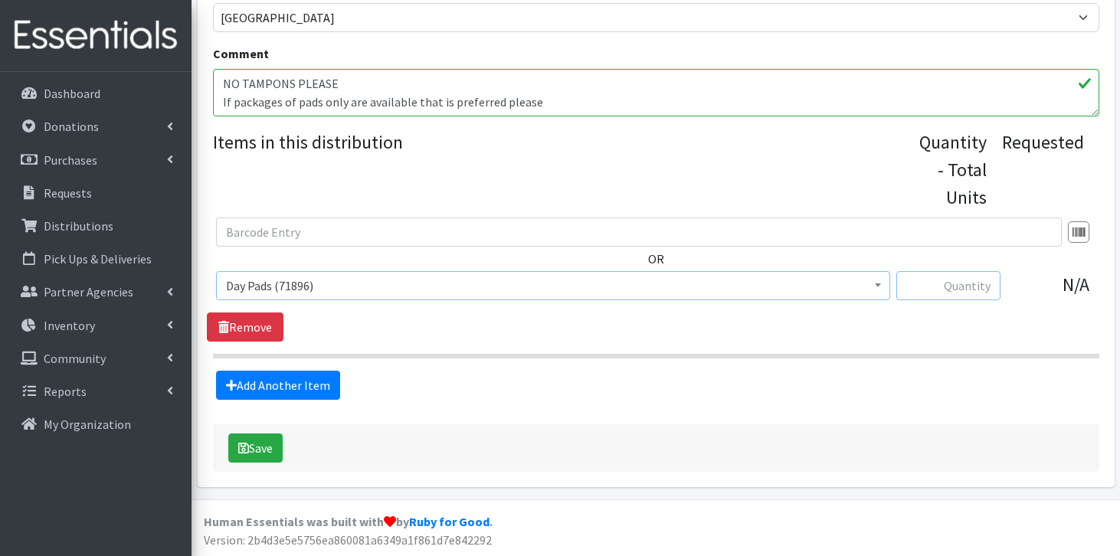
click at [929, 284] on input "text" at bounding box center [949, 285] width 104 height 29
type input "209"
click at [301, 371] on link "Add Another Item" at bounding box center [278, 385] width 124 height 29
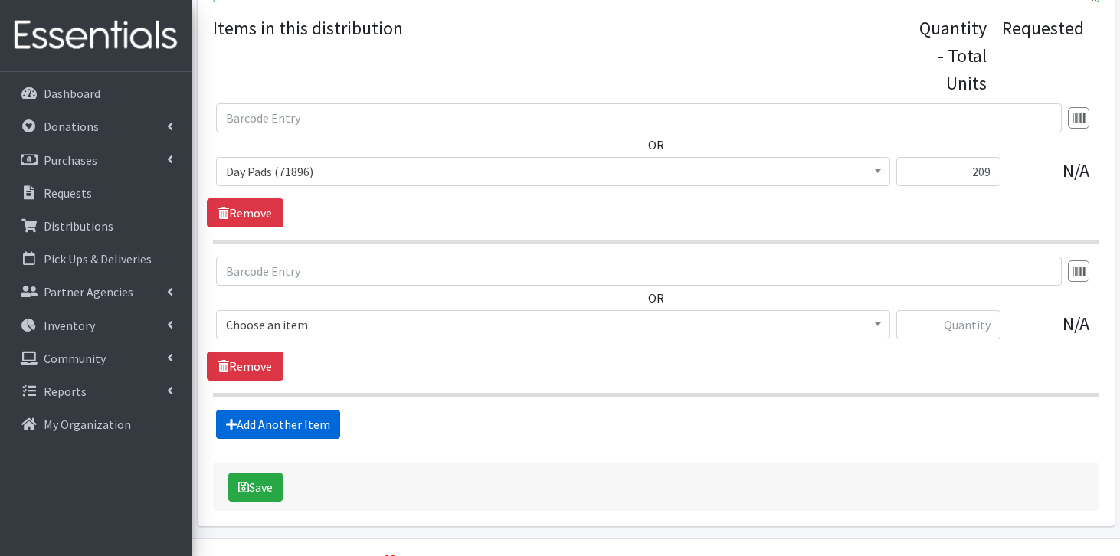
scroll to position [678, 0]
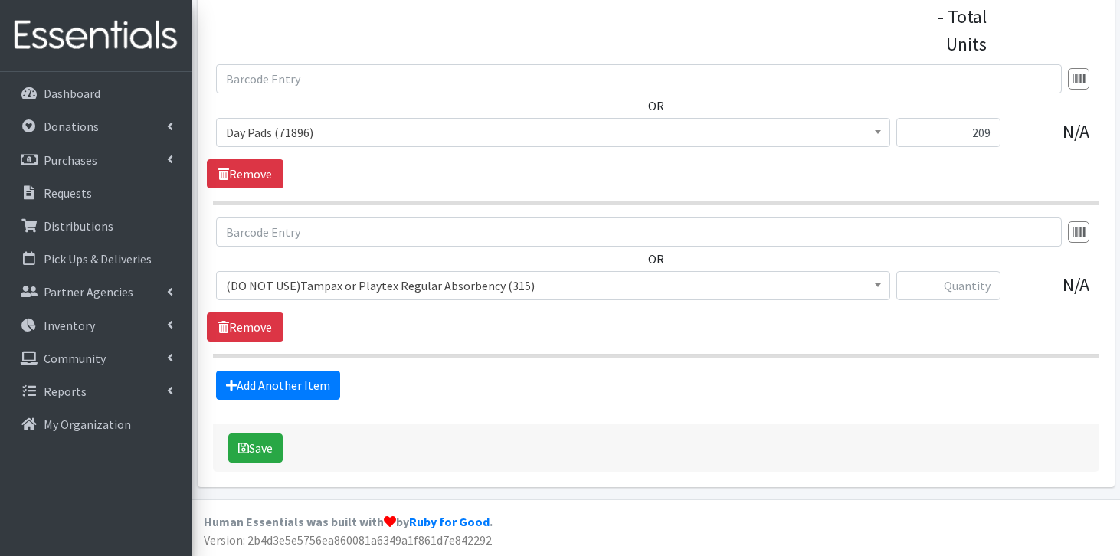
click at [367, 277] on span "(DO NOT USE)Tampax or Playtex Regular Absorbency (315)" at bounding box center [553, 285] width 654 height 21
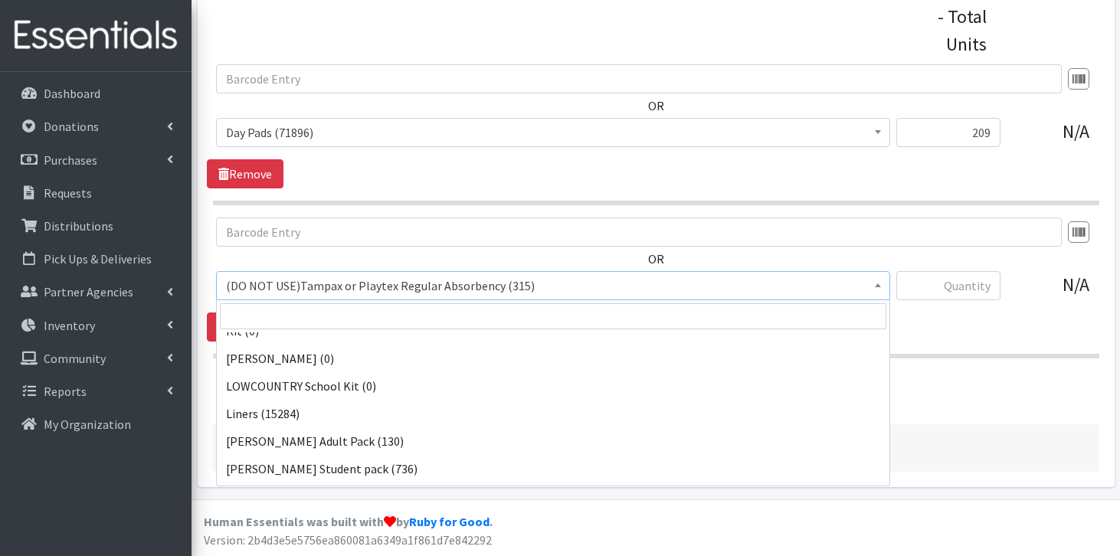
scroll to position [1175, 0]
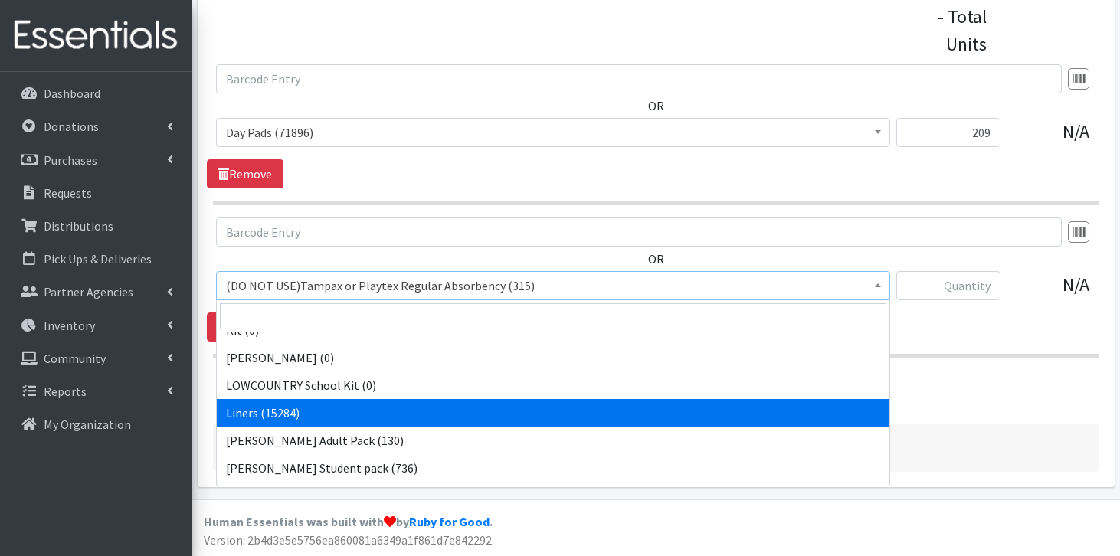
select select "7758"
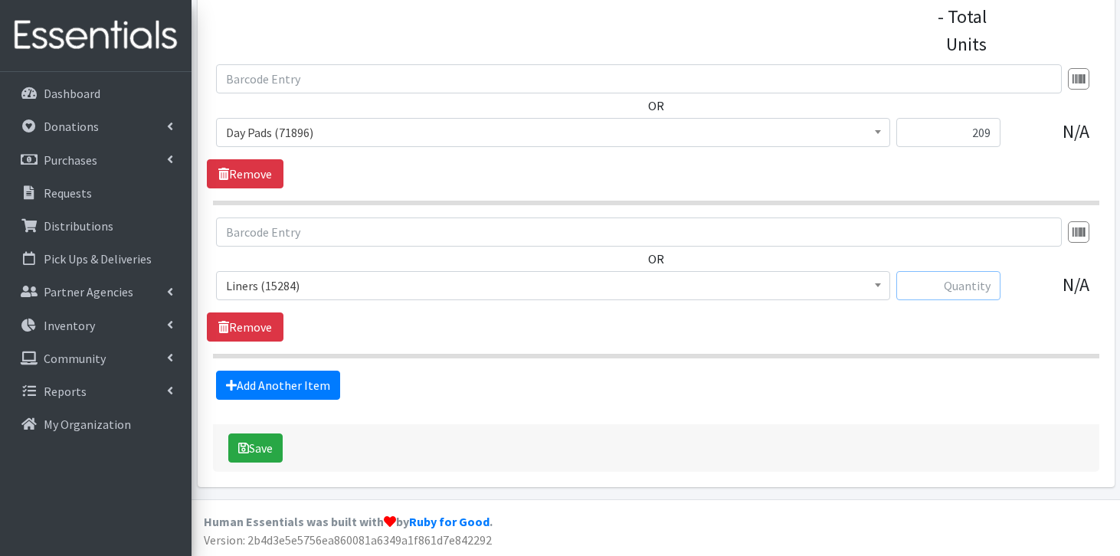
click at [975, 284] on input "text" at bounding box center [949, 285] width 104 height 29
type input "162"
click at [267, 439] on button "Save" at bounding box center [255, 448] width 54 height 29
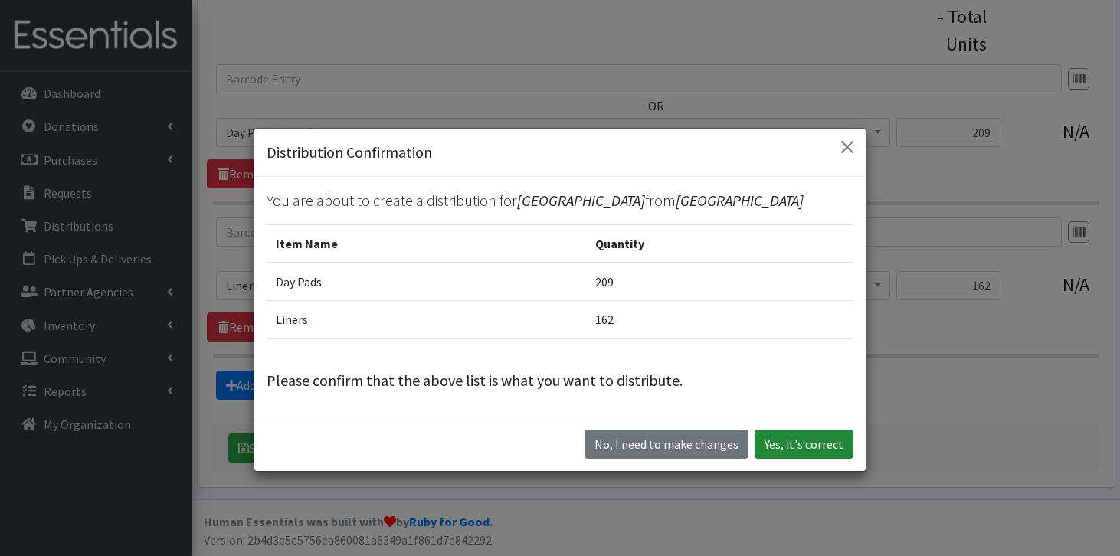
click at [821, 452] on button "Yes, it's correct" at bounding box center [804, 444] width 99 height 29
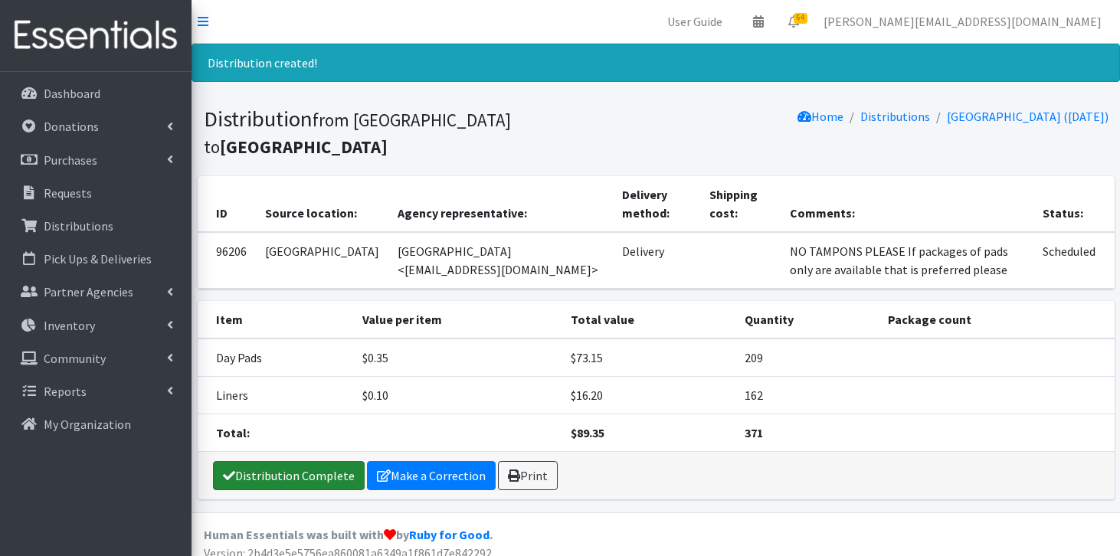
click at [251, 475] on link "Distribution Complete" at bounding box center [289, 475] width 152 height 29
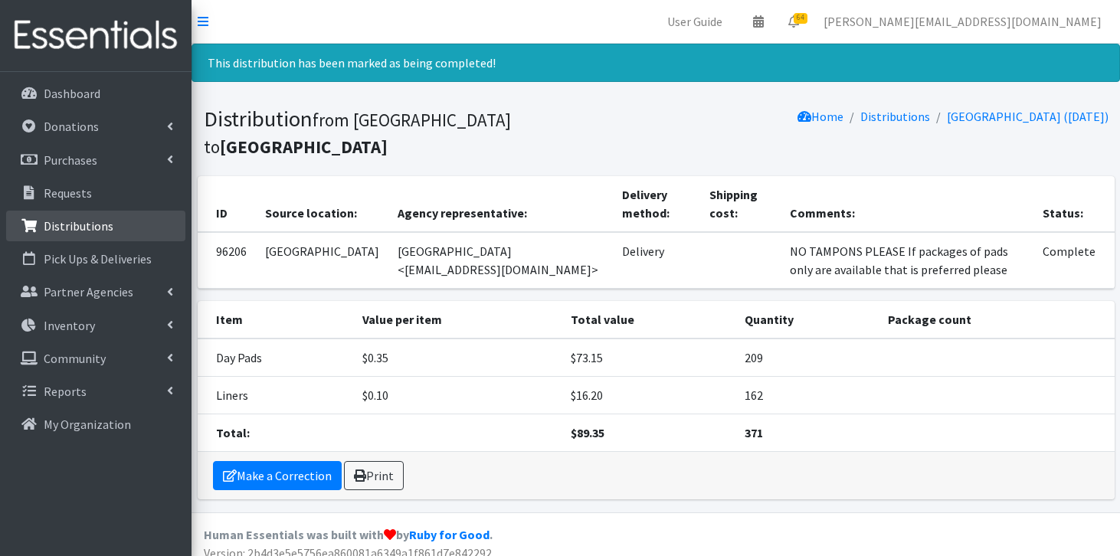
click at [114, 234] on link "Distributions" at bounding box center [95, 226] width 179 height 31
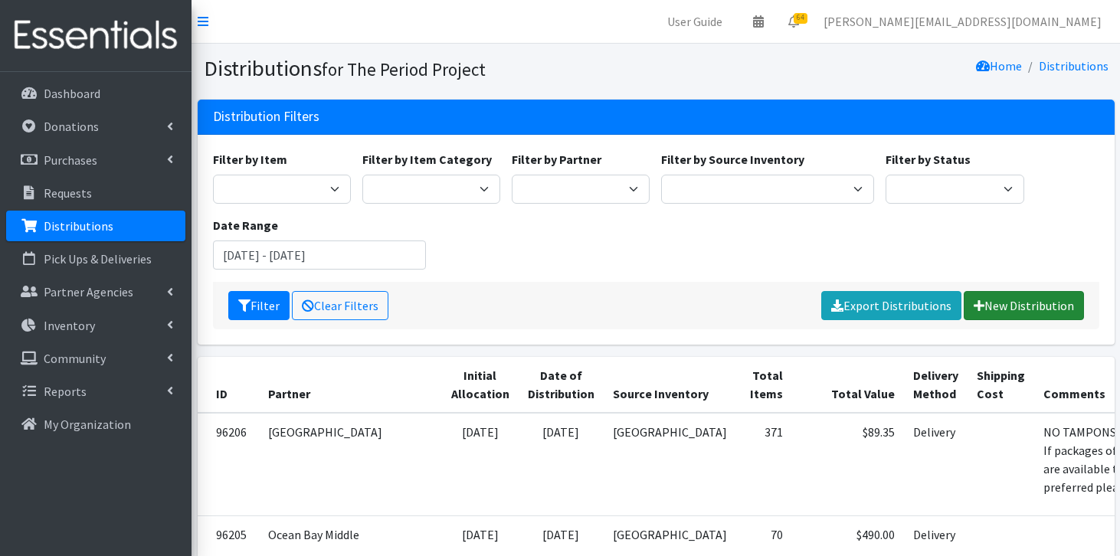
click at [1002, 305] on link "New Distribution" at bounding box center [1024, 305] width 120 height 29
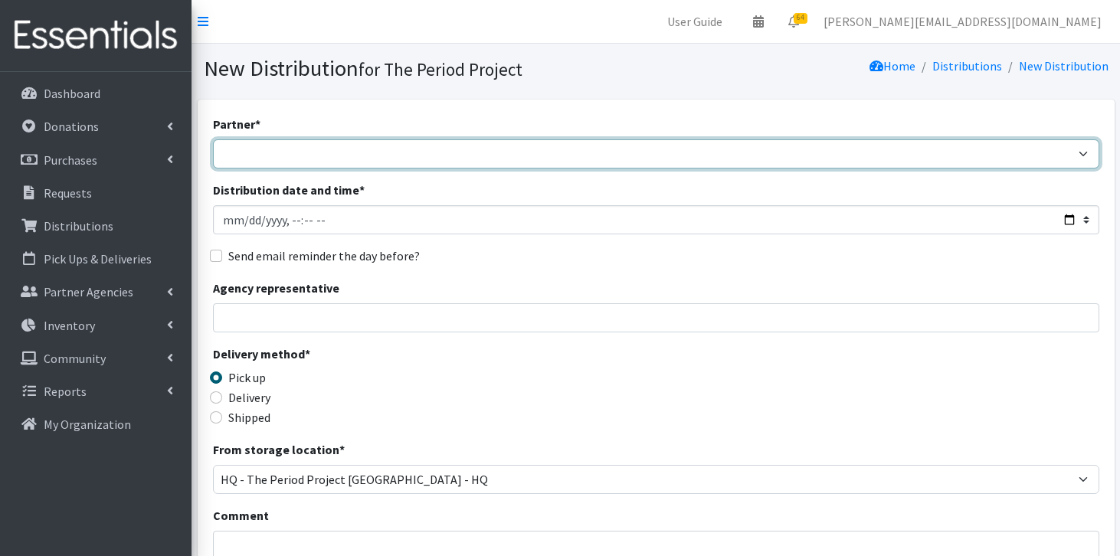
click at [412, 148] on select "AAST Abbeville County Library System [GEOGRAPHIC_DATA] [GEOGRAPHIC_DATA] [PERSO…" at bounding box center [656, 153] width 887 height 29
select select "3413"
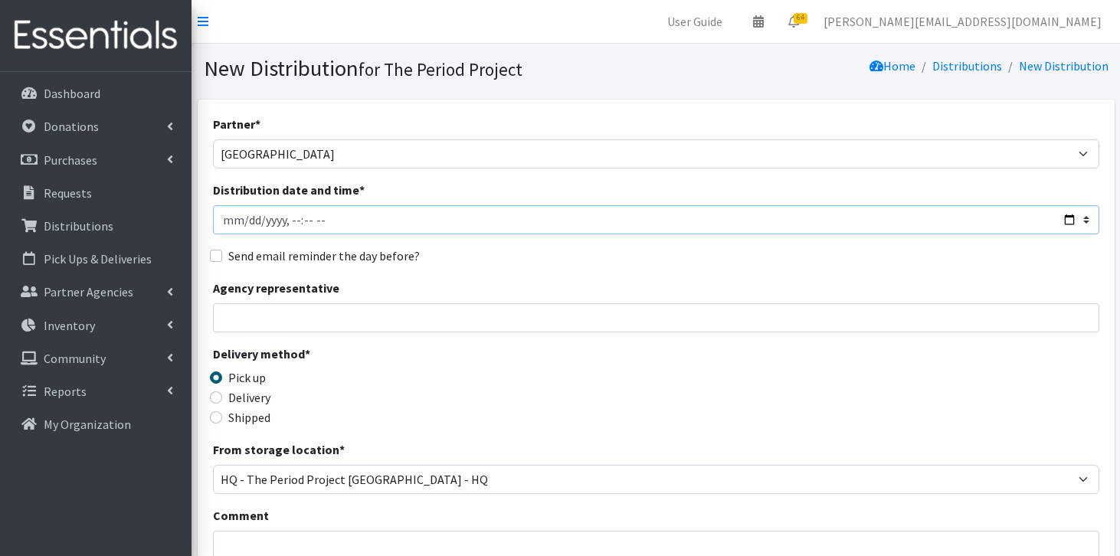
click at [323, 219] on input "Distribution date and time *" at bounding box center [656, 219] width 887 height 29
type input "[DATE]T11:59"
click at [215, 399] on input "Delivery" at bounding box center [216, 398] width 12 height 12
radio input "true"
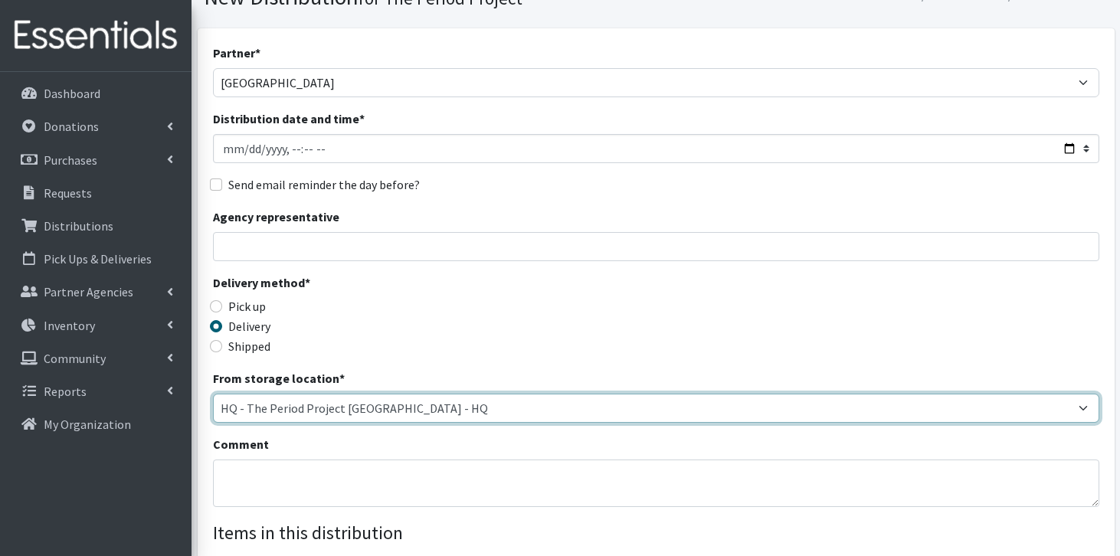
click at [346, 410] on select "Anderson HPP Atlanta, GA Charleston Charlotte Clemson University Columbia chapt…" at bounding box center [656, 408] width 887 height 29
select select "253"
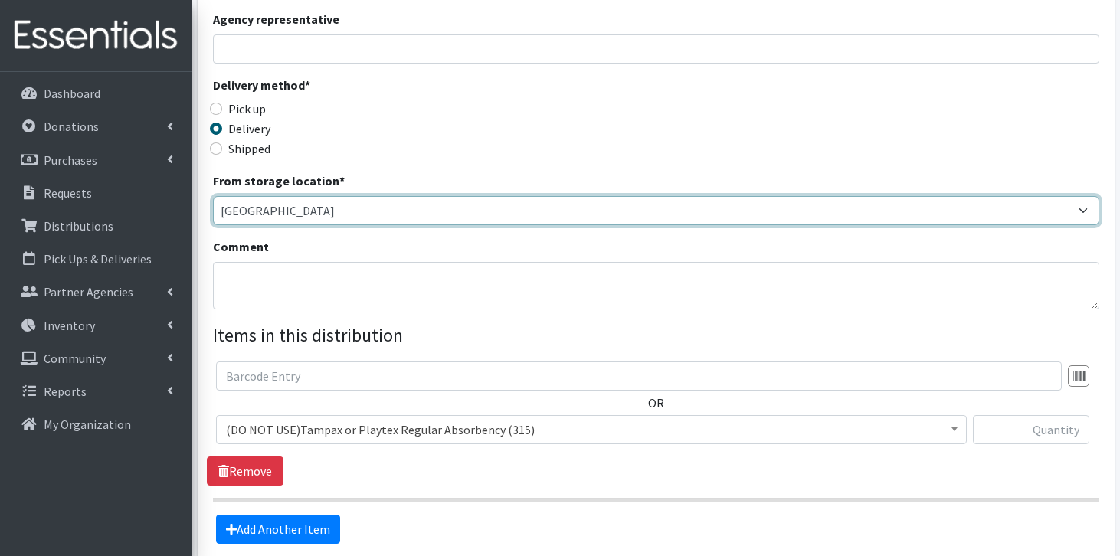
scroll to position [280, 0]
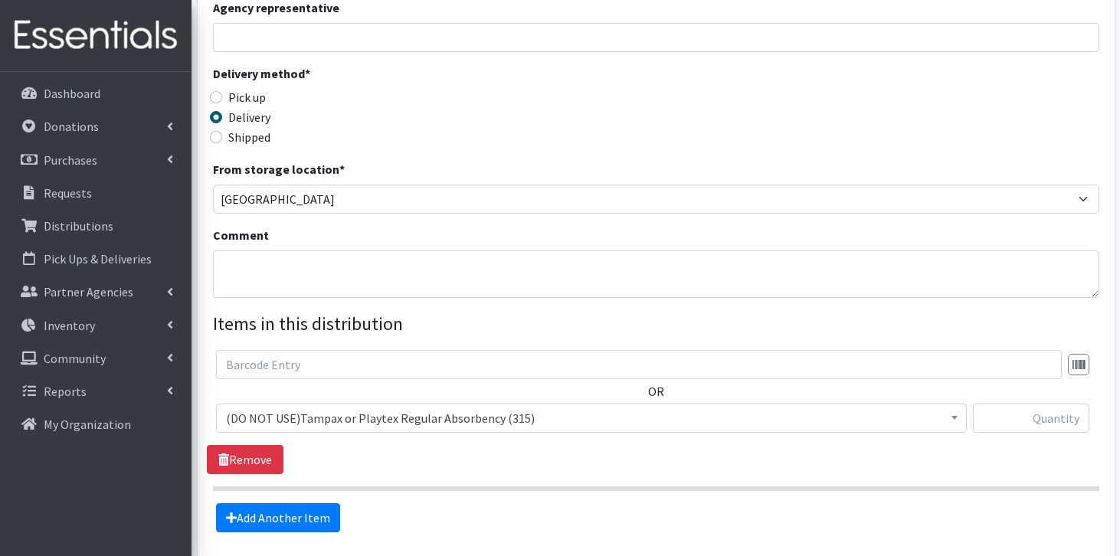
click at [383, 401] on div "OR (DO NOT USE)Tampax or Playtex Regular Absorbency (315) (GREENWOOD) Adult Pac…" at bounding box center [656, 397] width 898 height 95
click at [381, 418] on span "(DO NOT USE)Tampax or Playtex Regular Absorbency (315)" at bounding box center [591, 418] width 731 height 21
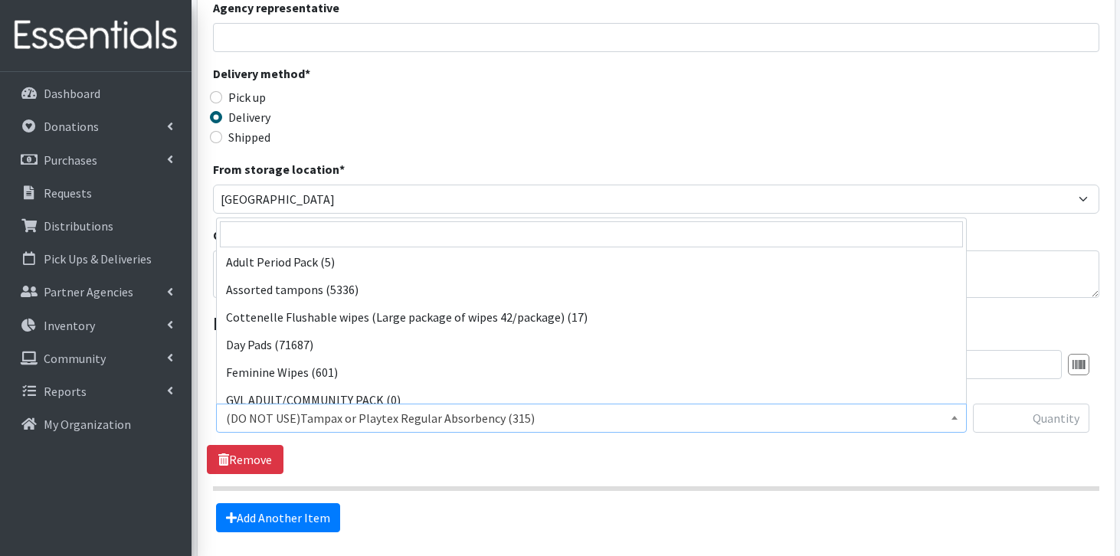
scroll to position [504, 0]
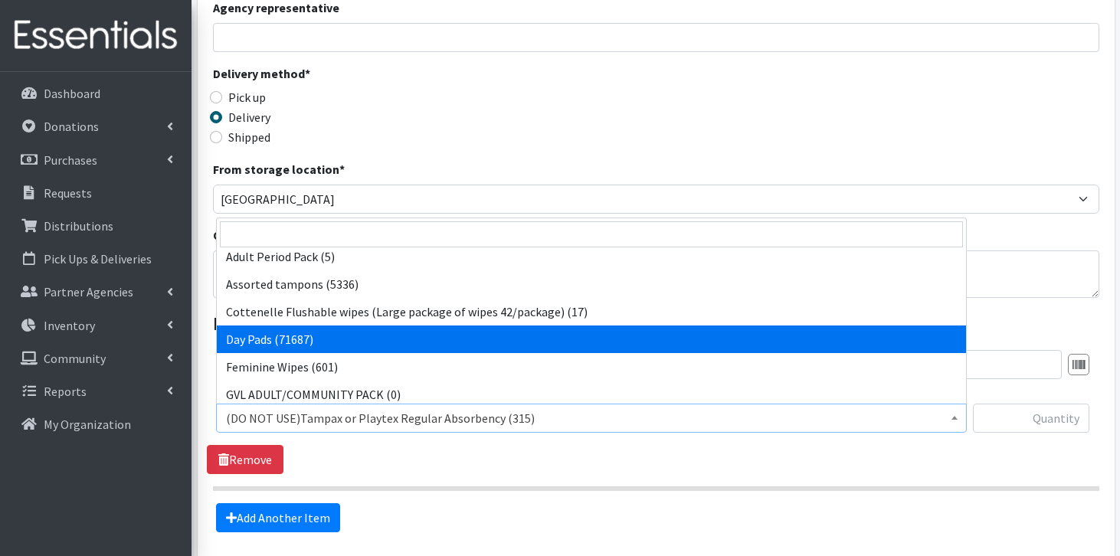
select select "7759"
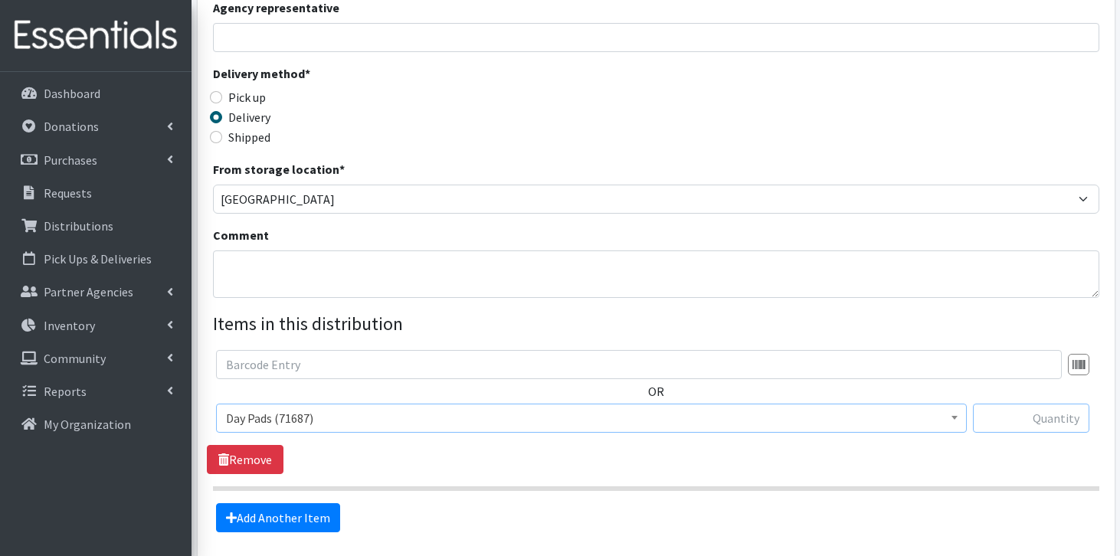
click at [1053, 427] on input "text" at bounding box center [1031, 418] width 116 height 29
type input "352"
click at [264, 520] on link "Add Another Item" at bounding box center [278, 517] width 124 height 29
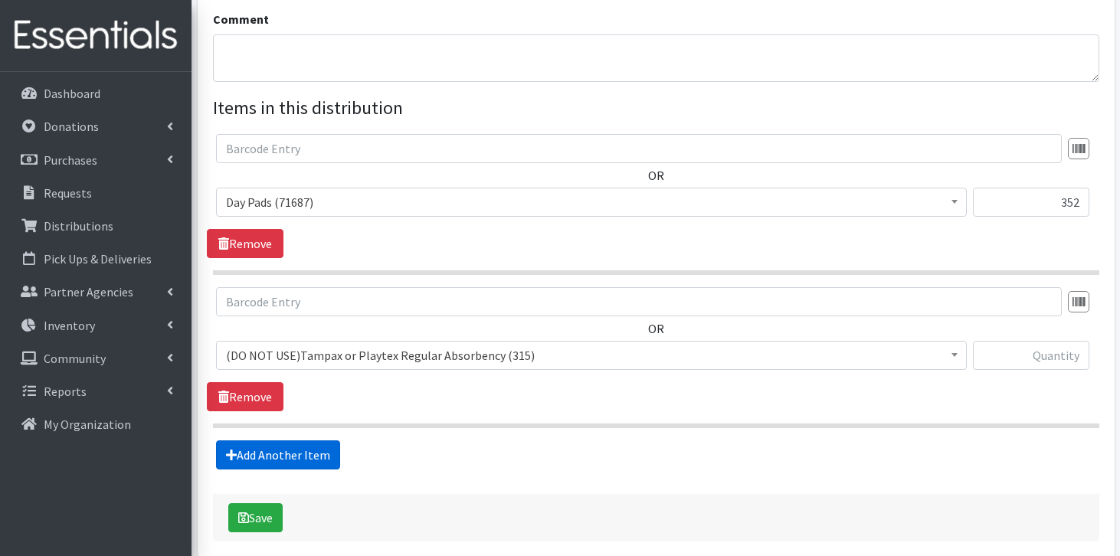
scroll to position [566, 0]
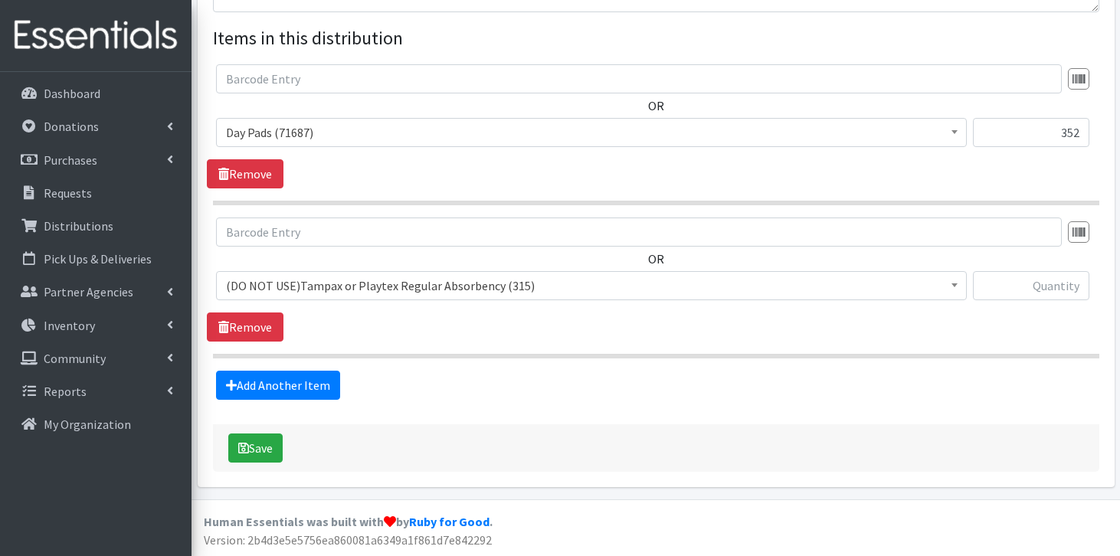
click at [438, 281] on span "(DO NOT USE)Tampax or Playtex Regular Absorbency (315)" at bounding box center [591, 285] width 731 height 21
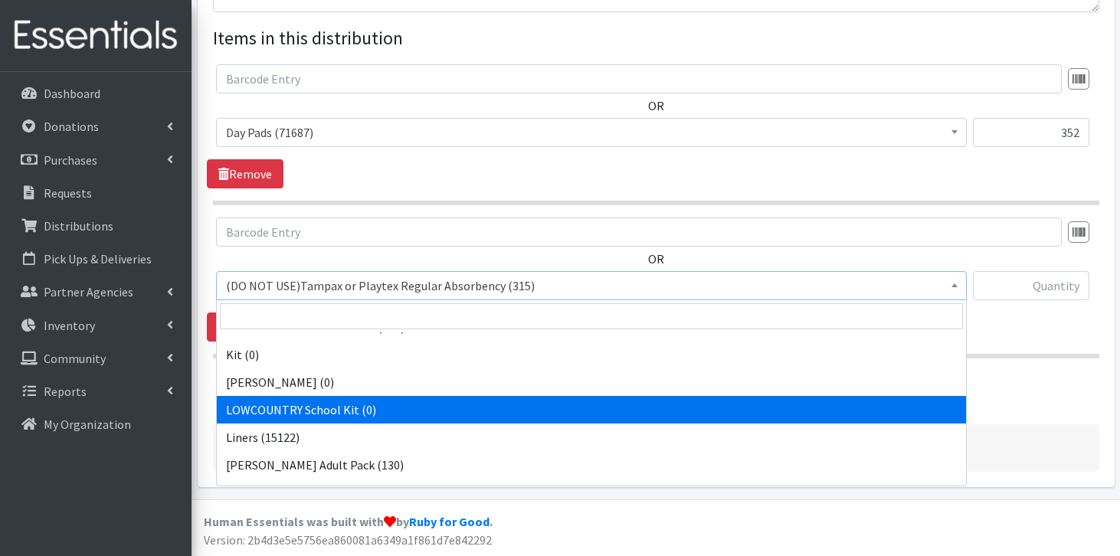
scroll to position [1153, 0]
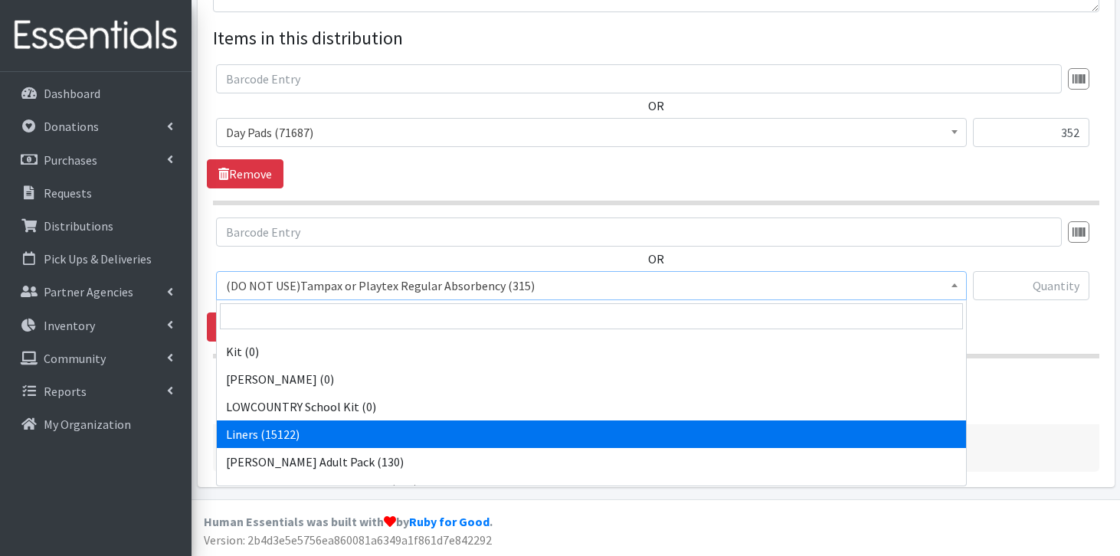
select select "7758"
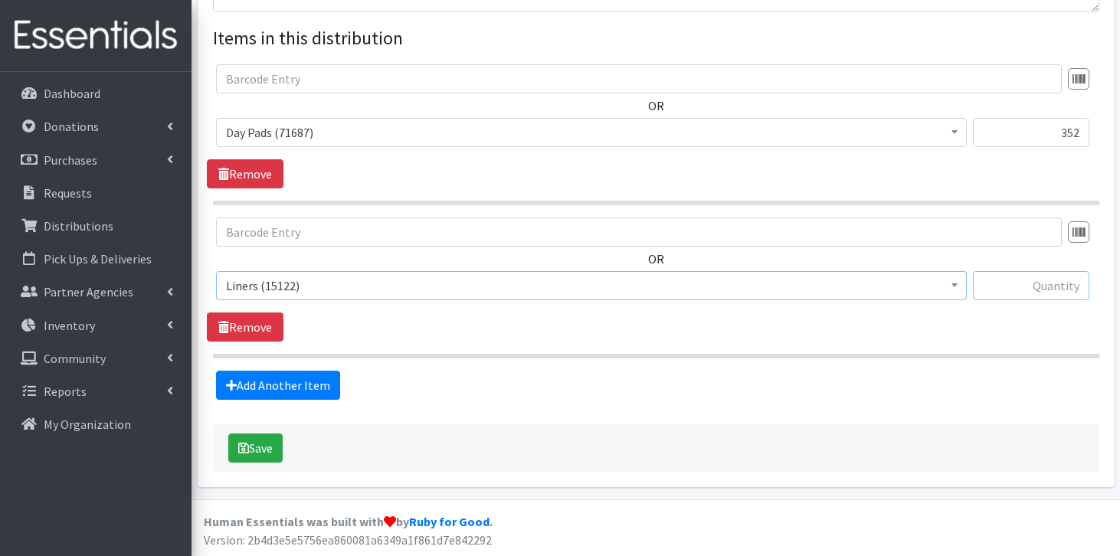
click at [1028, 290] on input "text" at bounding box center [1031, 285] width 116 height 29
type input "80"
click at [264, 464] on div "Save" at bounding box center [656, 449] width 887 height 48
click at [267, 454] on button "Save" at bounding box center [255, 448] width 54 height 29
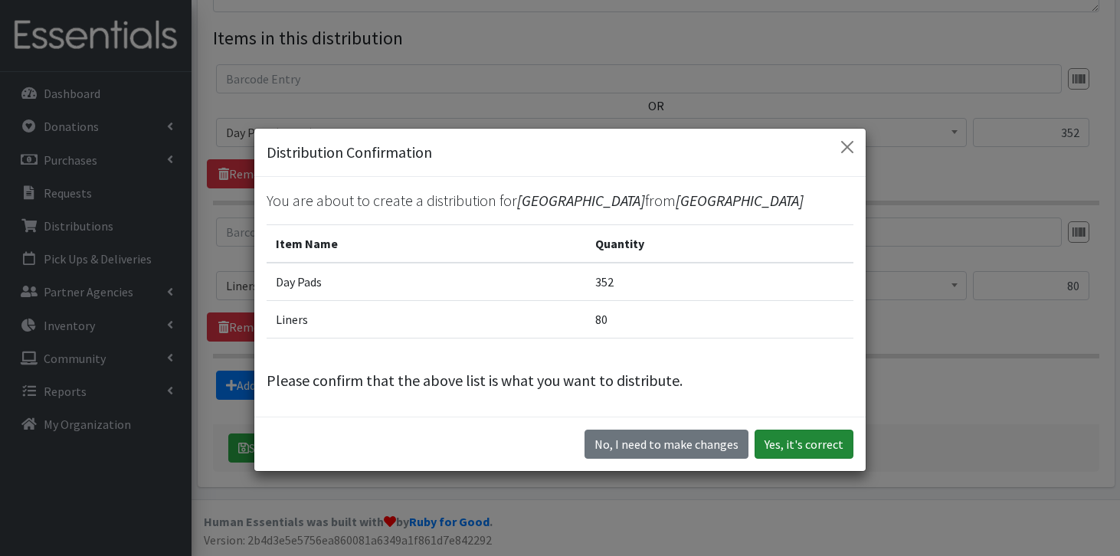
click at [798, 440] on button "Yes, it's correct" at bounding box center [804, 444] width 99 height 29
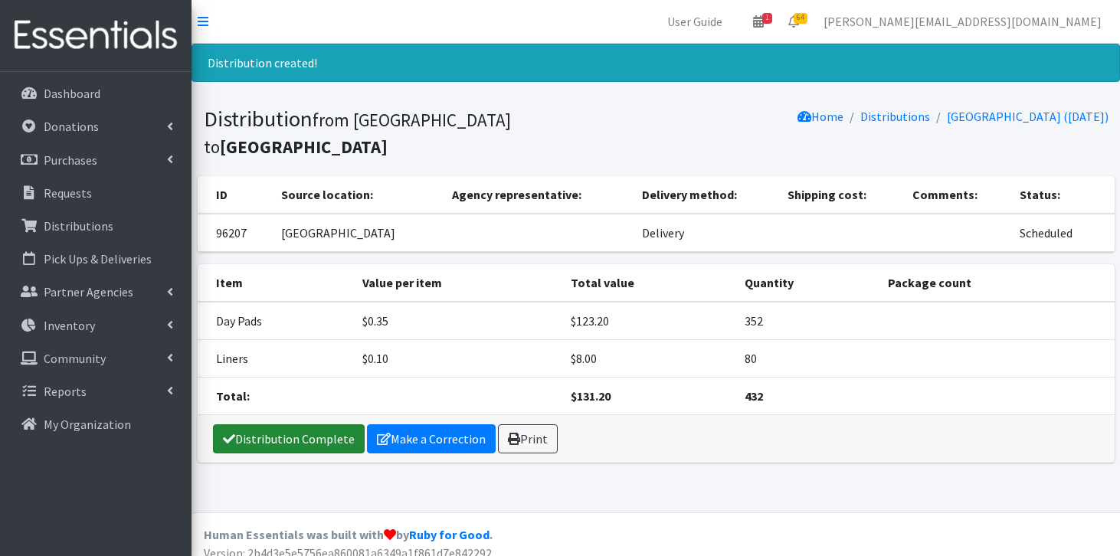
click at [324, 433] on link "Distribution Complete" at bounding box center [289, 439] width 152 height 29
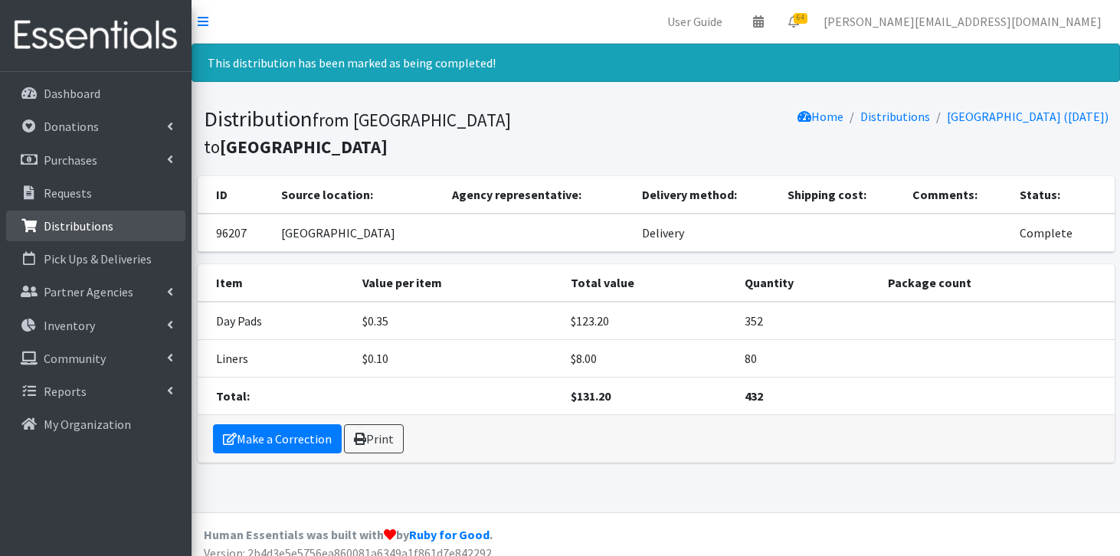
click at [115, 231] on link "Distributions" at bounding box center [95, 226] width 179 height 31
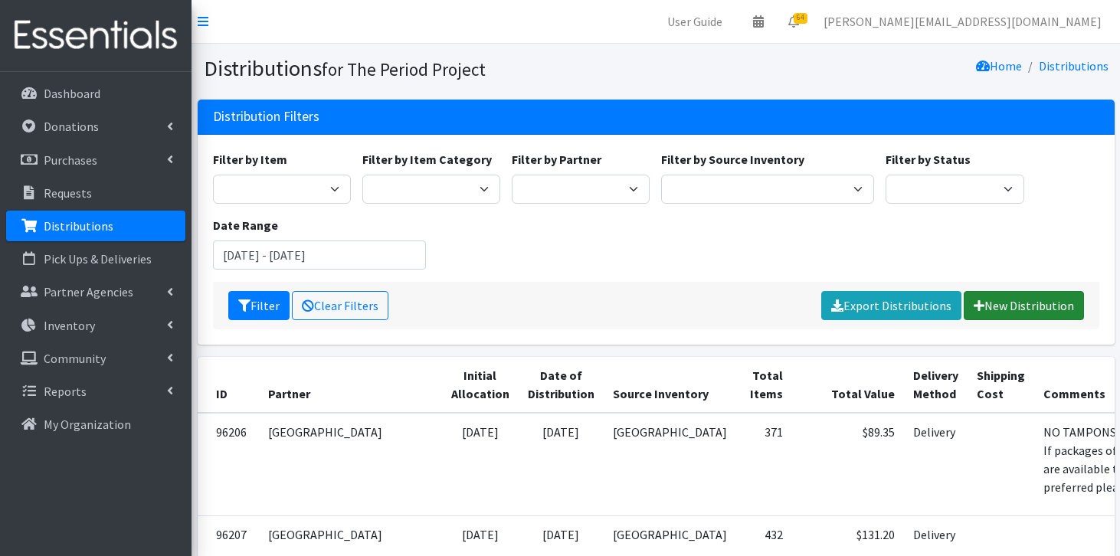
click at [1060, 313] on link "New Distribution" at bounding box center [1024, 305] width 120 height 29
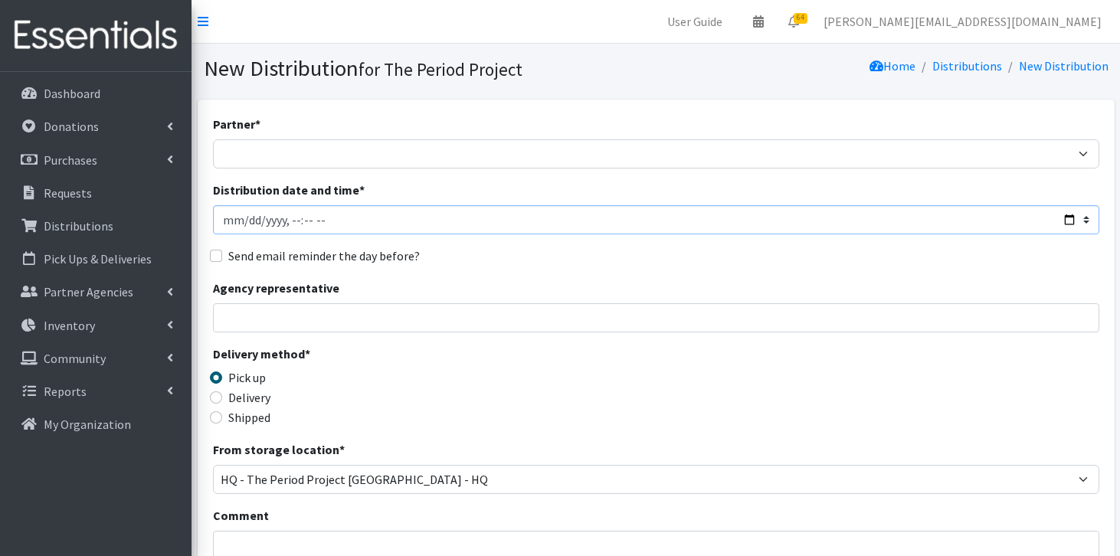
click at [325, 223] on input "Distribution date and time *" at bounding box center [656, 219] width 887 height 29
type input "[DATE]T11:59"
click at [216, 401] on input "Delivery" at bounding box center [216, 398] width 12 height 12
radio input "true"
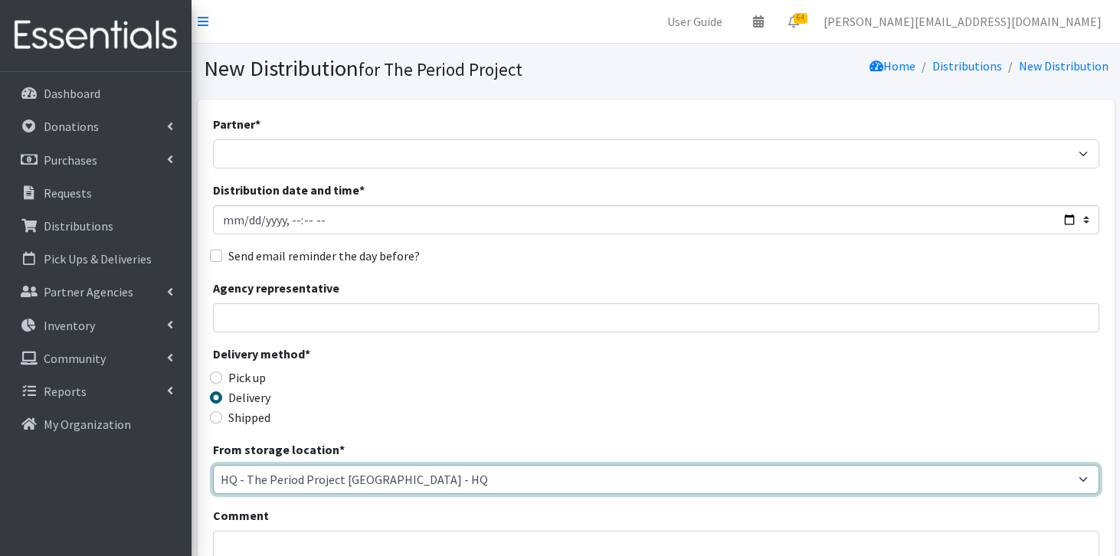
click at [254, 468] on select "[PERSON_NAME] HPP [GEOGRAPHIC_DATA], [GEOGRAPHIC_DATA] [GEOGRAPHIC_DATA] [GEOGR…" at bounding box center [656, 479] width 887 height 29
select select "253"
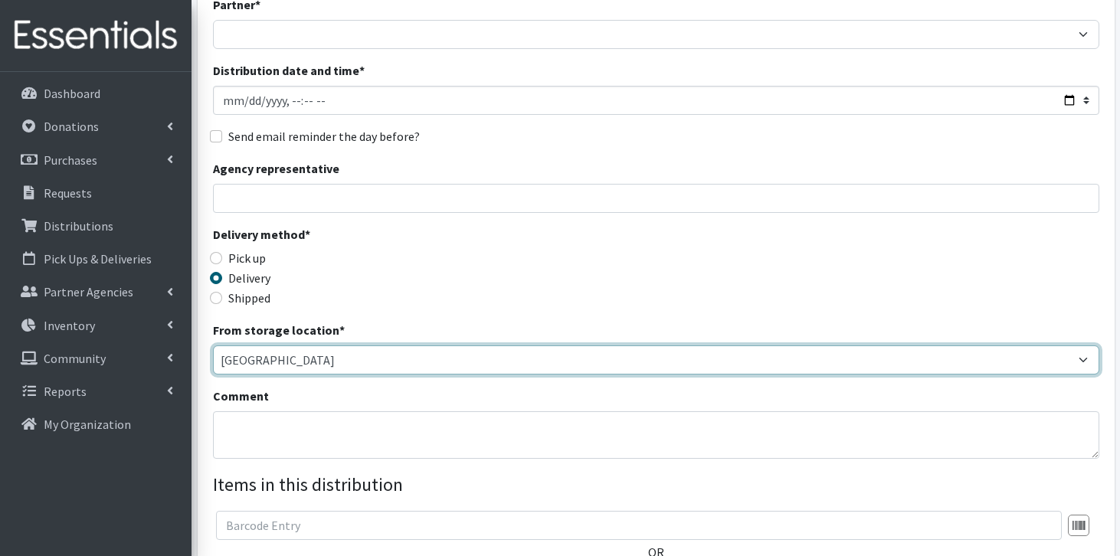
scroll to position [128, 0]
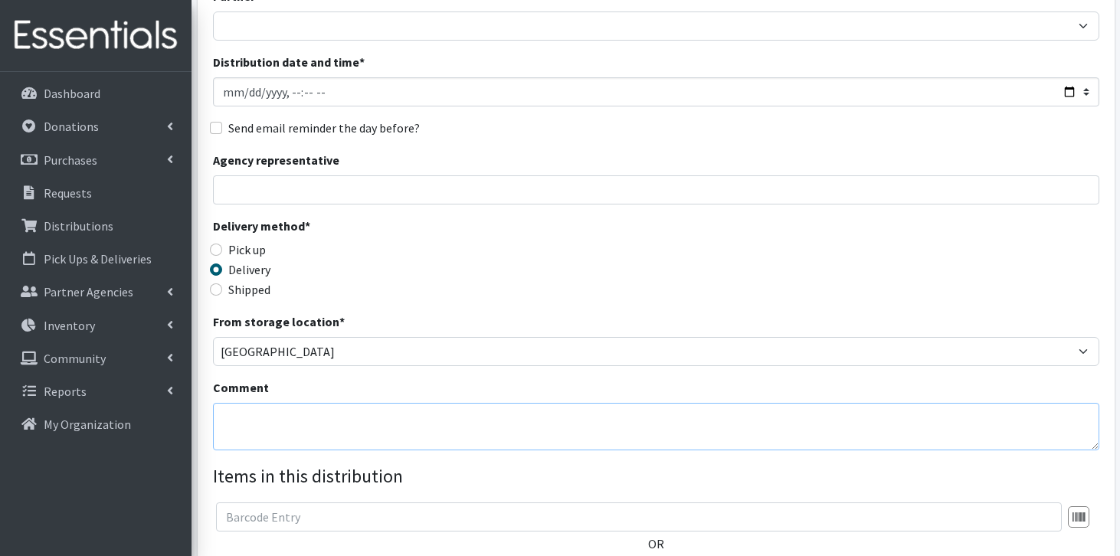
click at [343, 433] on textarea "Comment" at bounding box center [656, 427] width 887 height 48
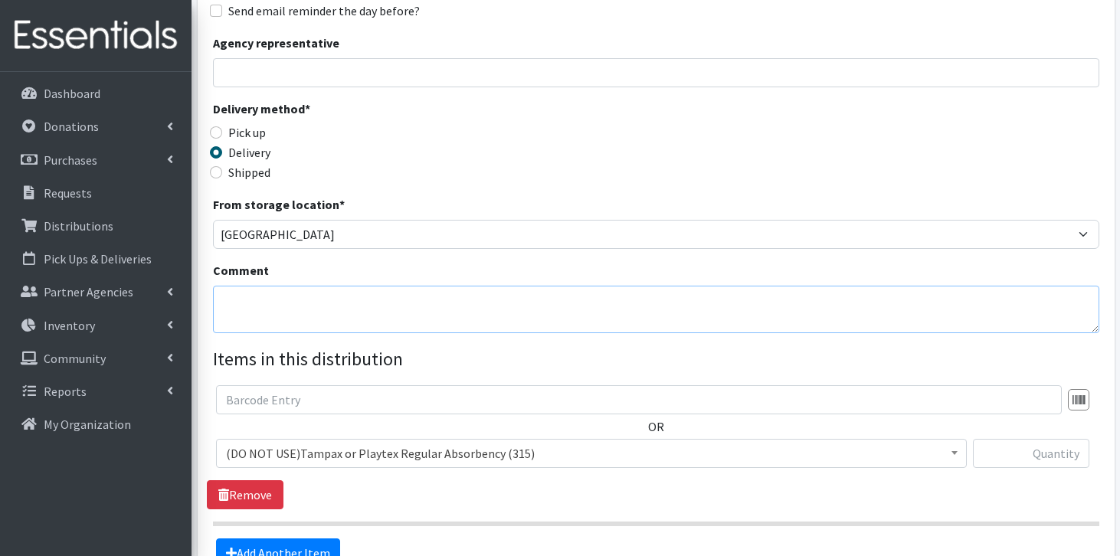
scroll to position [248, 0]
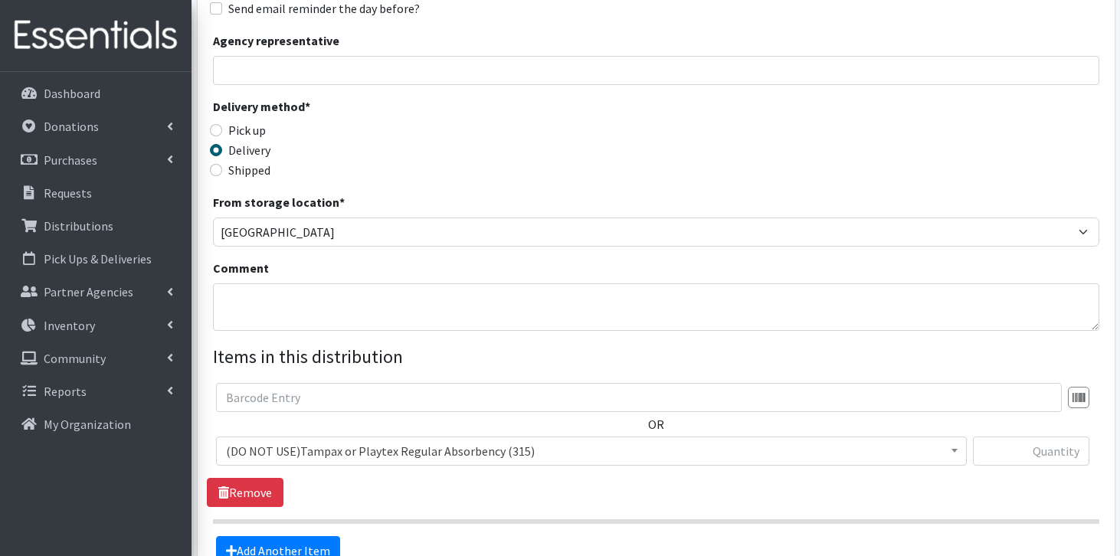
click at [336, 446] on span "(DO NOT USE)Tampax or Playtex Regular Absorbency (315)" at bounding box center [591, 451] width 731 height 21
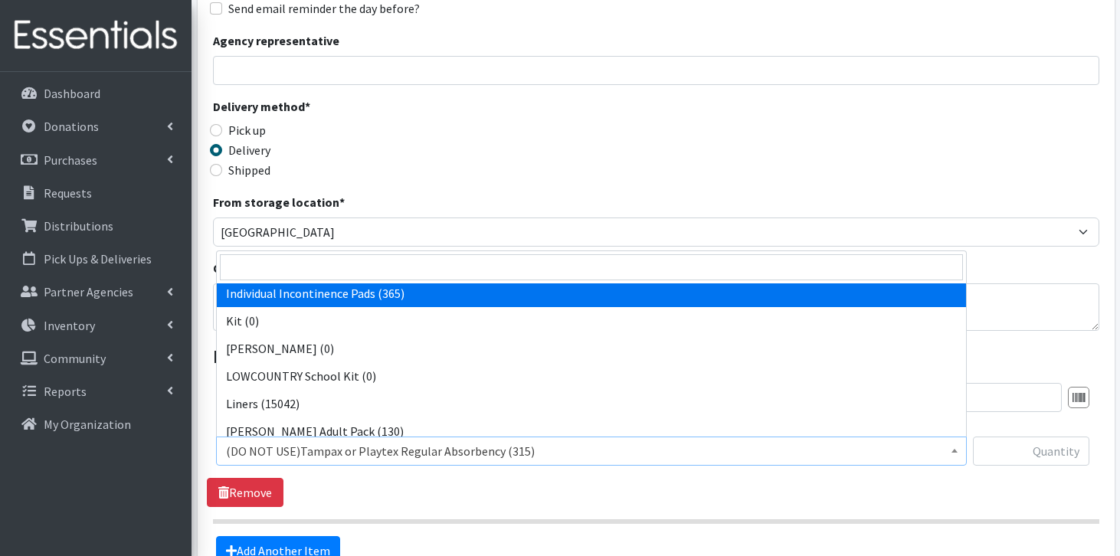
scroll to position [1148, 0]
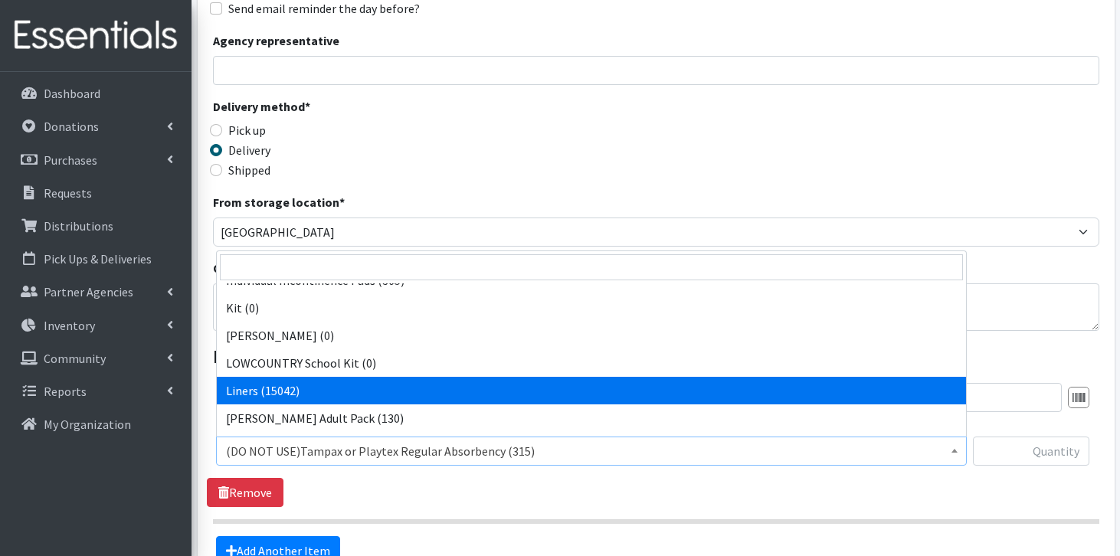
select select "7758"
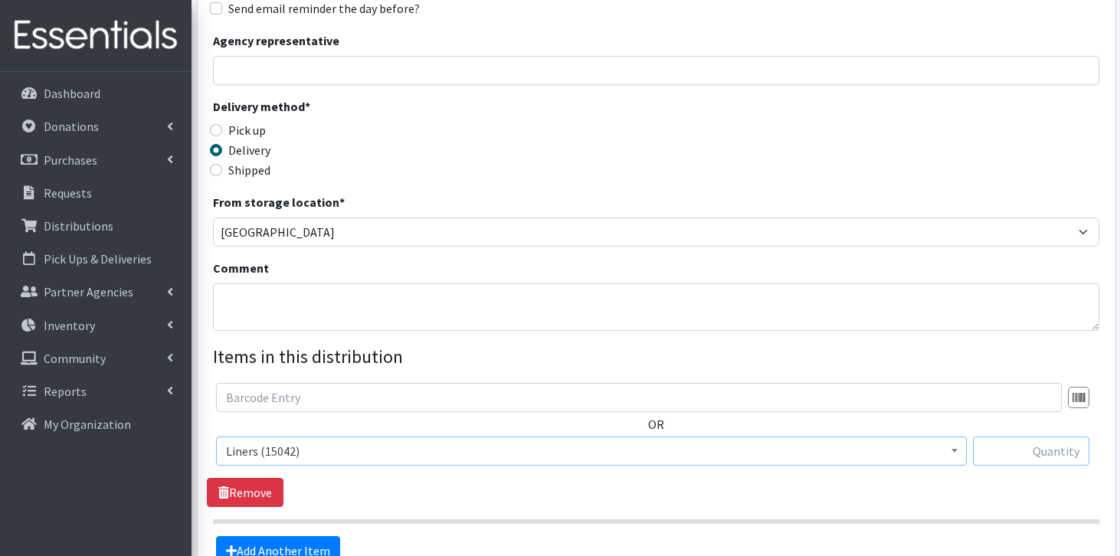
click at [1037, 444] on input "text" at bounding box center [1031, 451] width 116 height 29
click at [1067, 448] on input "96" at bounding box center [1031, 451] width 116 height 29
click at [1086, 451] on input "196" at bounding box center [1031, 451] width 116 height 29
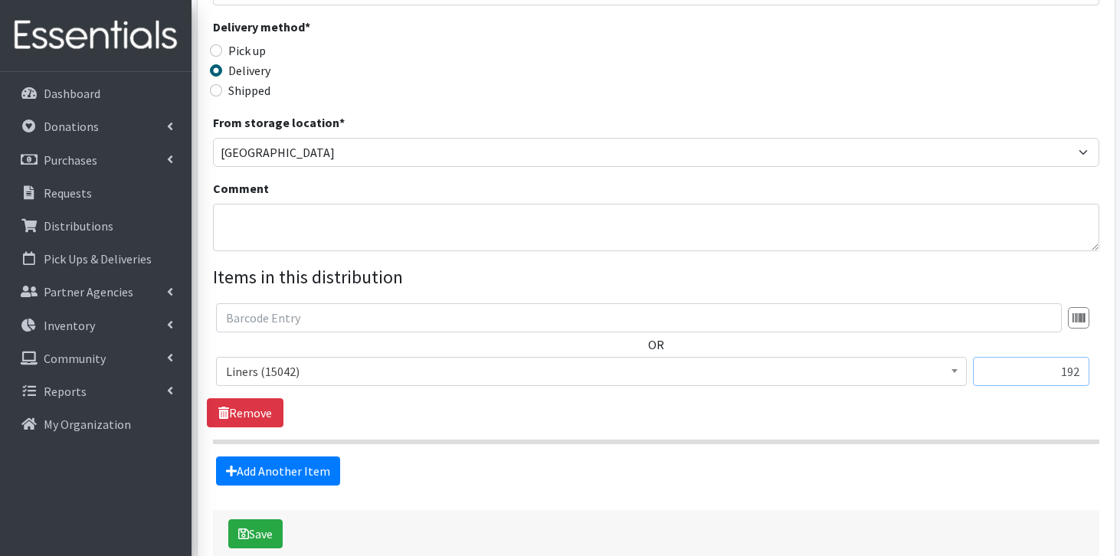
scroll to position [329, 0]
type input "192"
click at [375, 228] on textarea "Comment" at bounding box center [656, 226] width 887 height 48
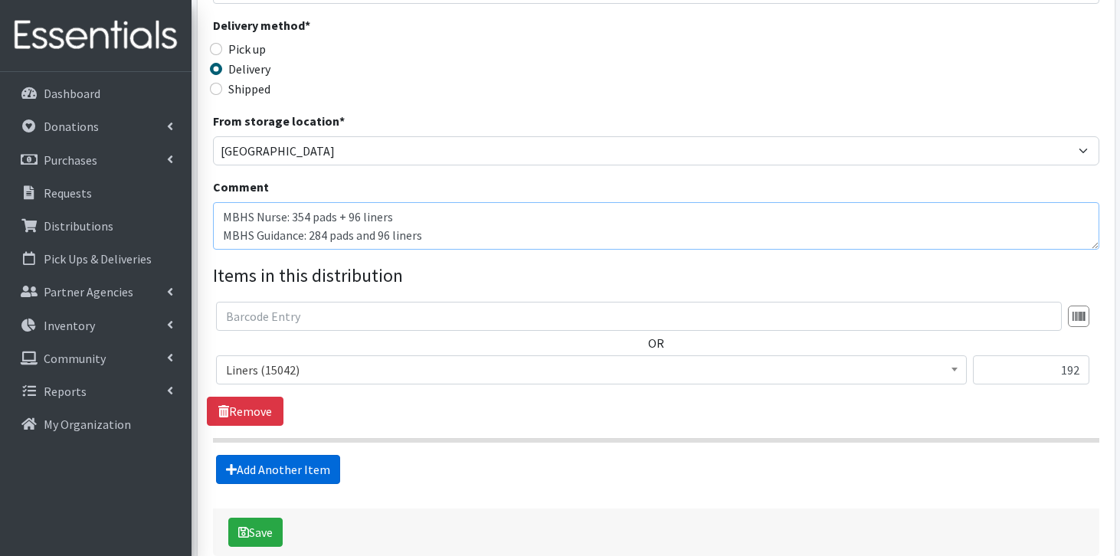
type textarea "MBHS Nurse: 354 pads + 96 liners MBHS Guidance: 284 pads and 96 liners"
click at [280, 467] on link "Add Another Item" at bounding box center [278, 469] width 124 height 29
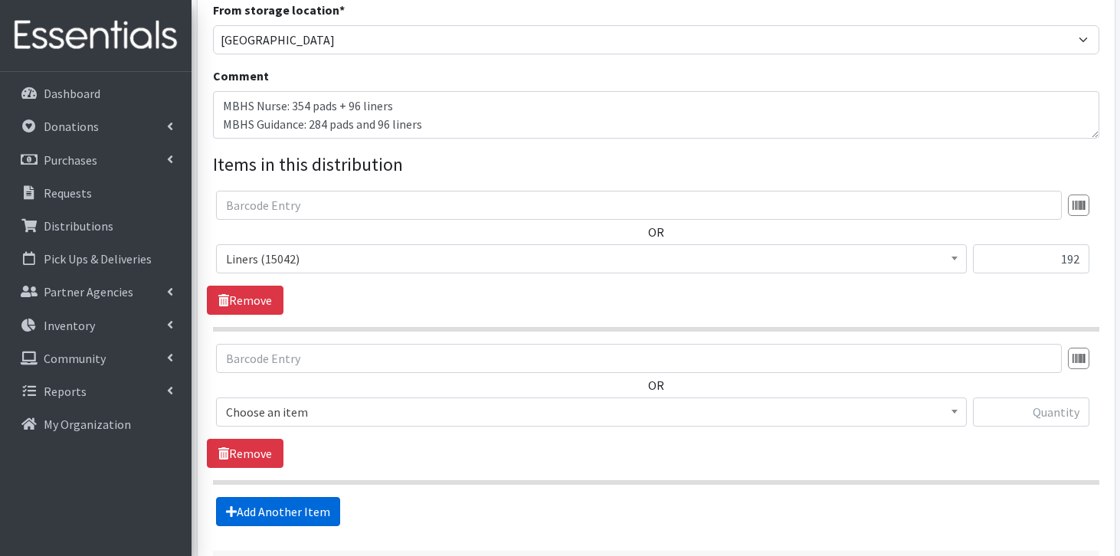
scroll to position [566, 0]
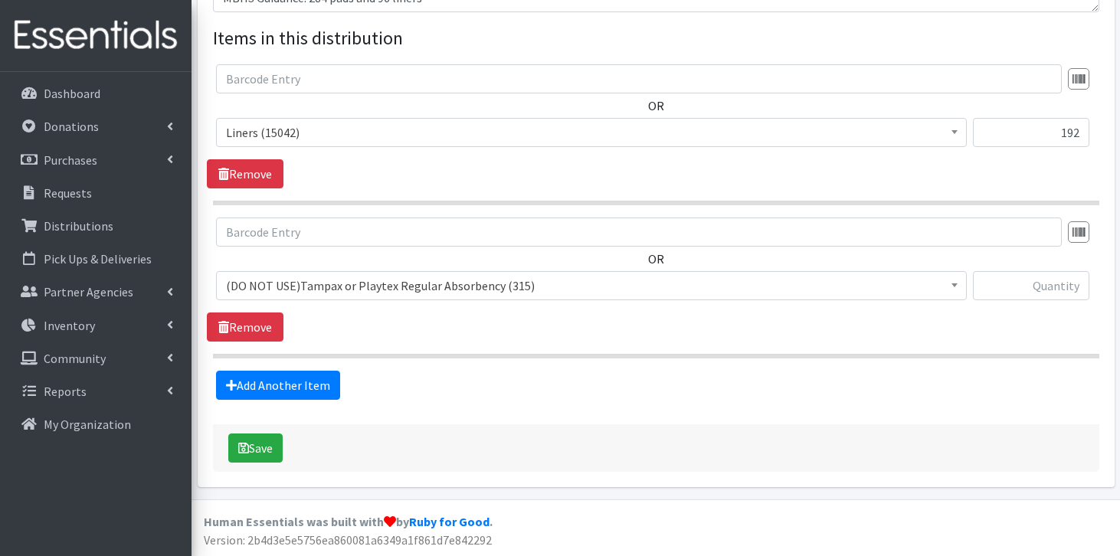
click at [320, 276] on span "(DO NOT USE)Tampax or Playtex Regular Absorbency (315)" at bounding box center [591, 285] width 731 height 21
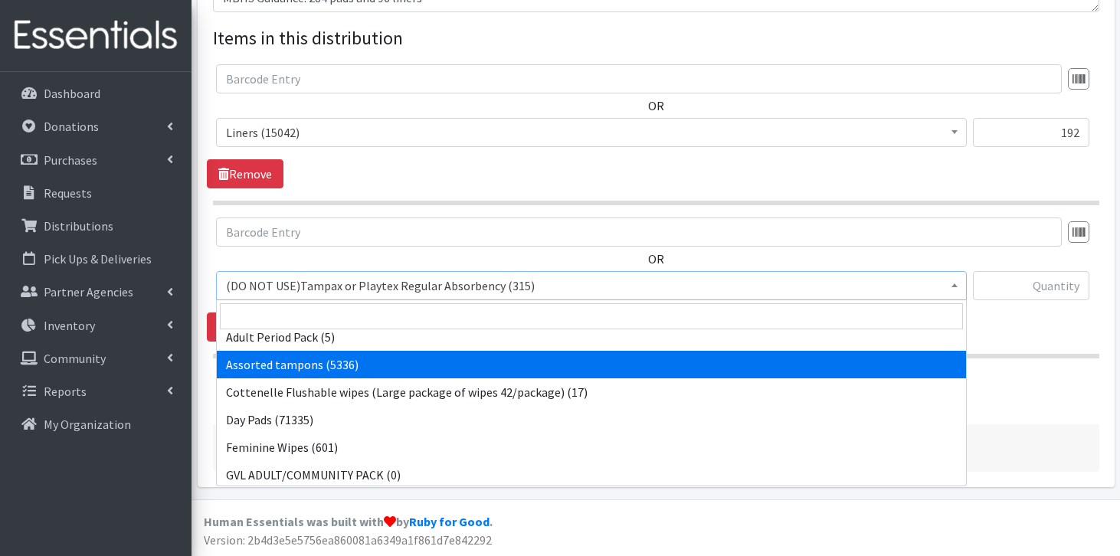
scroll to position [520, 0]
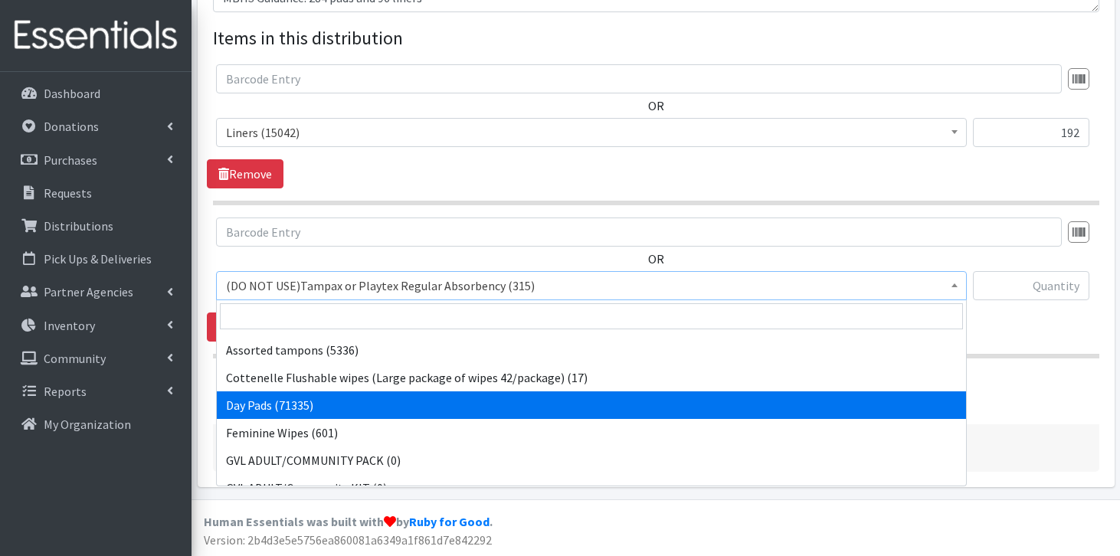
select select "7759"
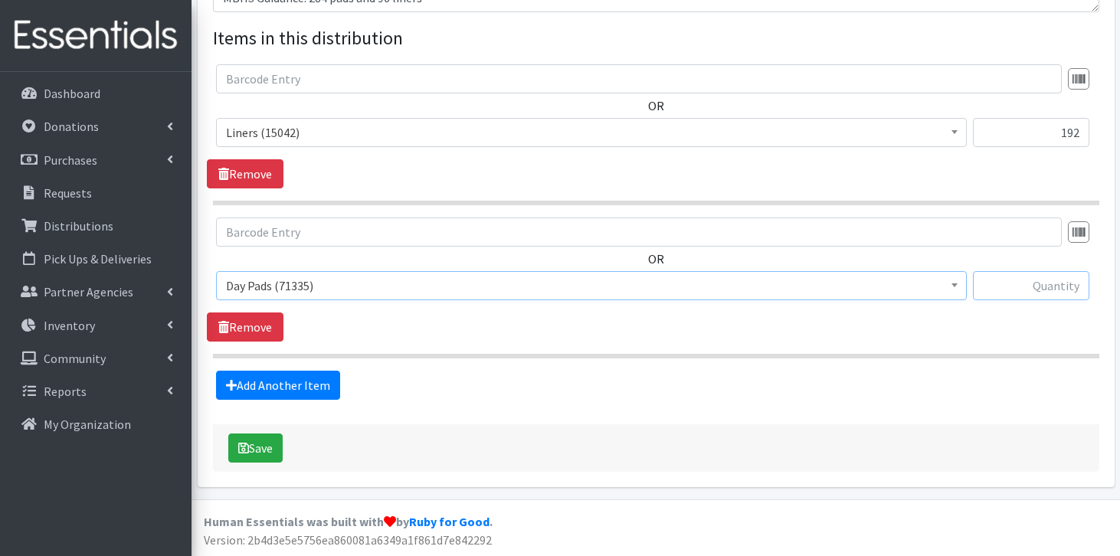
click at [1042, 278] on input "text" at bounding box center [1031, 285] width 116 height 29
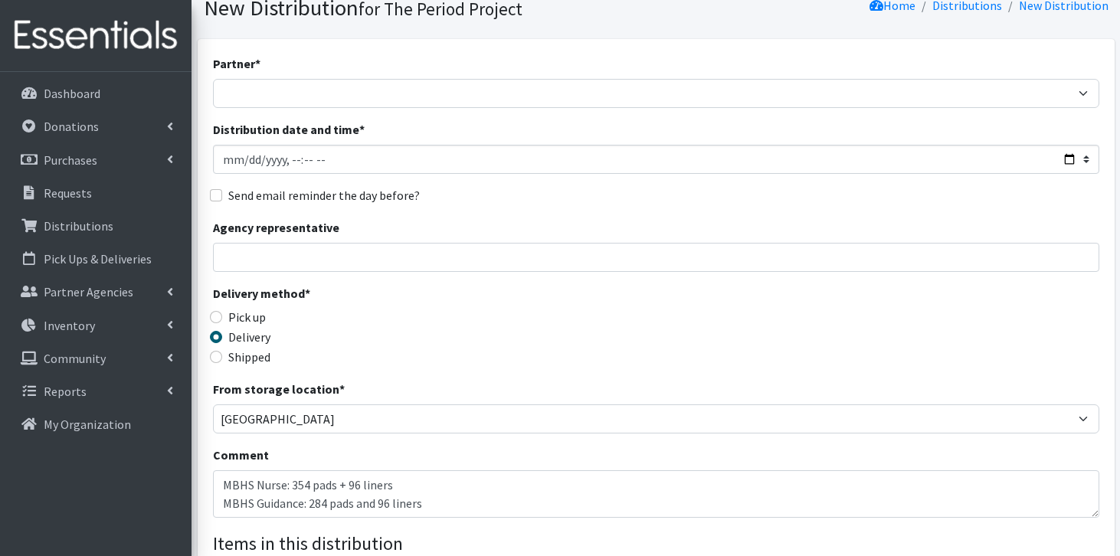
scroll to position [28, 0]
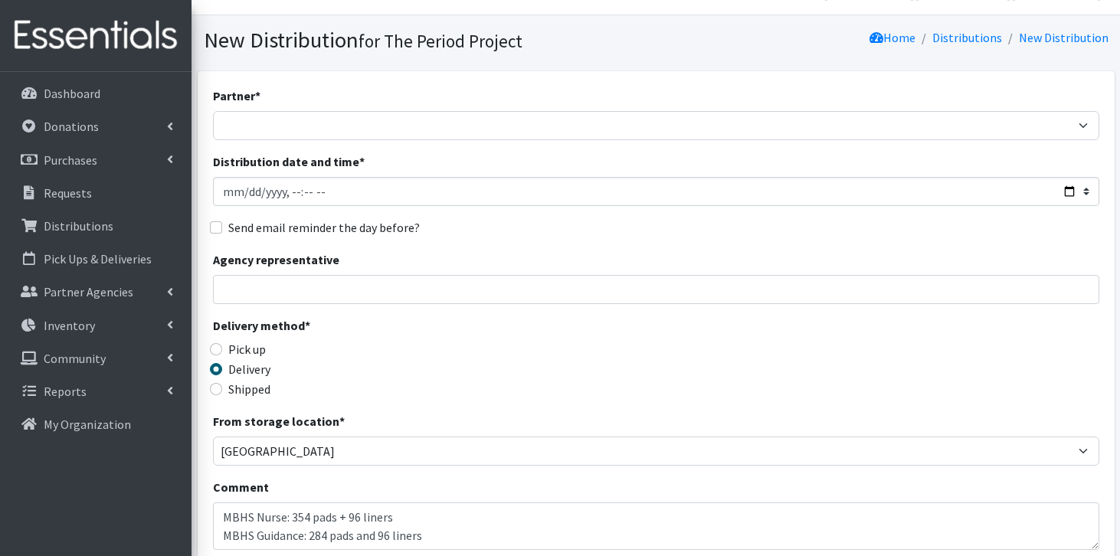
type input "638"
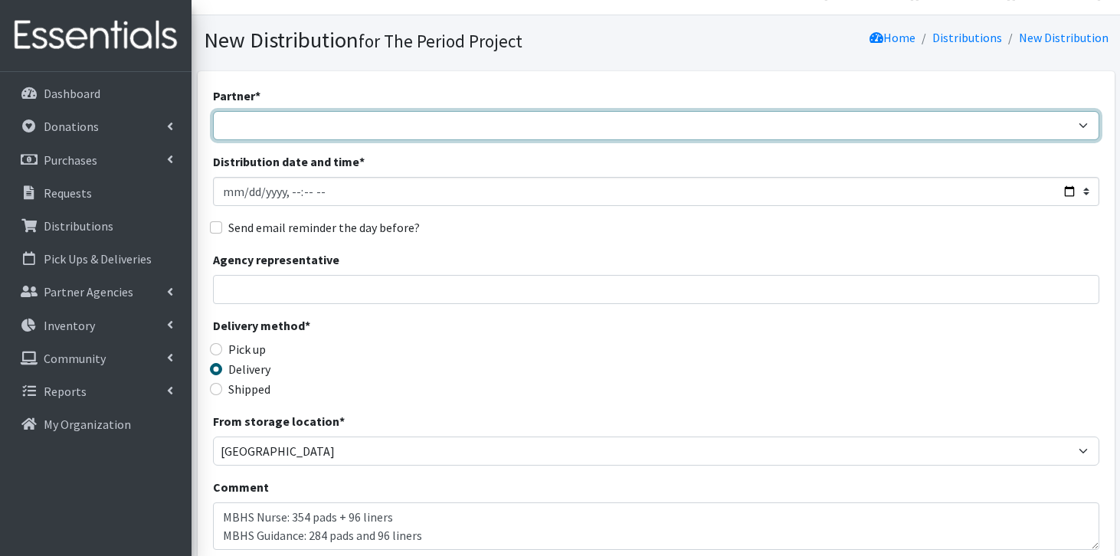
click at [453, 122] on select "AAST Abbeville County Library System [GEOGRAPHIC_DATA] [GEOGRAPHIC_DATA] [PERSO…" at bounding box center [656, 125] width 887 height 29
select select "8058"
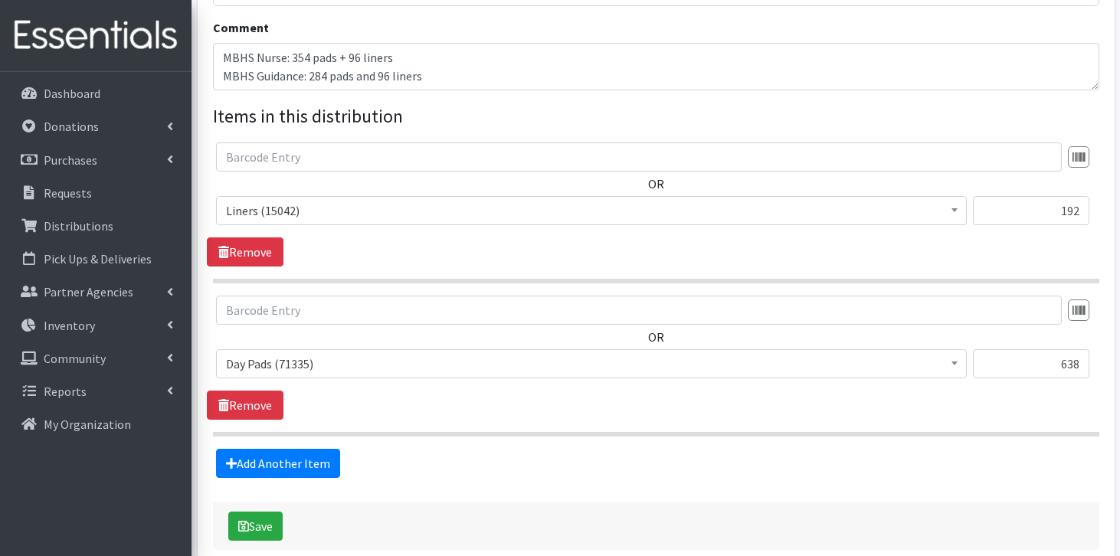
scroll to position [566, 0]
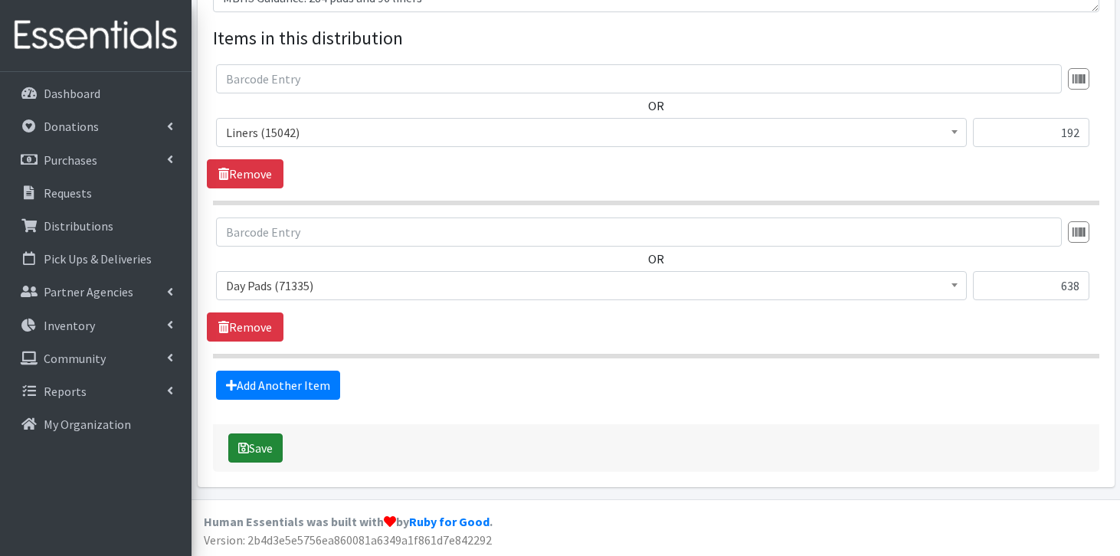
click at [268, 450] on button "Save" at bounding box center [255, 448] width 54 height 29
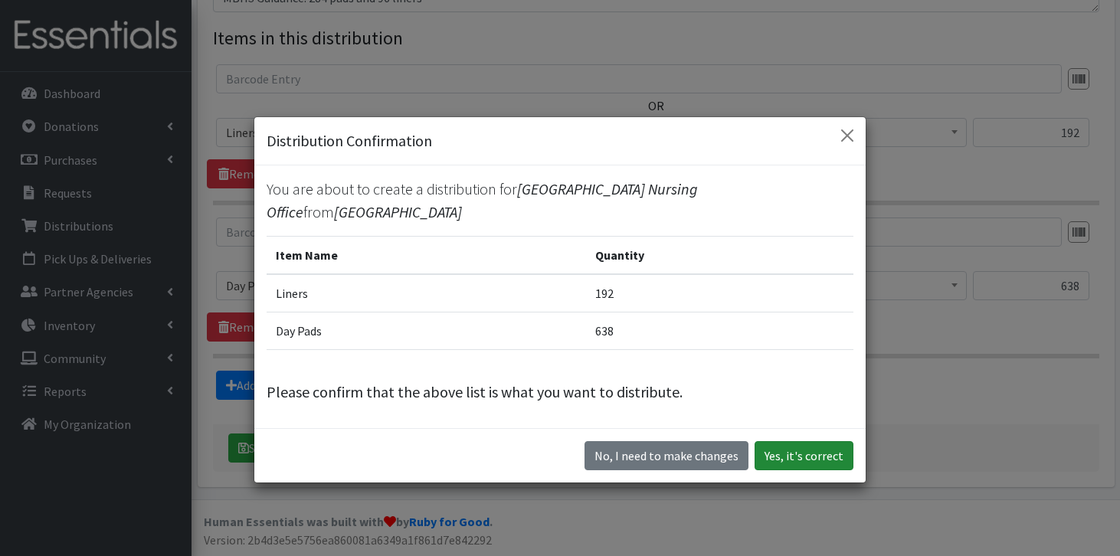
click at [820, 450] on button "Yes, it's correct" at bounding box center [804, 455] width 99 height 29
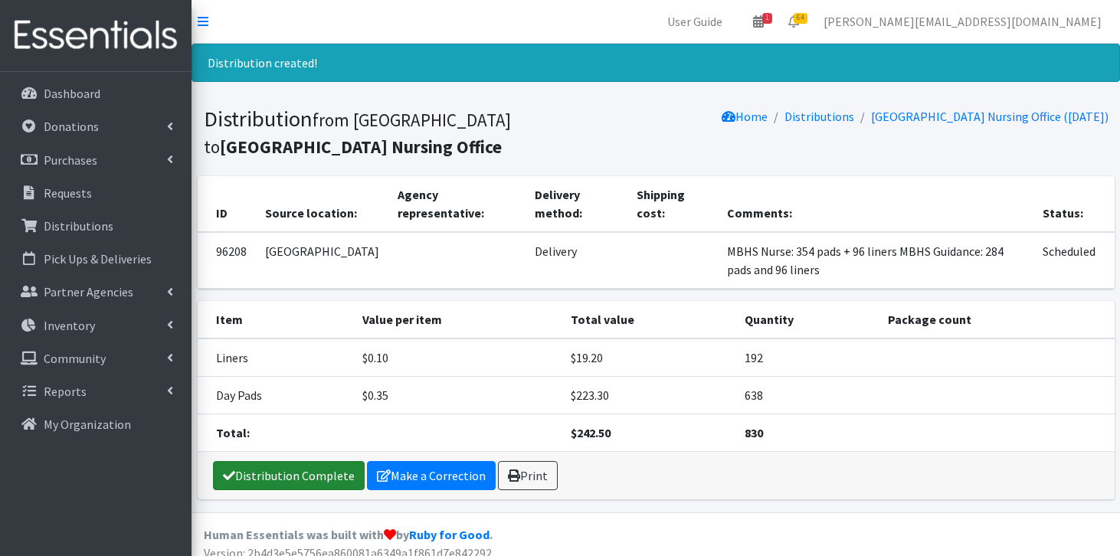
click at [274, 485] on link "Distribution Complete" at bounding box center [289, 475] width 152 height 29
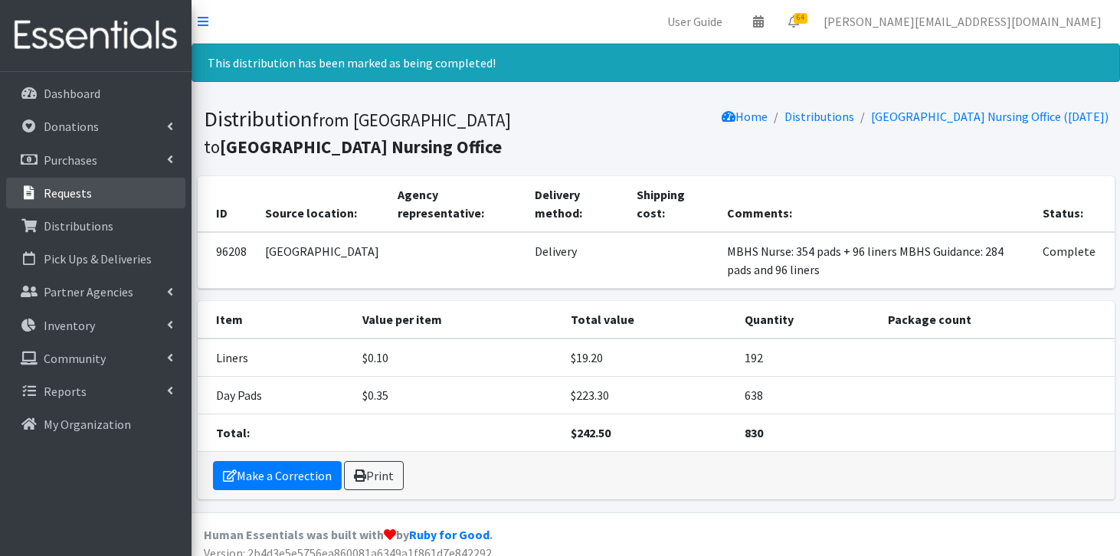
click at [64, 190] on p "Requests" at bounding box center [68, 192] width 48 height 15
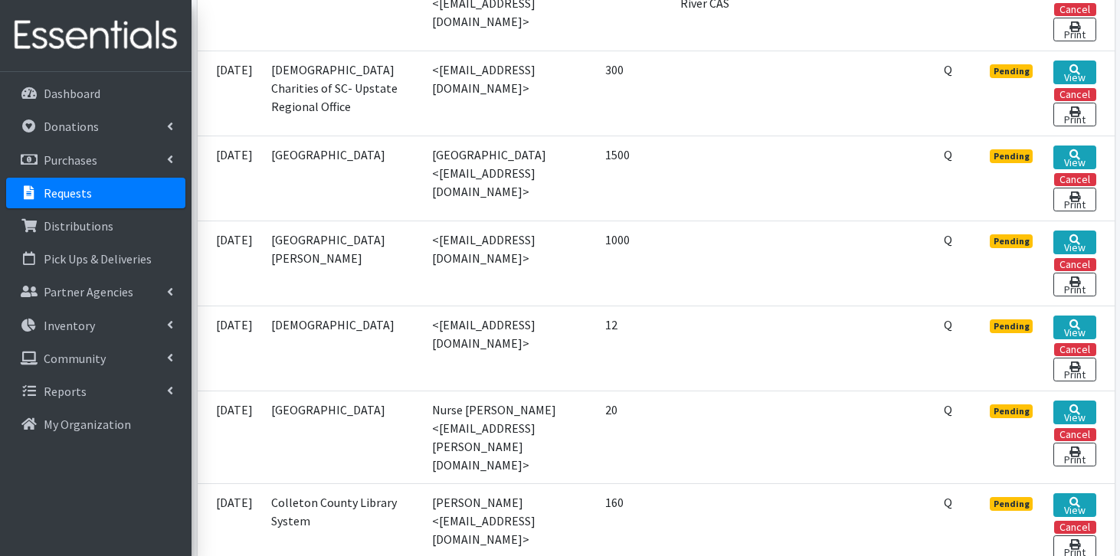
scroll to position [492, 0]
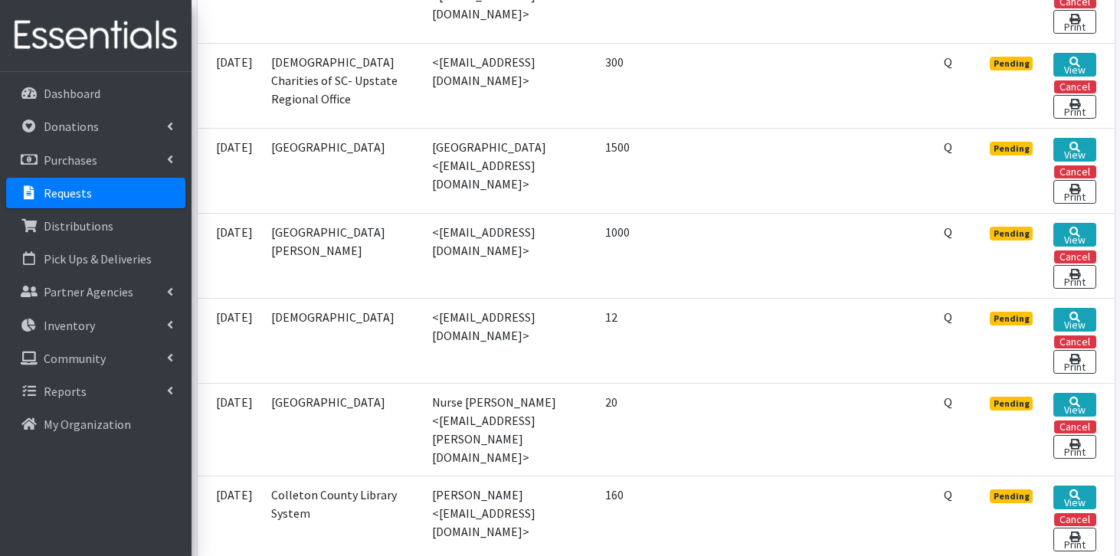
click at [428, 436] on td "Nurse D. Jamison <deirdrem.jamison@ocsdsc.org>" at bounding box center [509, 429] width 173 height 93
click at [1068, 228] on link "View" at bounding box center [1075, 235] width 42 height 24
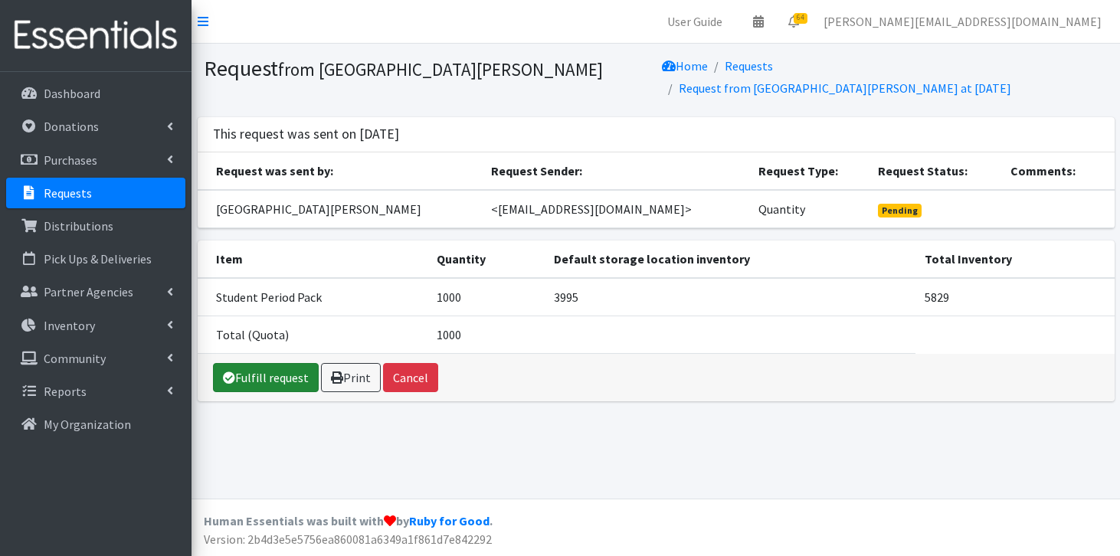
click at [273, 364] on link "Fulfill request" at bounding box center [266, 377] width 106 height 29
